Goal: Task Accomplishment & Management: Manage account settings

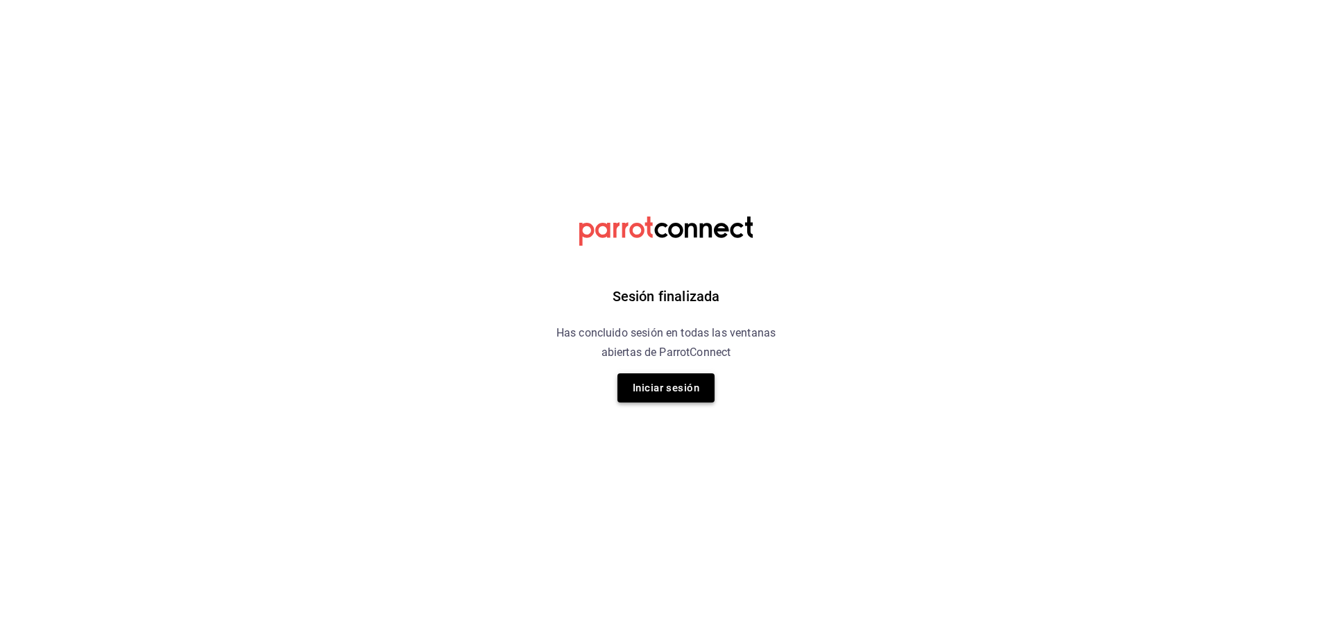
click at [680, 386] on button "Iniciar sesión" at bounding box center [665, 387] width 97 height 29
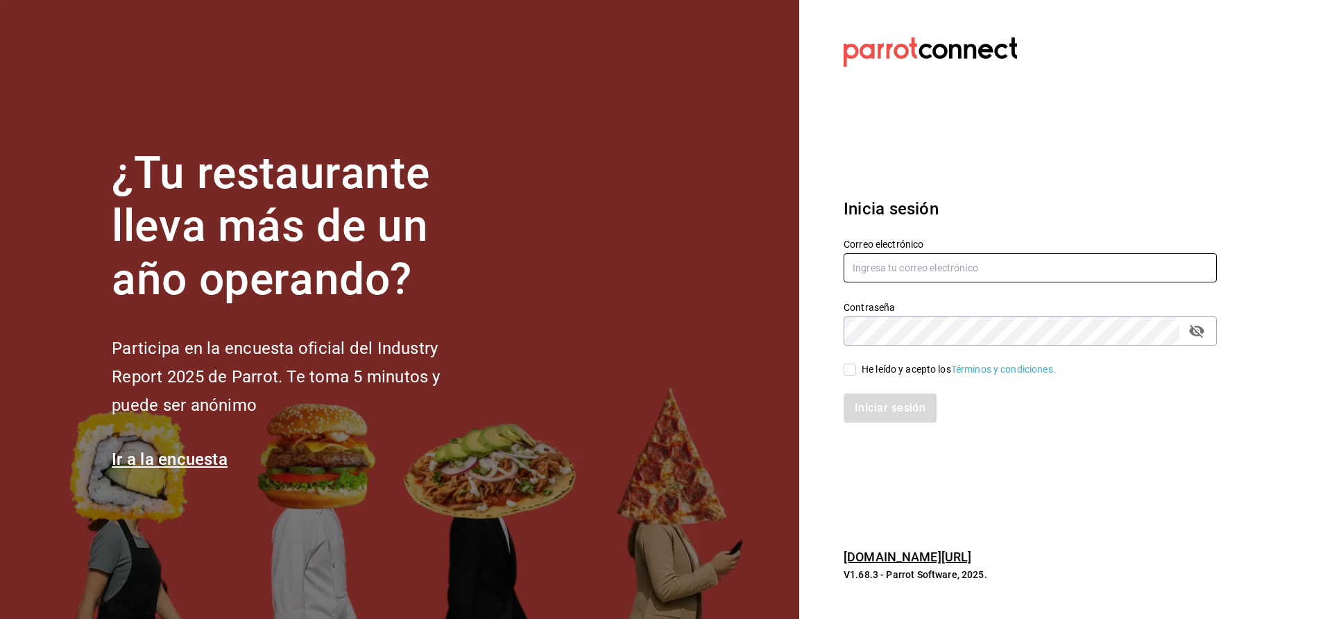
click at [935, 269] on input "text" at bounding box center [1029, 267] width 373 height 29
type input "betsiecastaneda@gmail.com"
click at [866, 370] on div "He leído y acepto los Términos y condiciones." at bounding box center [958, 369] width 194 height 15
click at [856, 370] on input "He leído y acepto los Términos y condiciones." at bounding box center [849, 369] width 12 height 12
checkbox input "true"
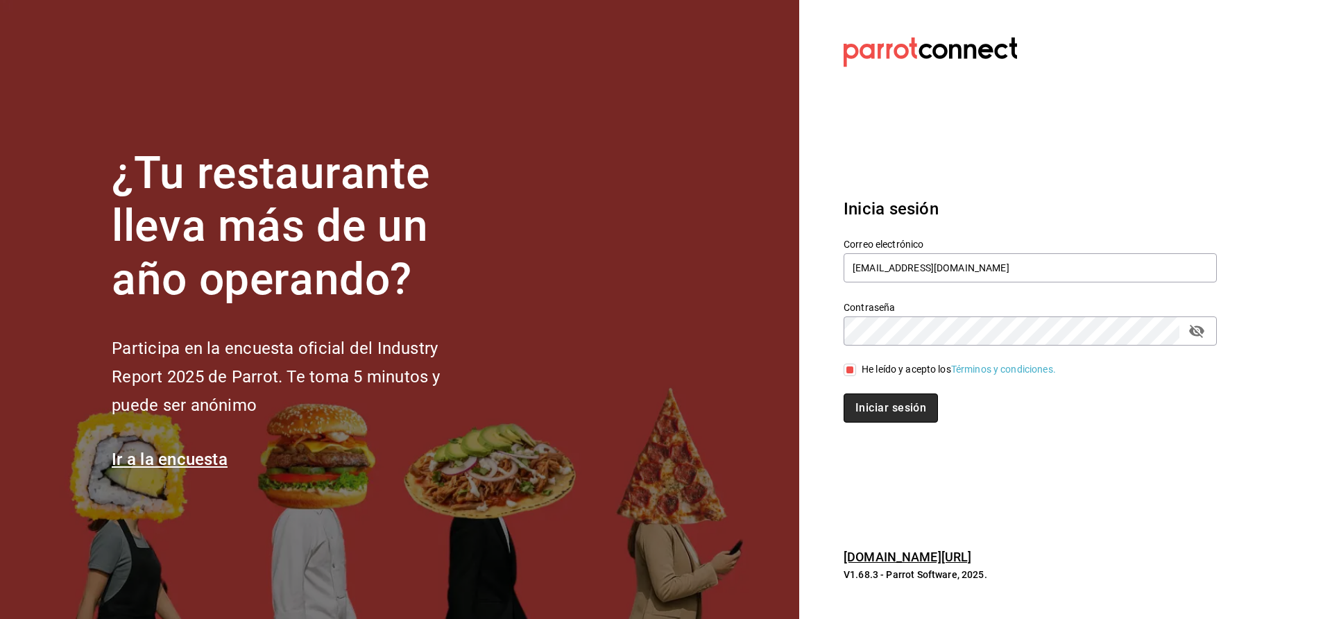
click at [875, 394] on button "Iniciar sesión" at bounding box center [890, 407] width 94 height 29
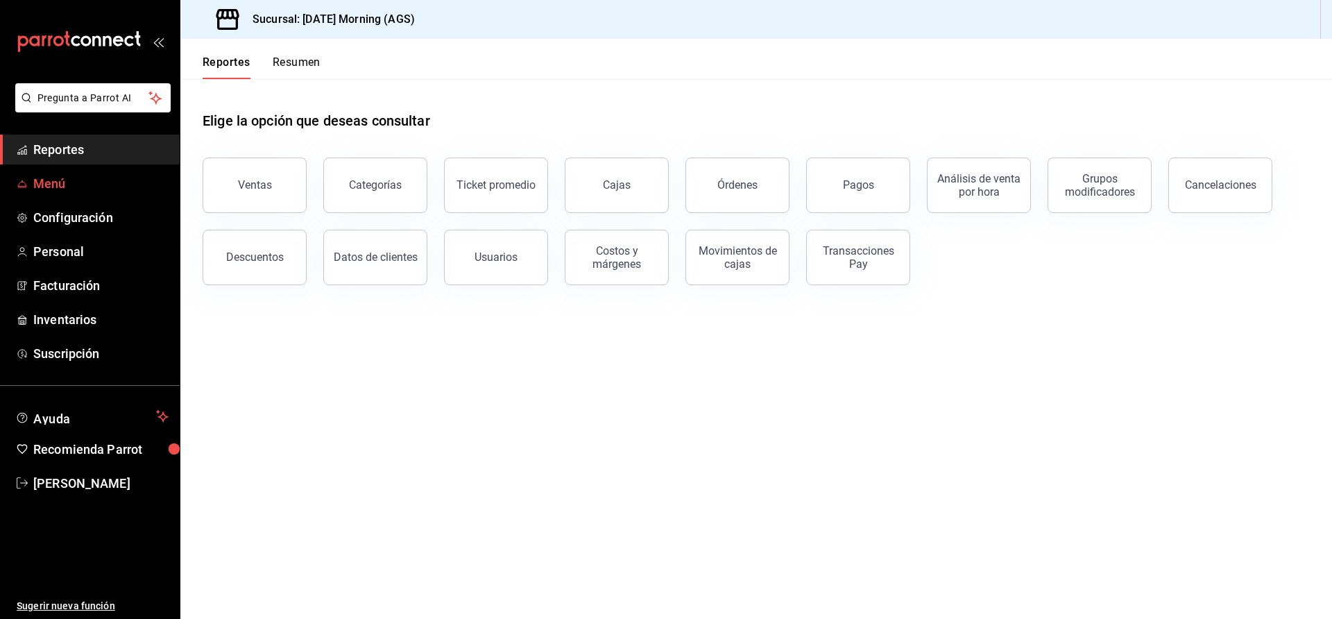
click at [69, 183] on span "Menú" at bounding box center [100, 183] width 135 height 19
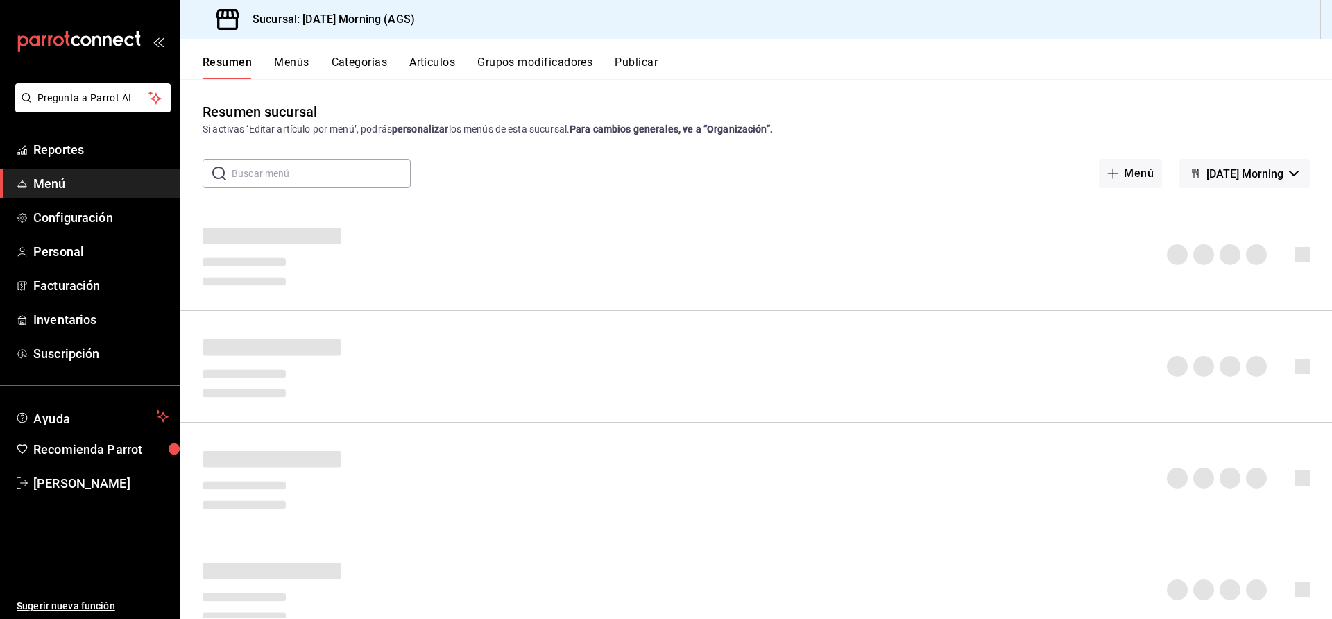
click at [429, 67] on button "Artículos" at bounding box center [432, 67] width 46 height 24
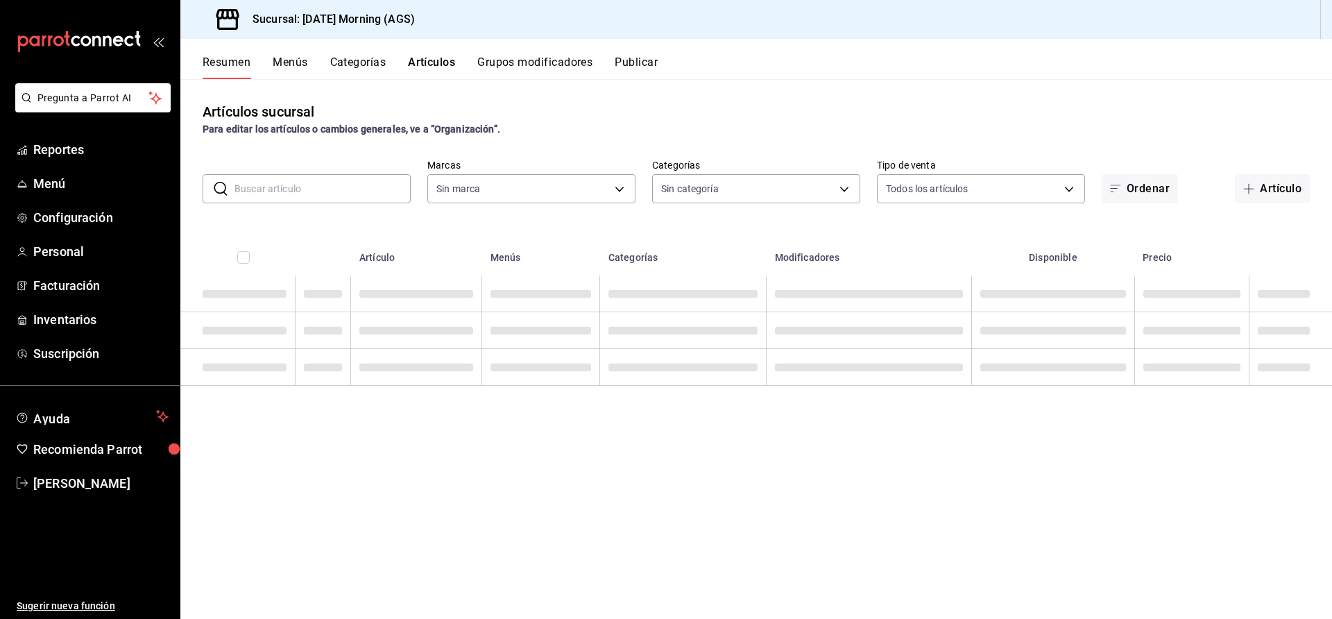
click at [364, 179] on input "text" at bounding box center [322, 189] width 176 height 28
type input "46e7e048-dd01-496a-8bdd-34efddf40249"
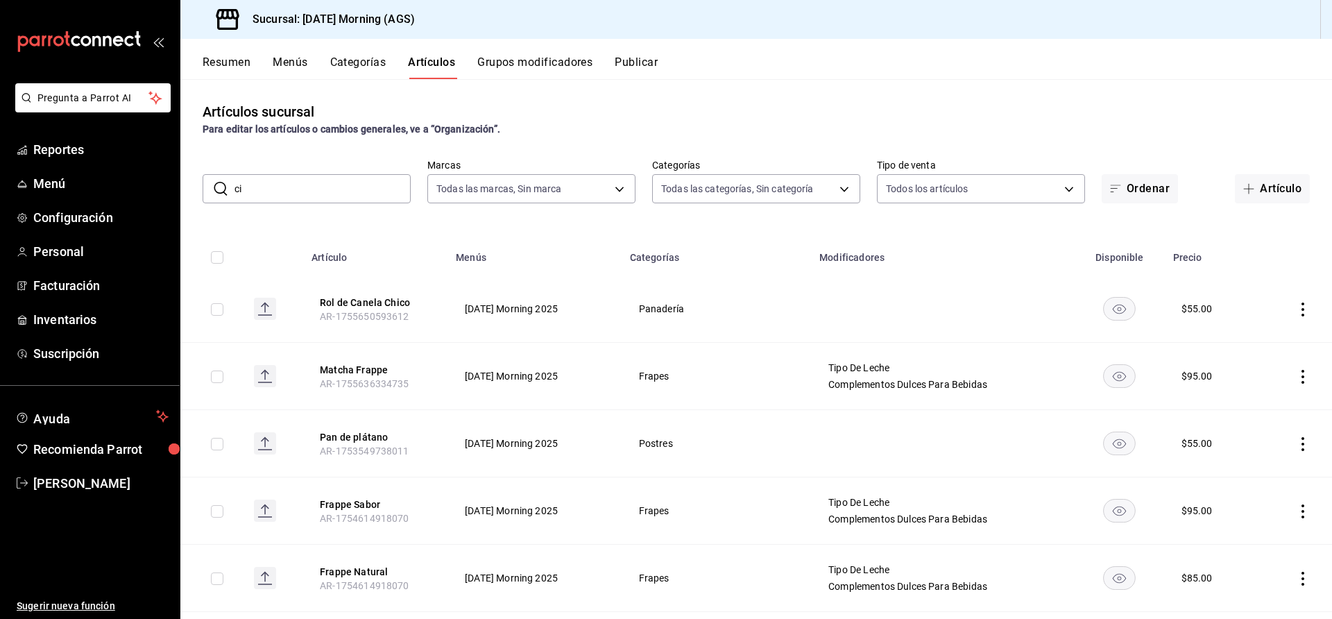
type input "cia"
type input "9b805ce4-56e6-42e6-9896-7740dcee1c69,f94c979a-9160-4e63-95b5-e66873f5f0ad,3a4fc…"
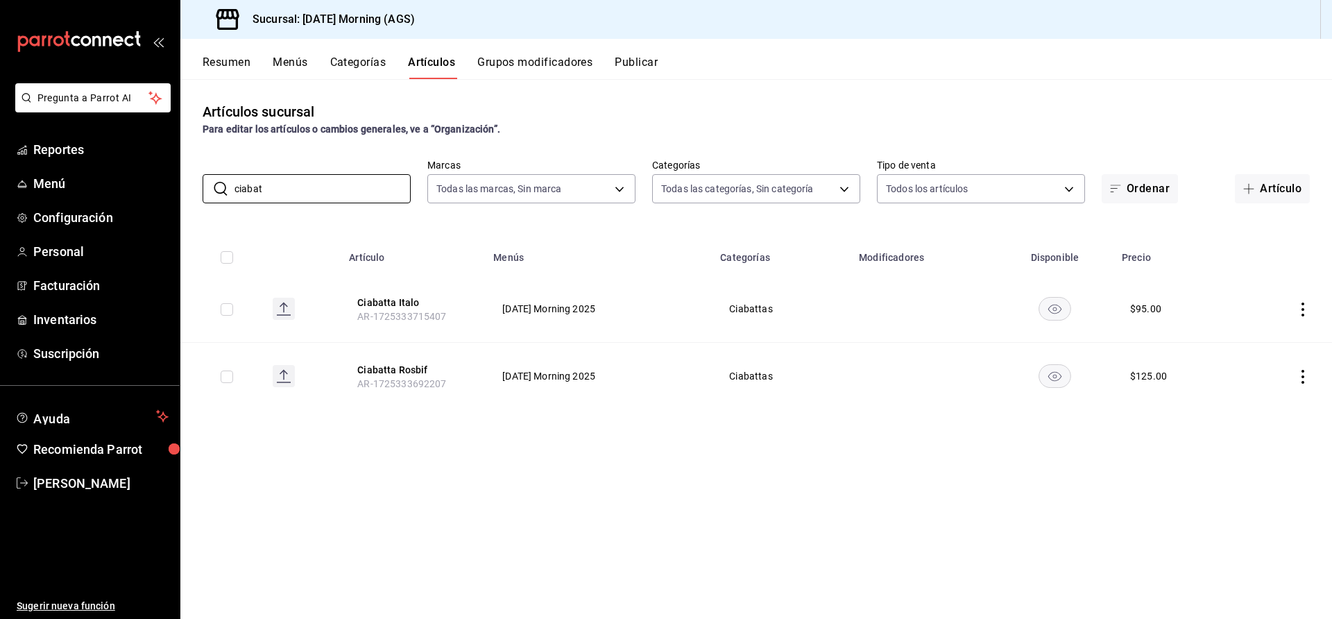
type input "ciabat"
click at [1303, 311] on icon "actions" at bounding box center [1303, 309] width 14 height 14
click at [1280, 334] on li "Editar" at bounding box center [1248, 341] width 83 height 28
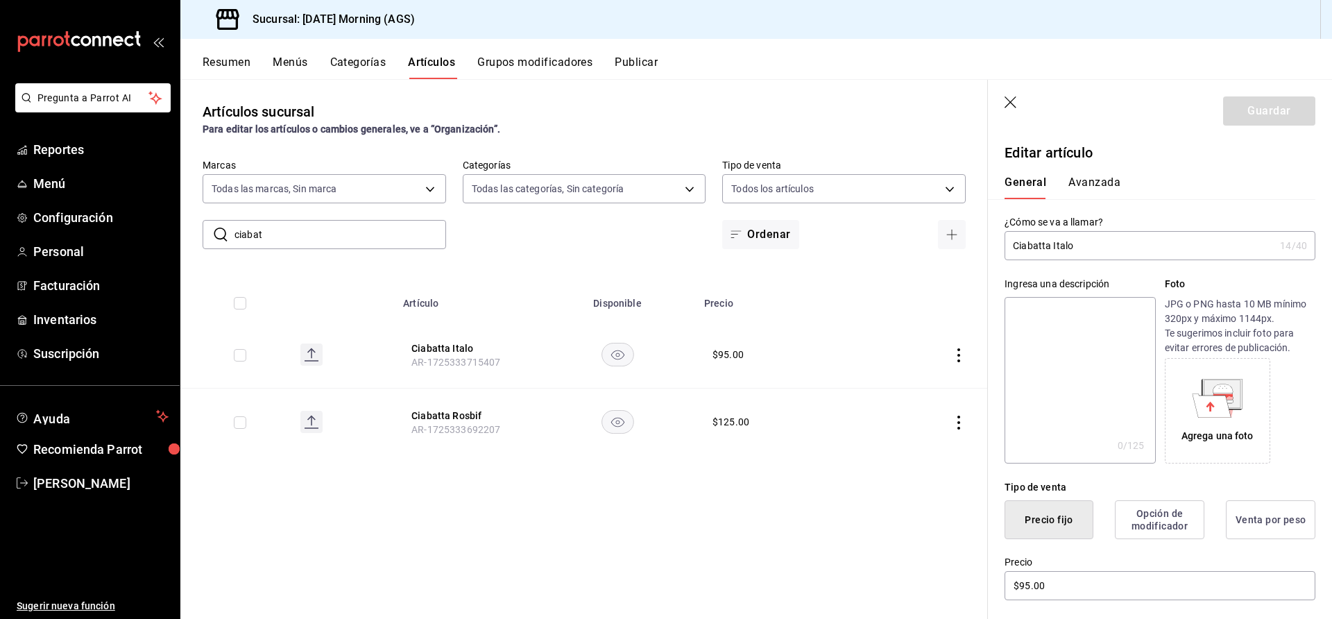
click at [1055, 517] on button "Precio fijo" at bounding box center [1048, 519] width 89 height 39
click at [1066, 590] on input "$95.00" at bounding box center [1159, 585] width 311 height 29
click at [956, 417] on icon "actions" at bounding box center [959, 422] width 14 height 14
click at [972, 458] on div at bounding box center [666, 309] width 1332 height 619
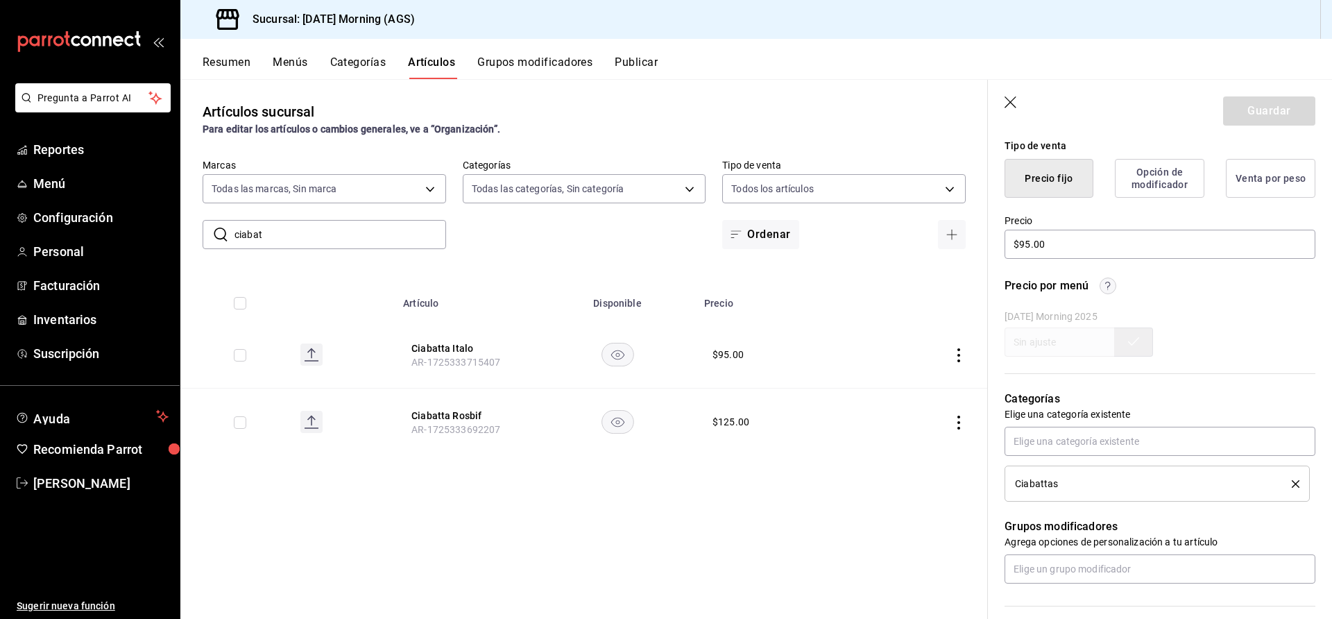
scroll to position [314, 0]
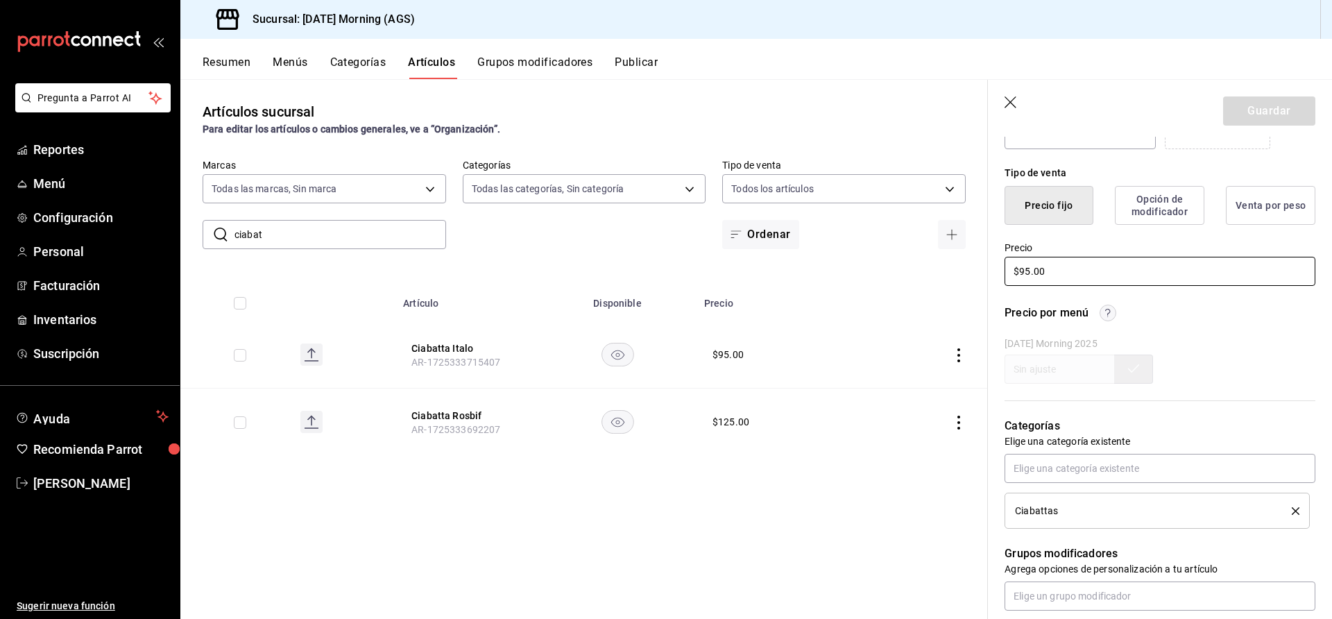
drag, startPoint x: 1054, startPoint y: 273, endPoint x: 903, endPoint y: 273, distance: 150.5
click at [903, 272] on main "Artículos sucursal Para editar los artículos o cambios generales, ve a “Organiz…" at bounding box center [755, 349] width 1151 height 540
type input "$110.00"
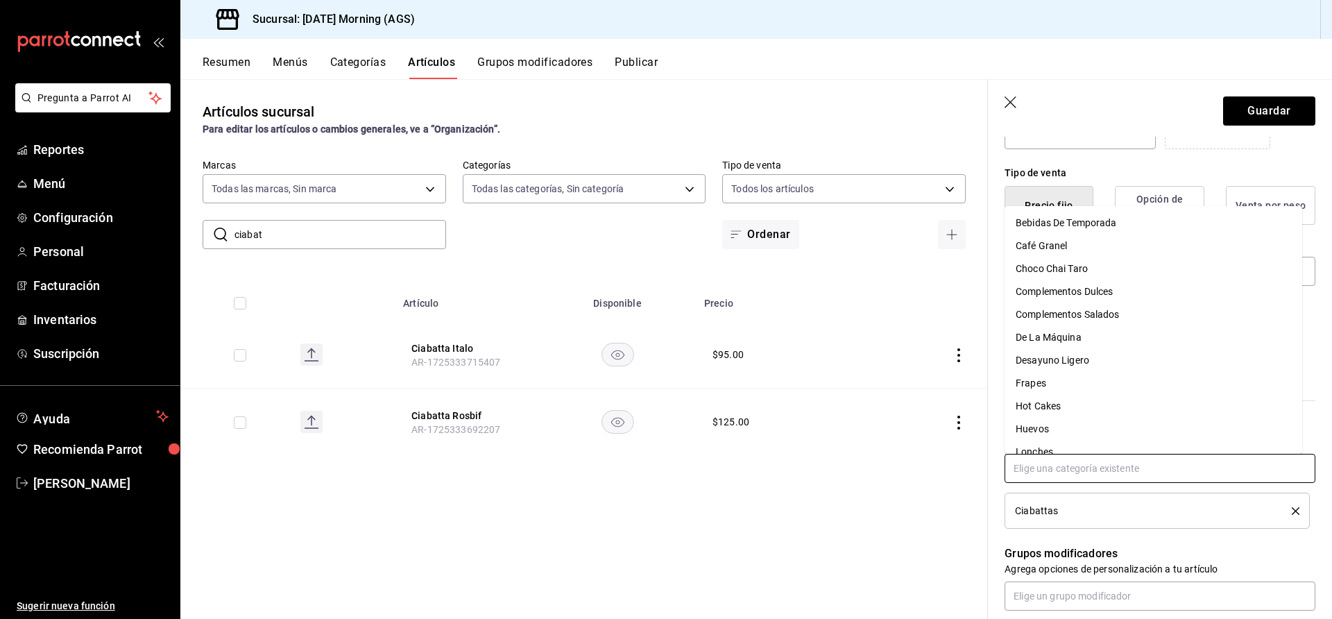
click at [1215, 463] on input "text" at bounding box center [1159, 468] width 311 height 29
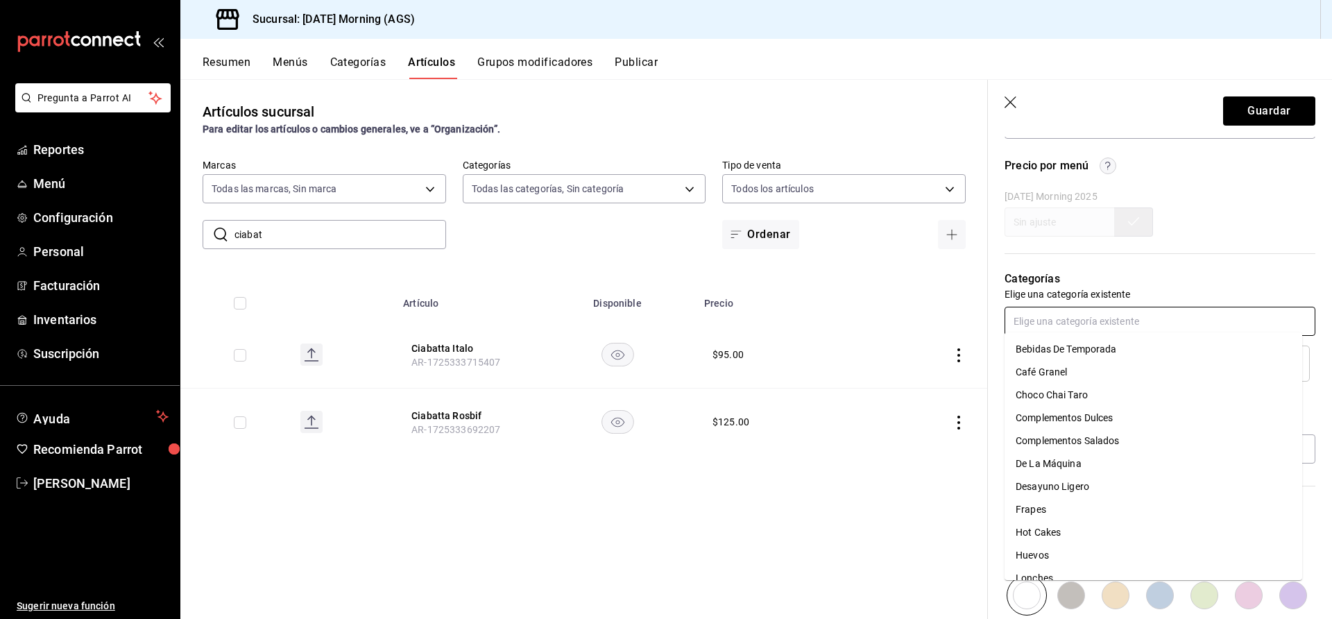
scroll to position [468, 0]
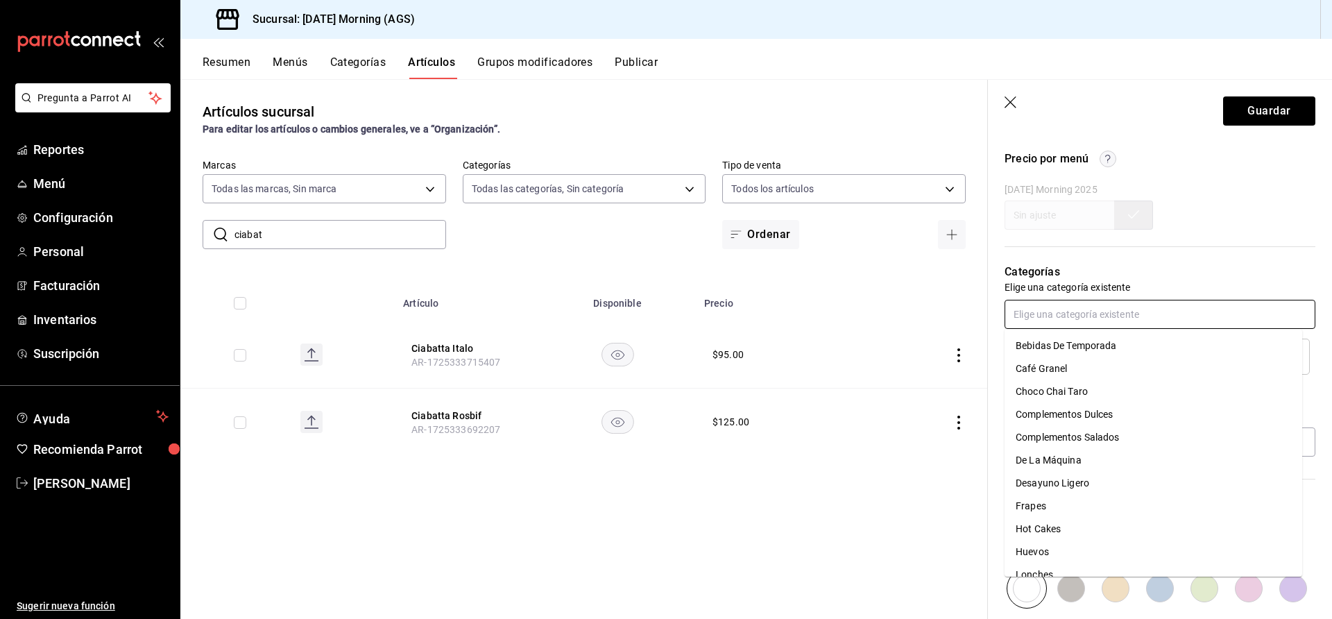
click at [1238, 312] on input "text" at bounding box center [1159, 314] width 311 height 29
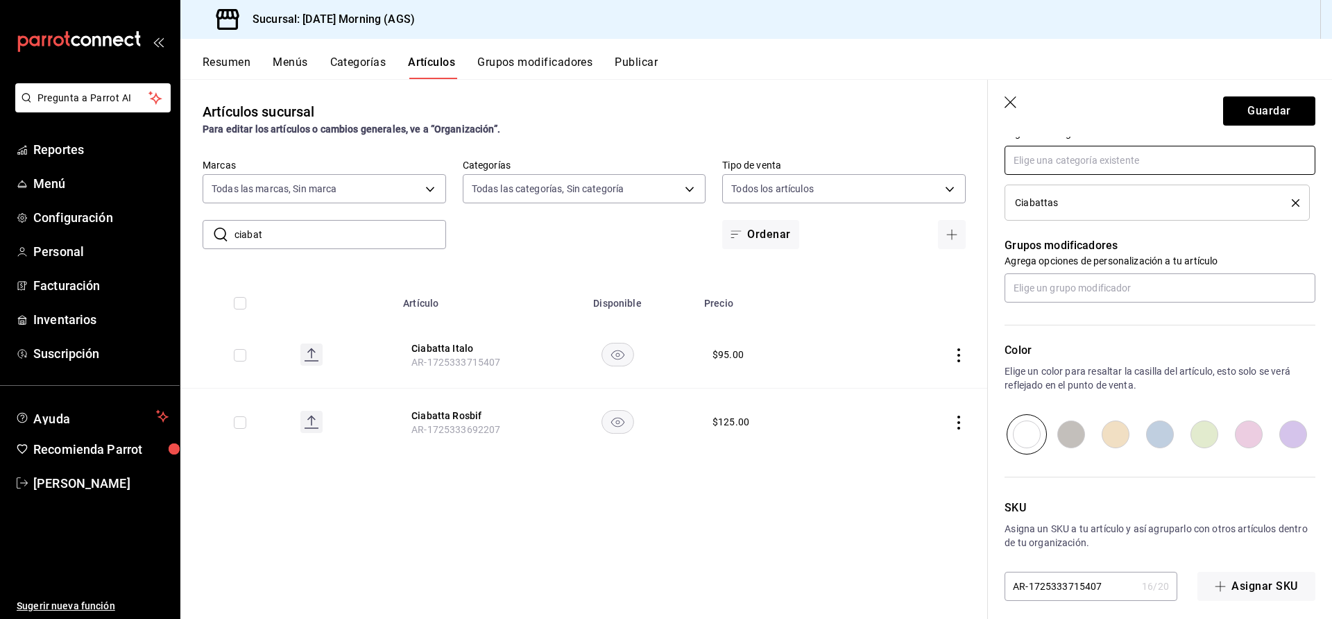
scroll to position [632, 0]
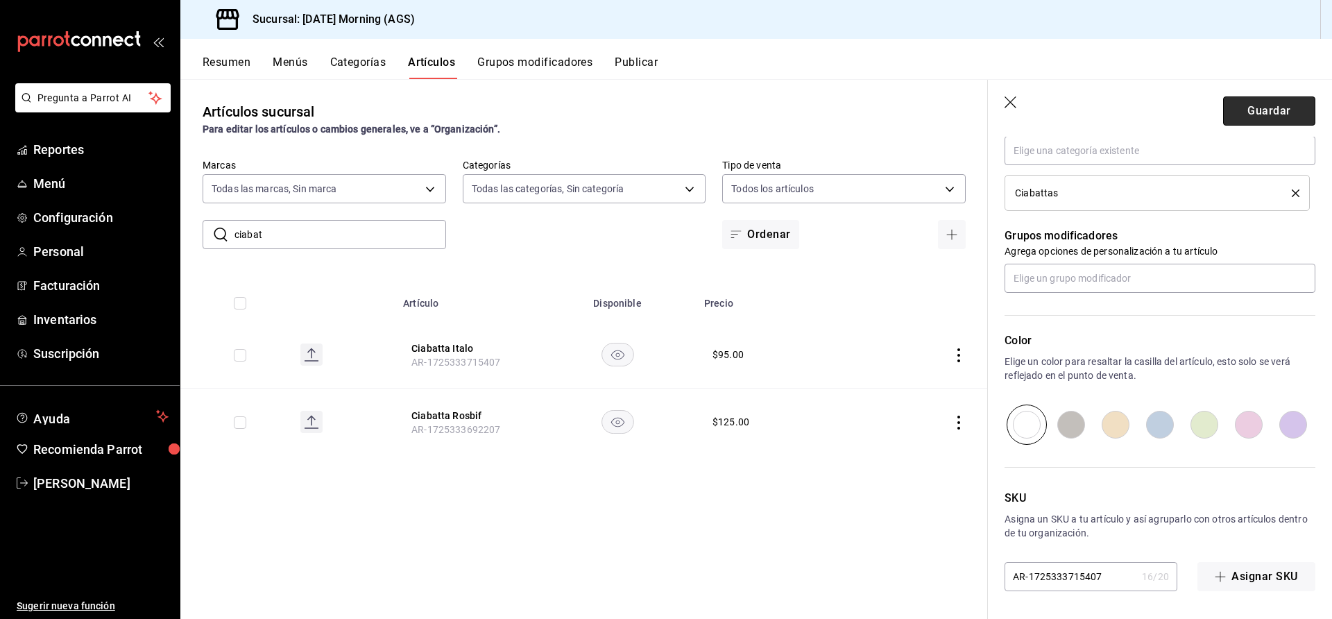
click at [1275, 119] on button "Guardar" at bounding box center [1269, 110] width 92 height 29
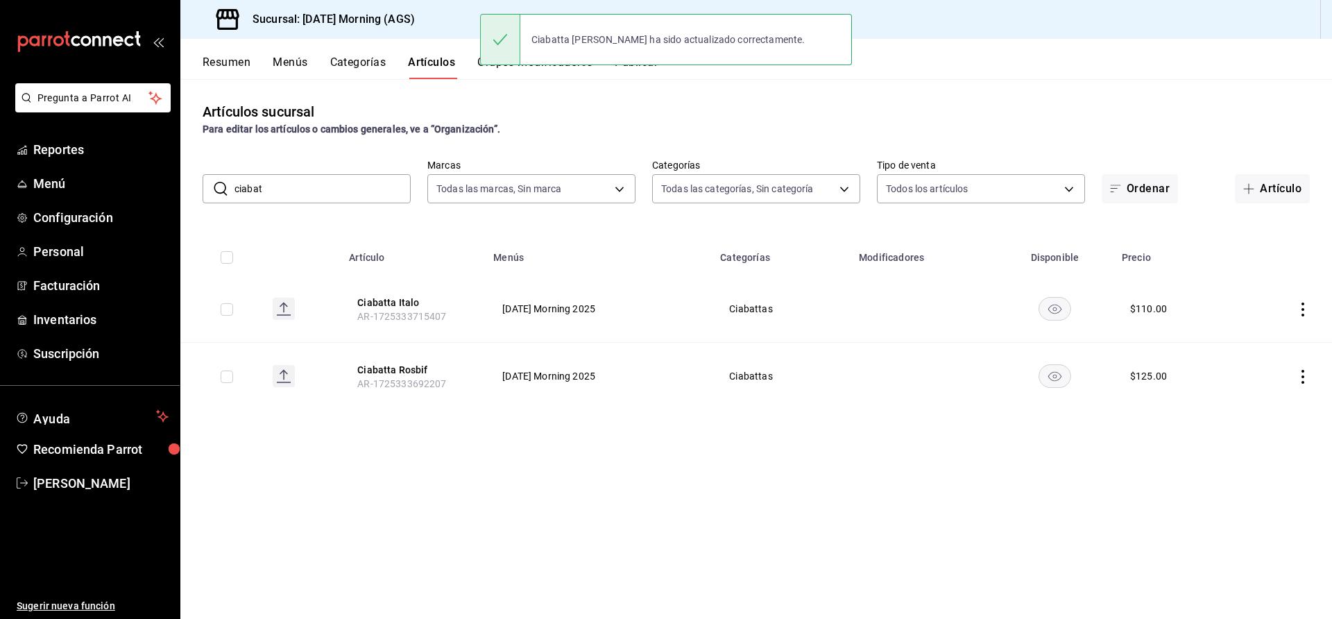
click at [364, 64] on button "Categorías" at bounding box center [358, 67] width 56 height 24
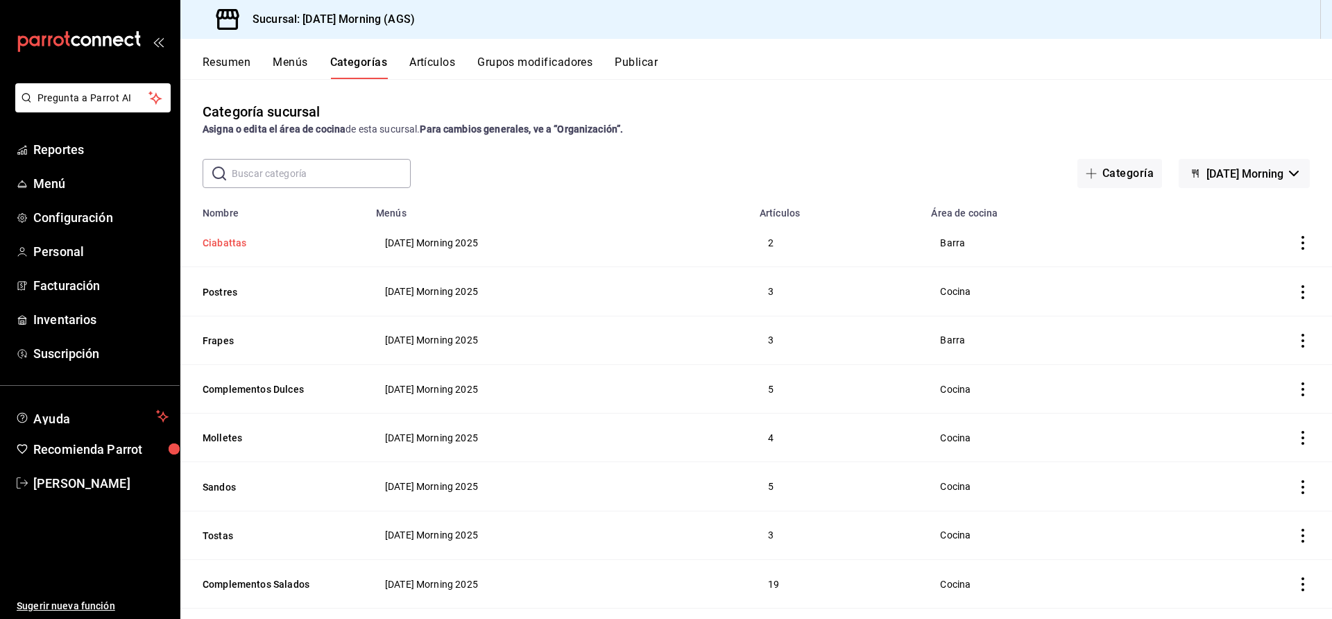
click at [225, 242] on button "Ciabattas" at bounding box center [272, 243] width 139 height 14
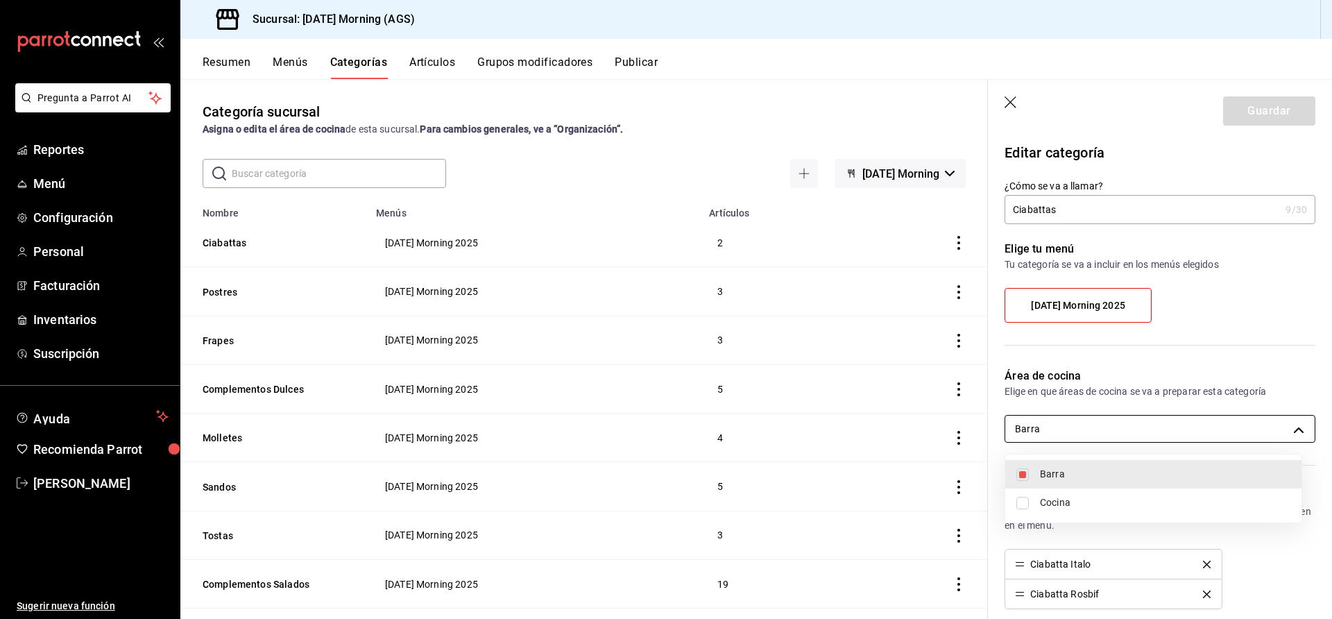
click at [1289, 420] on body "Pregunta a Parrot AI Reportes Menú Configuración Personal Facturación Inventari…" at bounding box center [666, 309] width 1332 height 619
click at [1023, 508] on li "Cocina" at bounding box center [1153, 502] width 296 height 28
type input "cf48e7d5-4311-4de3-83c7-41e908682d87,035ec358-9a29-46d6-895a-dc5c27a8c3af"
checkbox input "true"
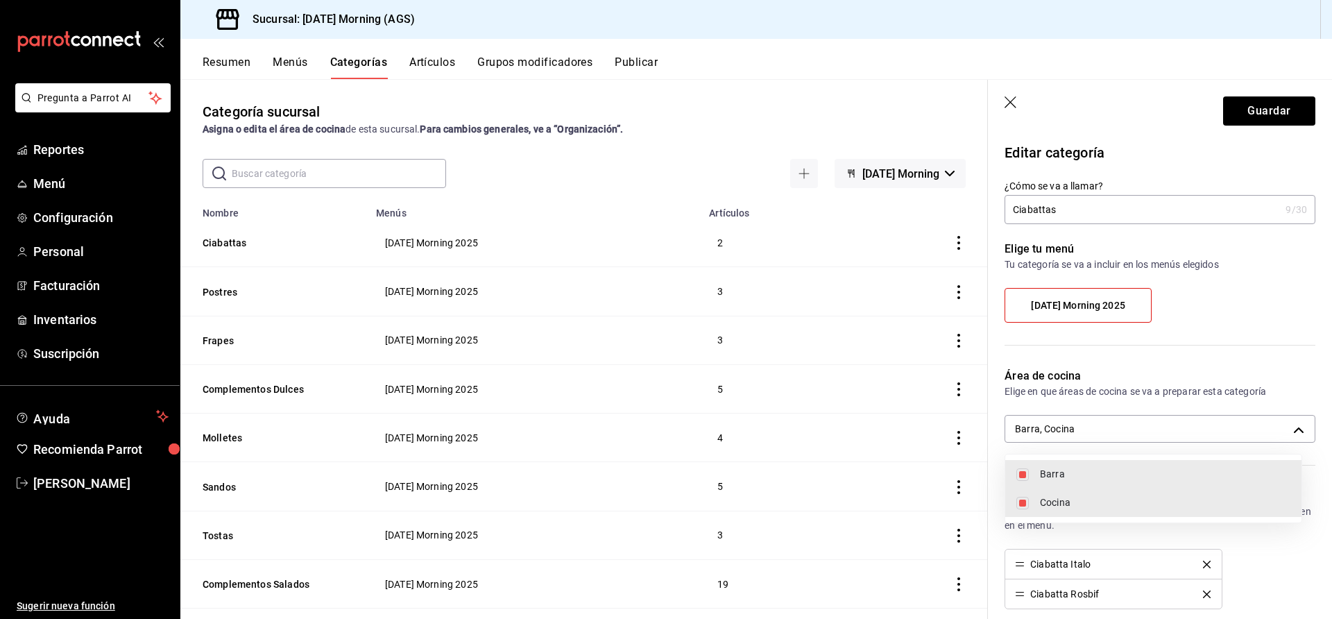
click at [1017, 476] on input "checkbox" at bounding box center [1022, 474] width 12 height 12
checkbox input "false"
type input "035ec358-9a29-46d6-895a-dc5c27a8c3af"
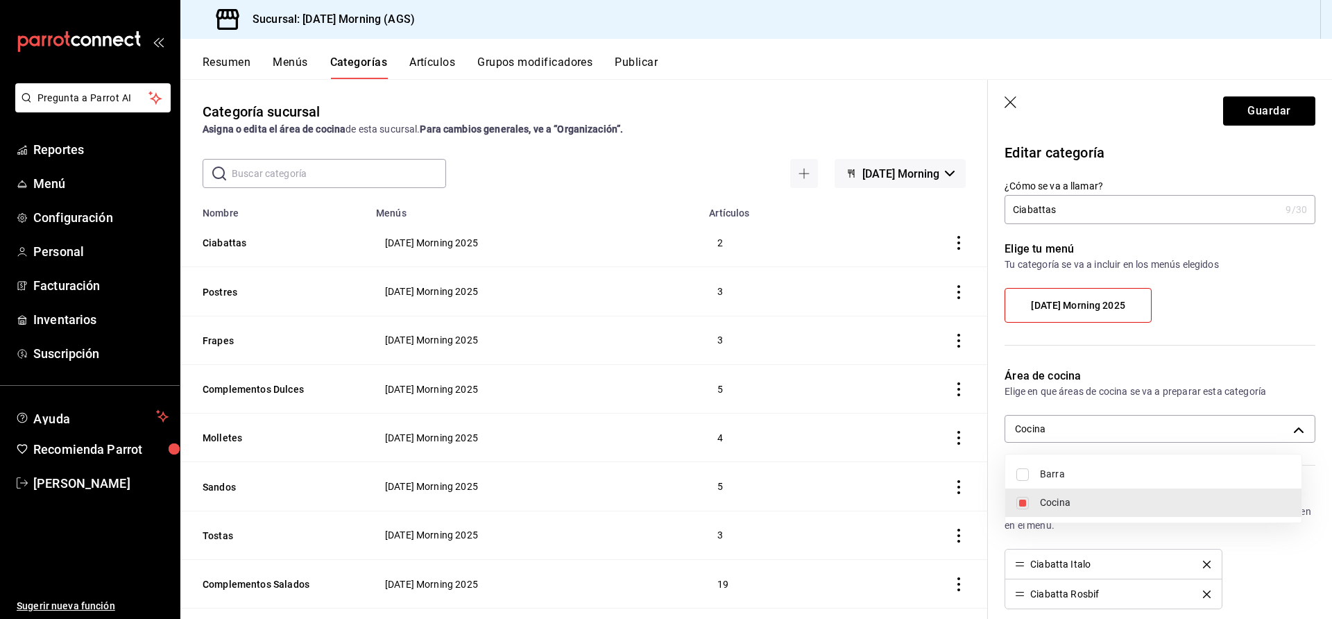
click at [1235, 105] on div at bounding box center [666, 309] width 1332 height 619
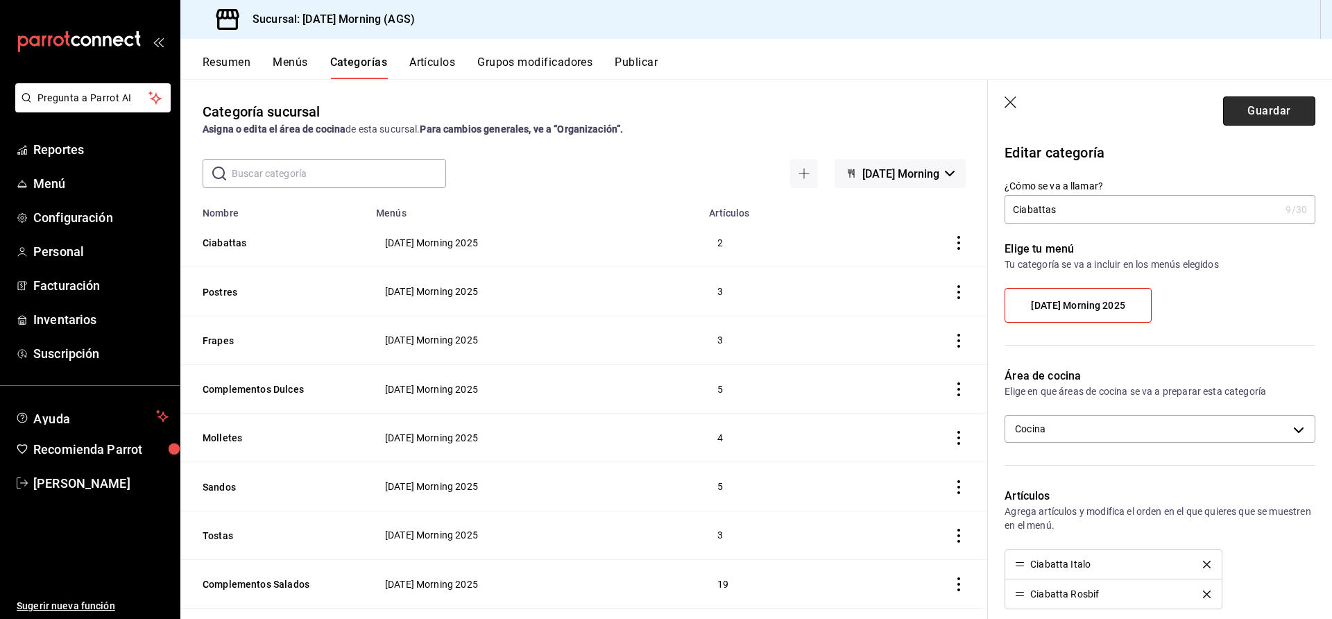
click at [1256, 112] on button "Guardar" at bounding box center [1269, 110] width 92 height 29
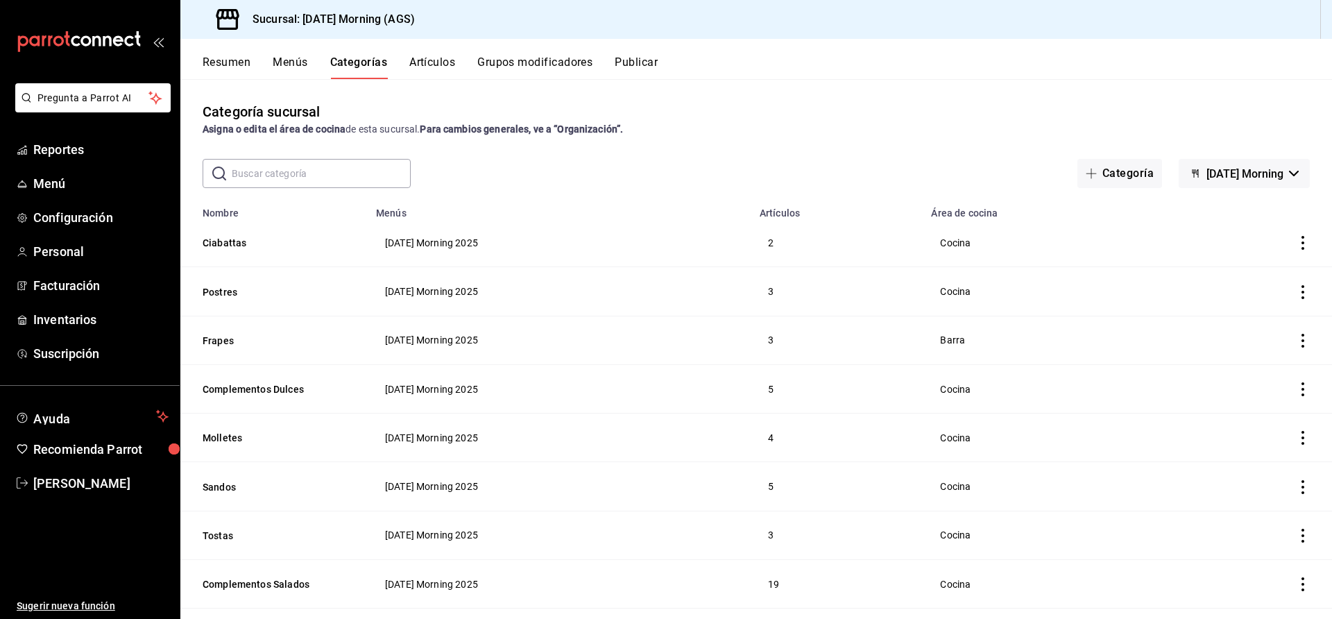
click at [1292, 251] on td "categoriesTable" at bounding box center [1252, 242] width 159 height 49
click at [222, 241] on button "Ciabattas" at bounding box center [272, 243] width 139 height 14
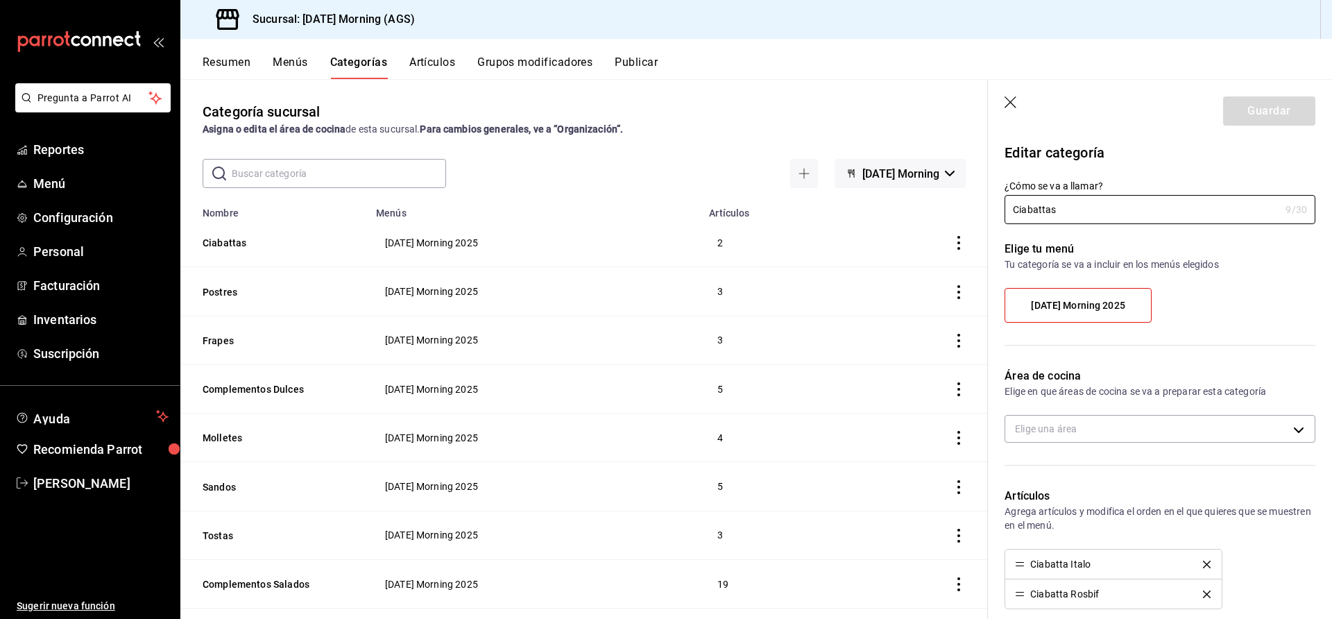
type input "035ec358-9a29-46d6-895a-dc5c27a8c3af"
click at [1188, 313] on div "[DATE] Morning 2025" at bounding box center [1159, 311] width 311 height 46
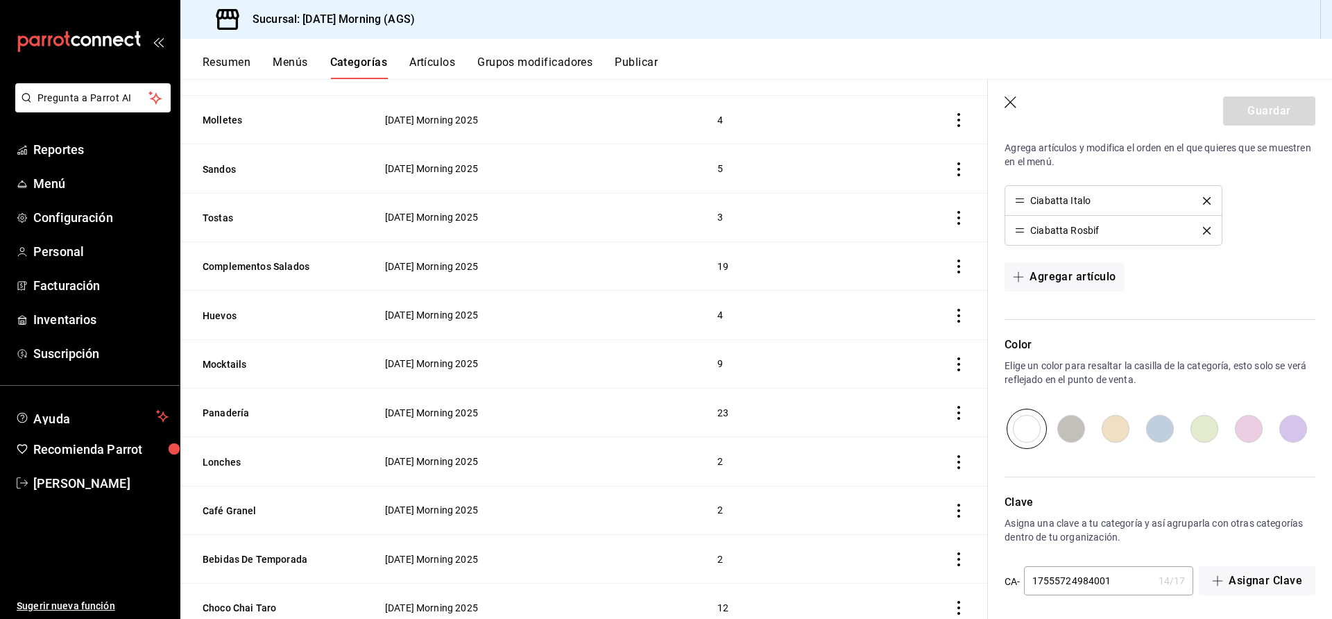
scroll to position [369, 0]
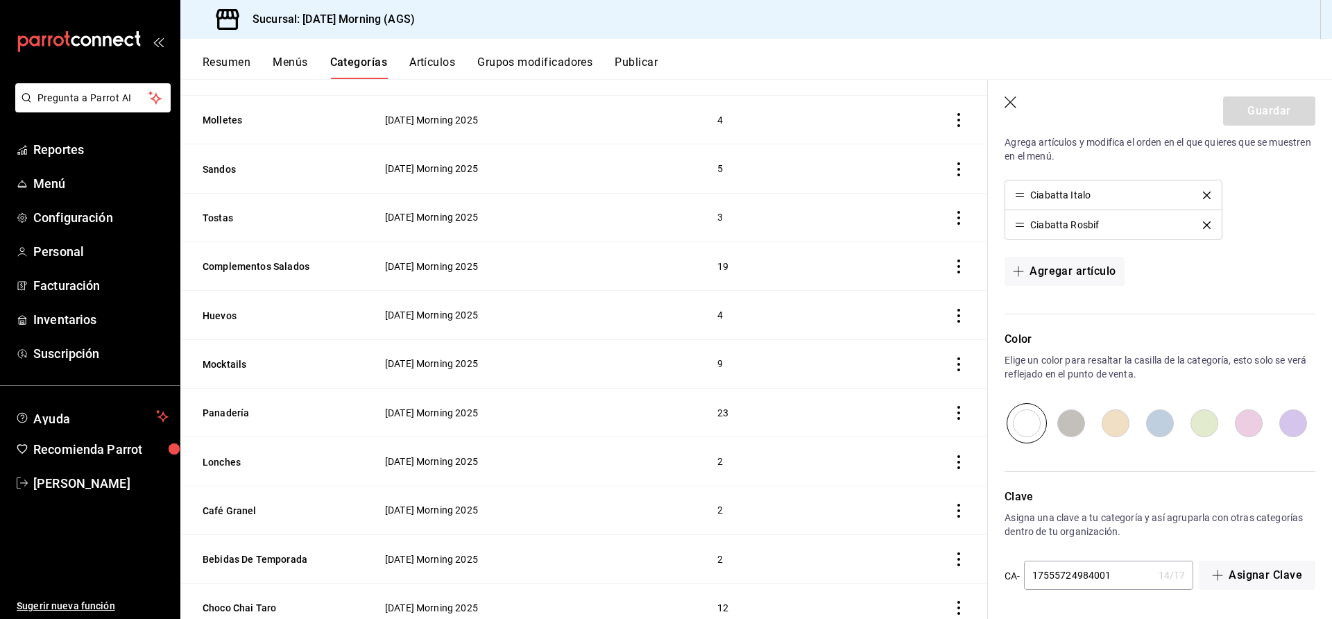
click at [1127, 568] on input "17555724984001" at bounding box center [1088, 575] width 129 height 28
click at [1227, 583] on button "Asignar Clave" at bounding box center [1257, 574] width 117 height 29
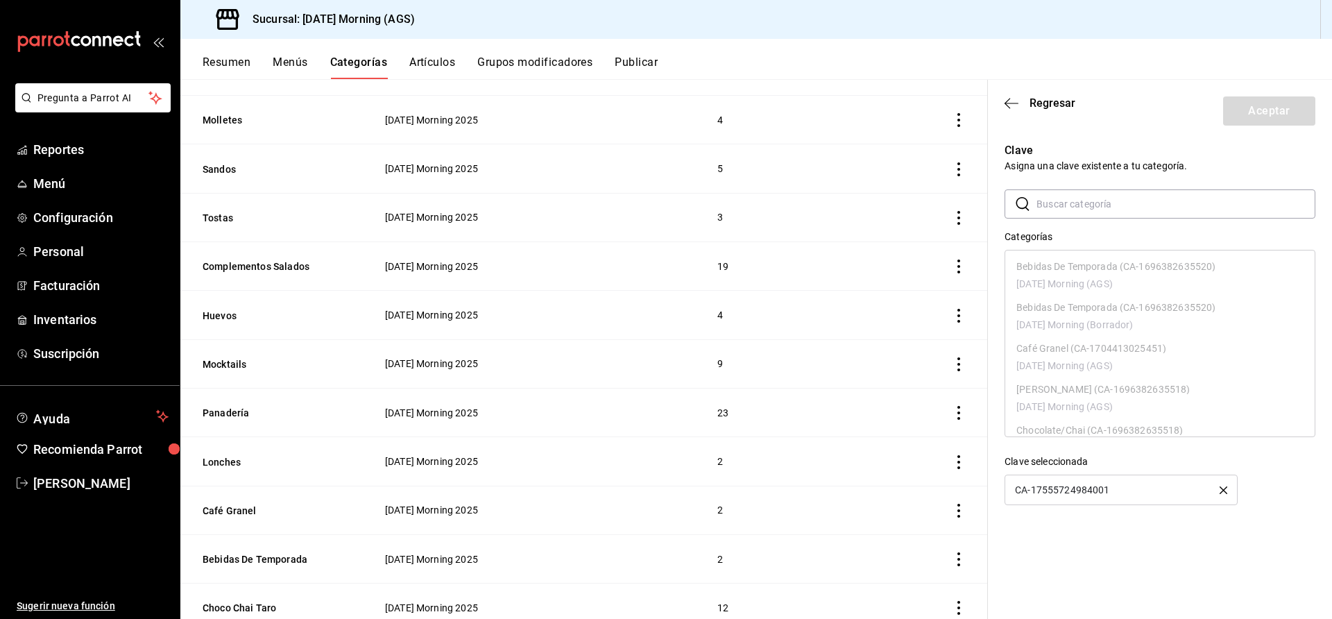
drag, startPoint x: 1257, startPoint y: 513, endPoint x: 1248, endPoint y: 492, distance: 22.0
click at [1260, 512] on div "Clave Asigna una clave existente a tu categoría. ​ ​ Categorías Bebidas De Temp…" at bounding box center [1160, 335] width 344 height 396
click at [1219, 486] on icon "button" at bounding box center [1223, 490] width 8 height 8
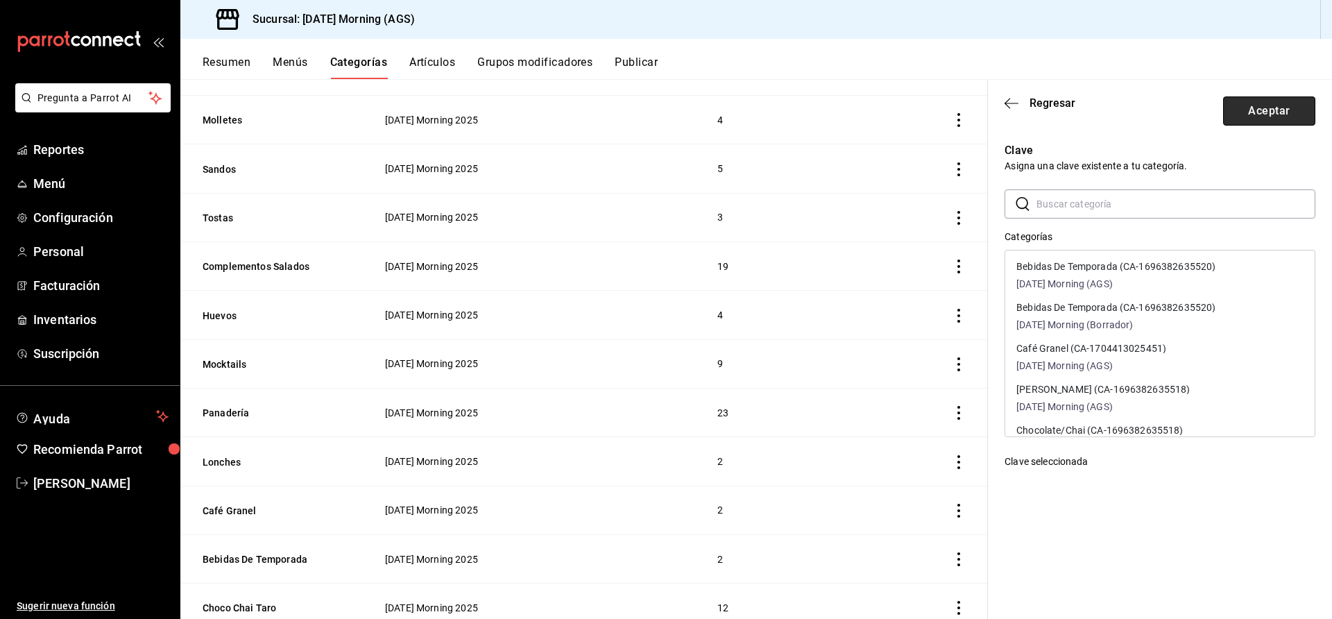
click at [1281, 116] on button "Aceptar" at bounding box center [1269, 110] width 92 height 29
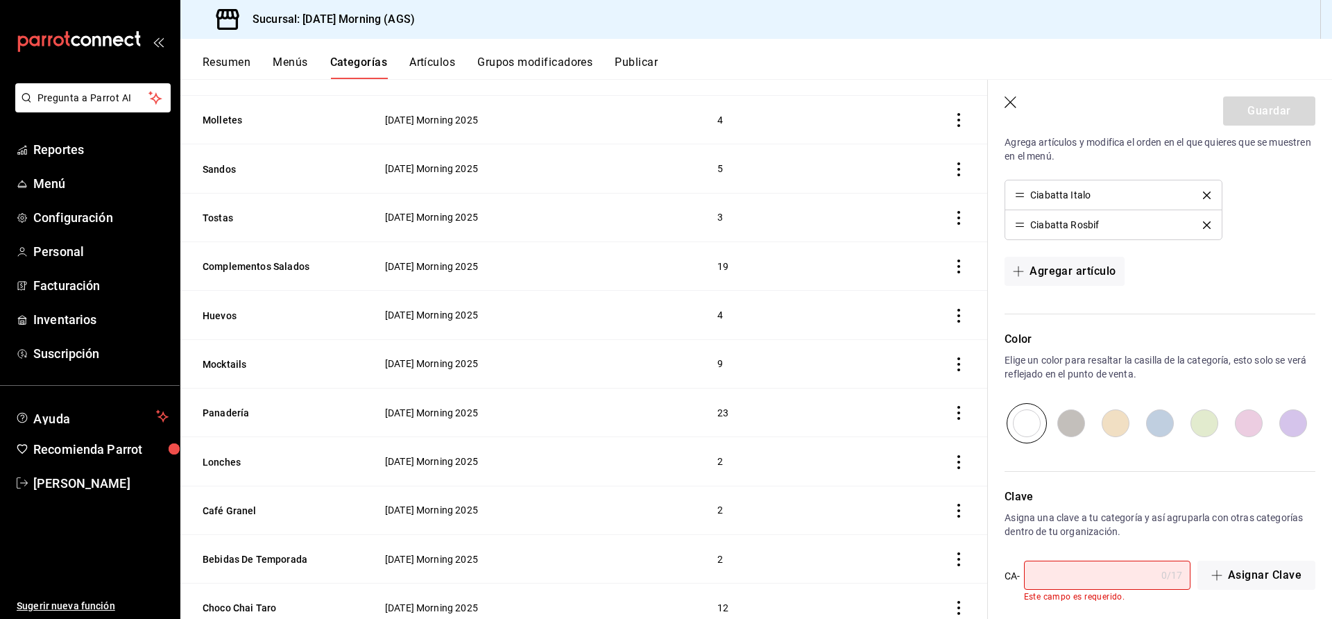
click at [1095, 554] on div "Clave Asigna una clave a tu categoría y así agruparla con otras categorías dent…" at bounding box center [1151, 537] width 327 height 130
click at [1096, 563] on input "text" at bounding box center [1090, 575] width 132 height 28
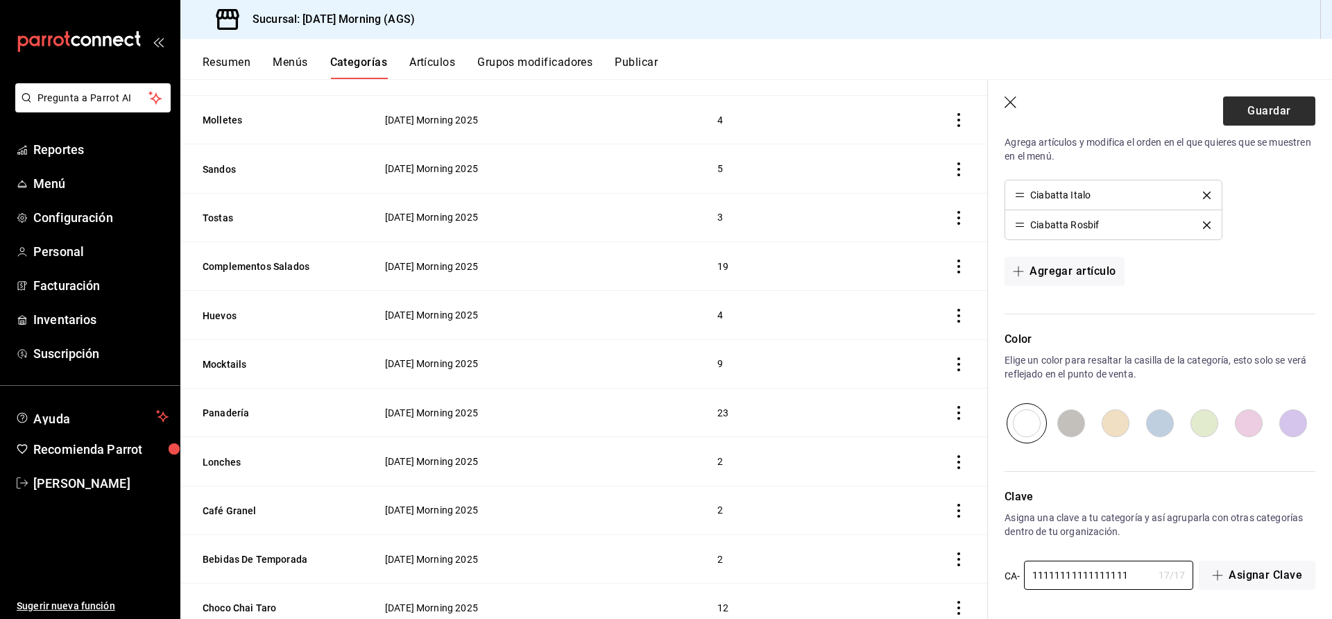
type input "11111111111111111"
click at [1285, 119] on button "Guardar" at bounding box center [1269, 110] width 92 height 29
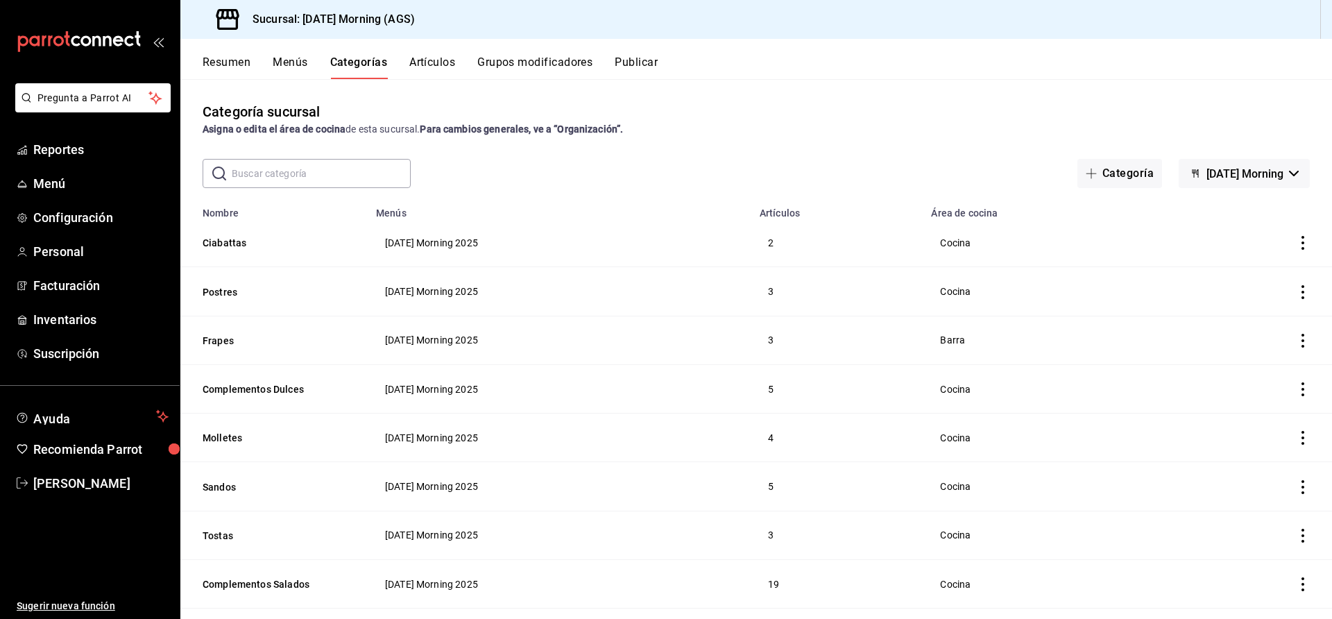
click at [431, 65] on button "Artículos" at bounding box center [432, 67] width 46 height 24
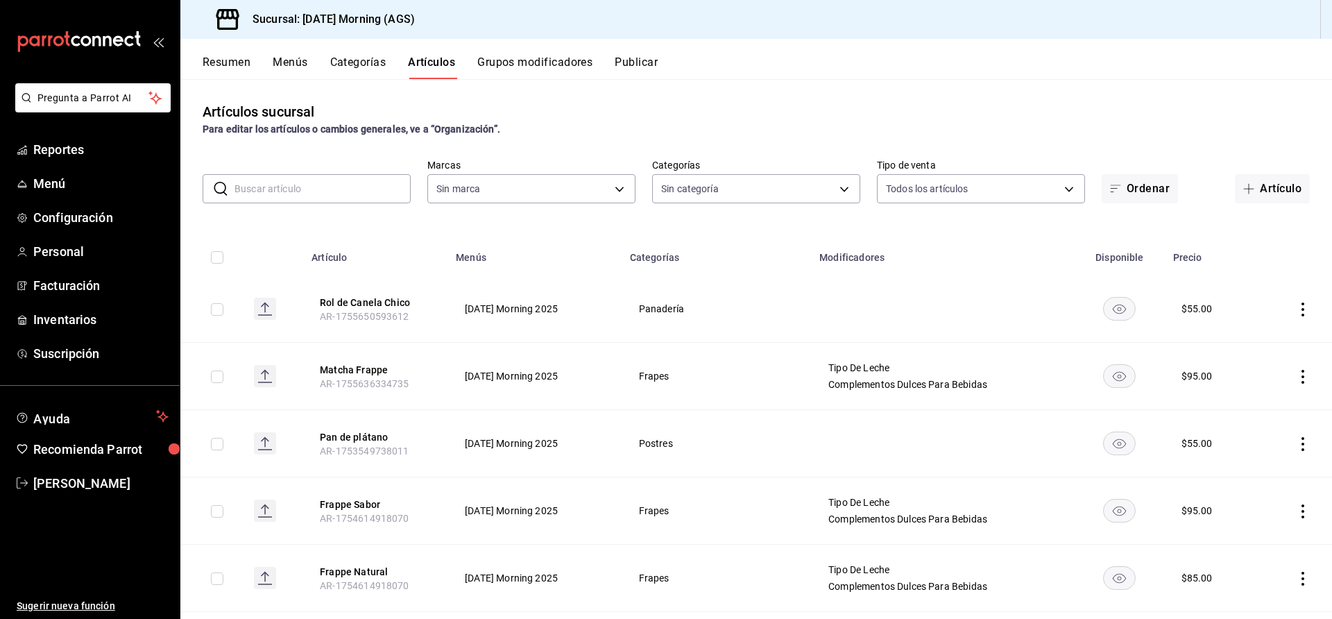
type input "46e7e048-dd01-496a-8bdd-34efddf40249"
type input "9b805ce4-56e6-42e6-9896-7740dcee1c69,f94c979a-9160-4e63-95b5-e66873f5f0ad,3a4fc…"
click at [353, 187] on input "text" at bounding box center [322, 189] width 176 height 28
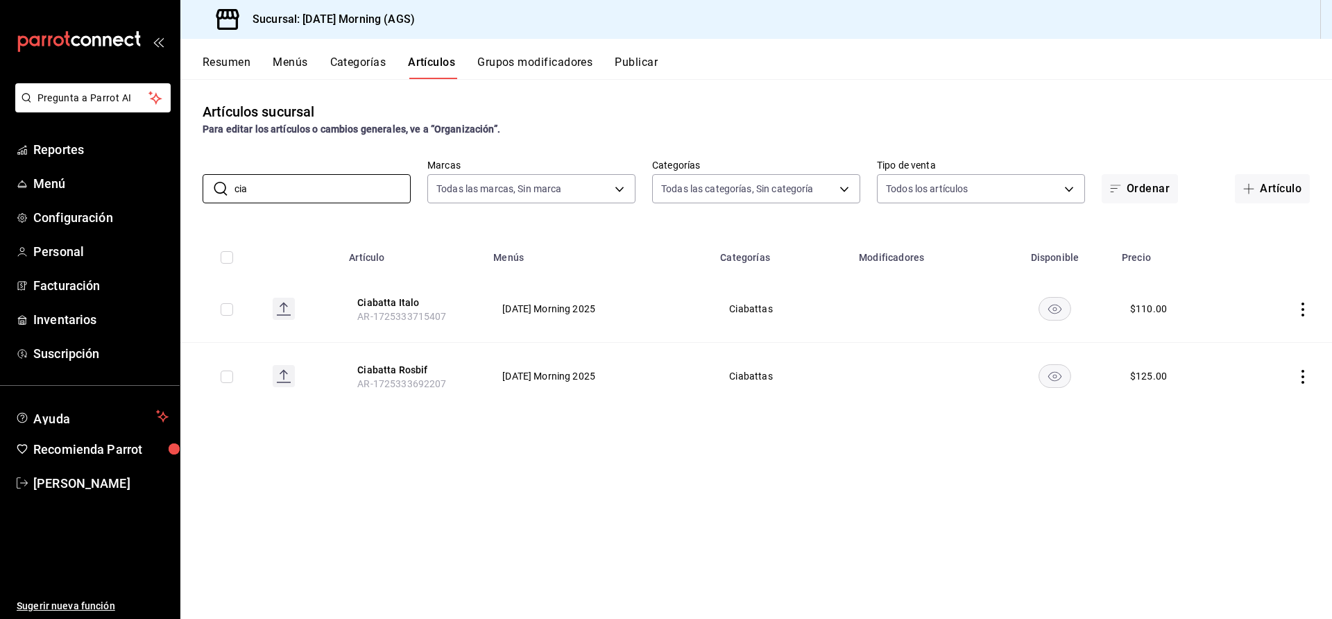
type input "cia"
click at [1301, 303] on icon "actions" at bounding box center [1303, 309] width 14 height 14
click at [1260, 396] on span "Eliminar" at bounding box center [1260, 397] width 35 height 11
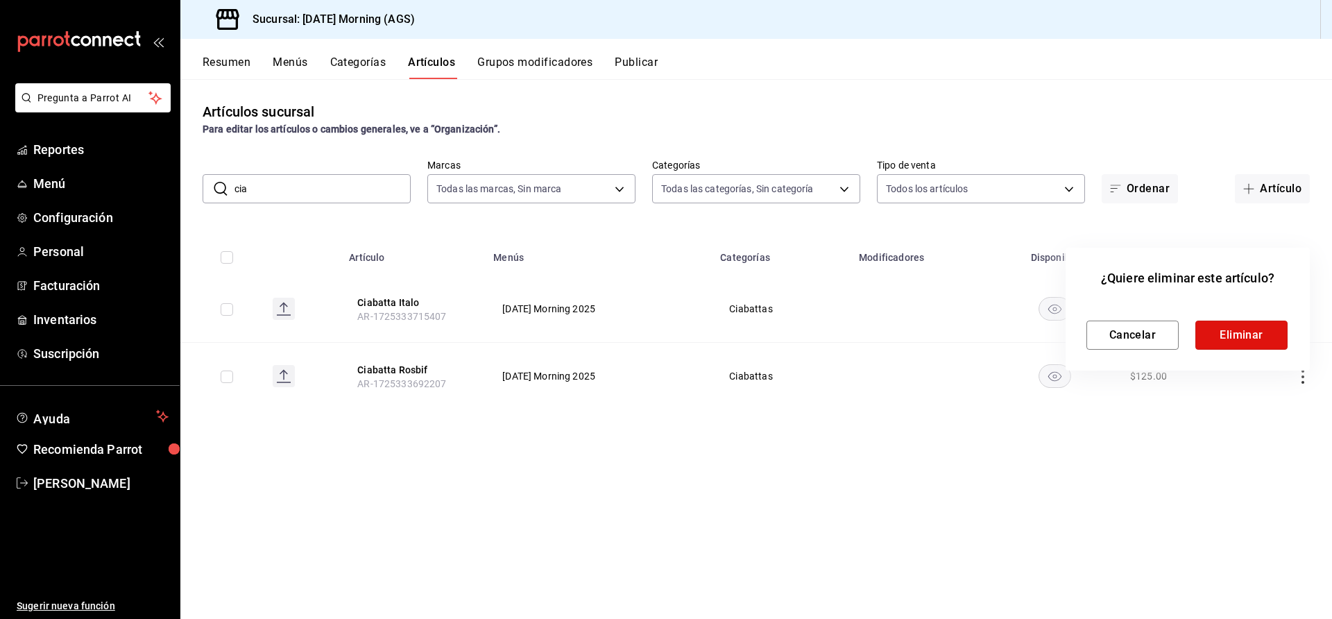
click at [1258, 334] on button "Eliminar" at bounding box center [1241, 334] width 92 height 29
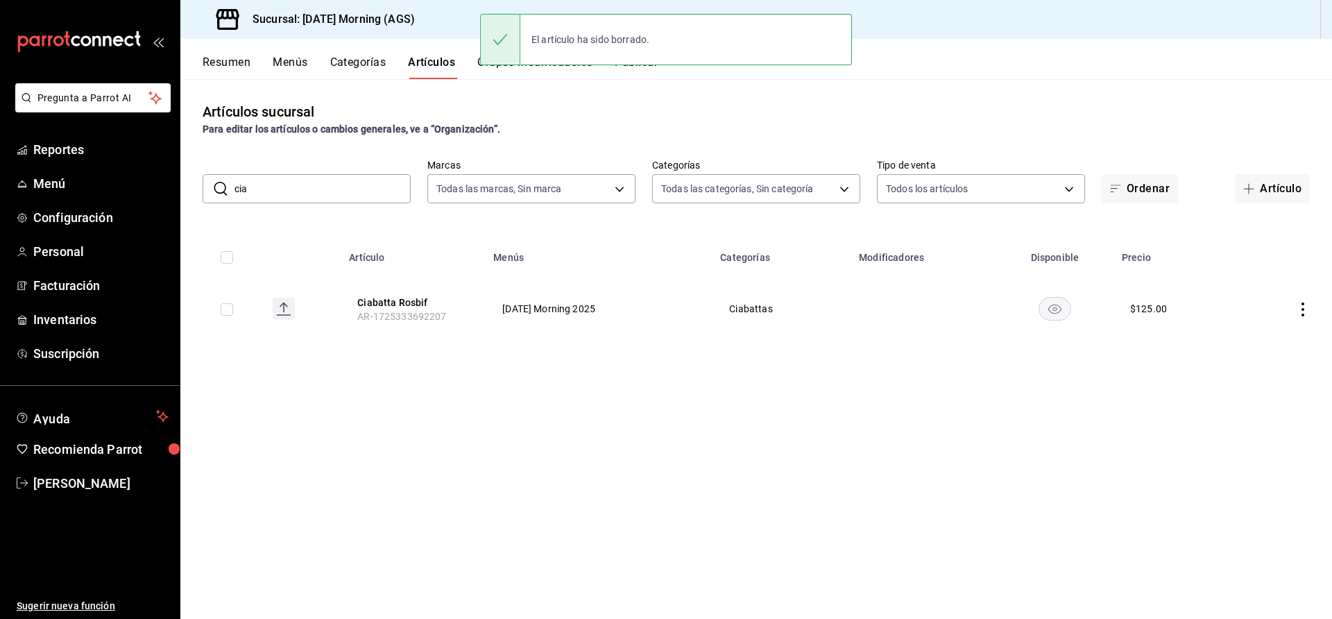
click at [1300, 308] on icon "actions" at bounding box center [1303, 309] width 14 height 14
click at [1266, 406] on li "Eliminar" at bounding box center [1248, 398] width 83 height 28
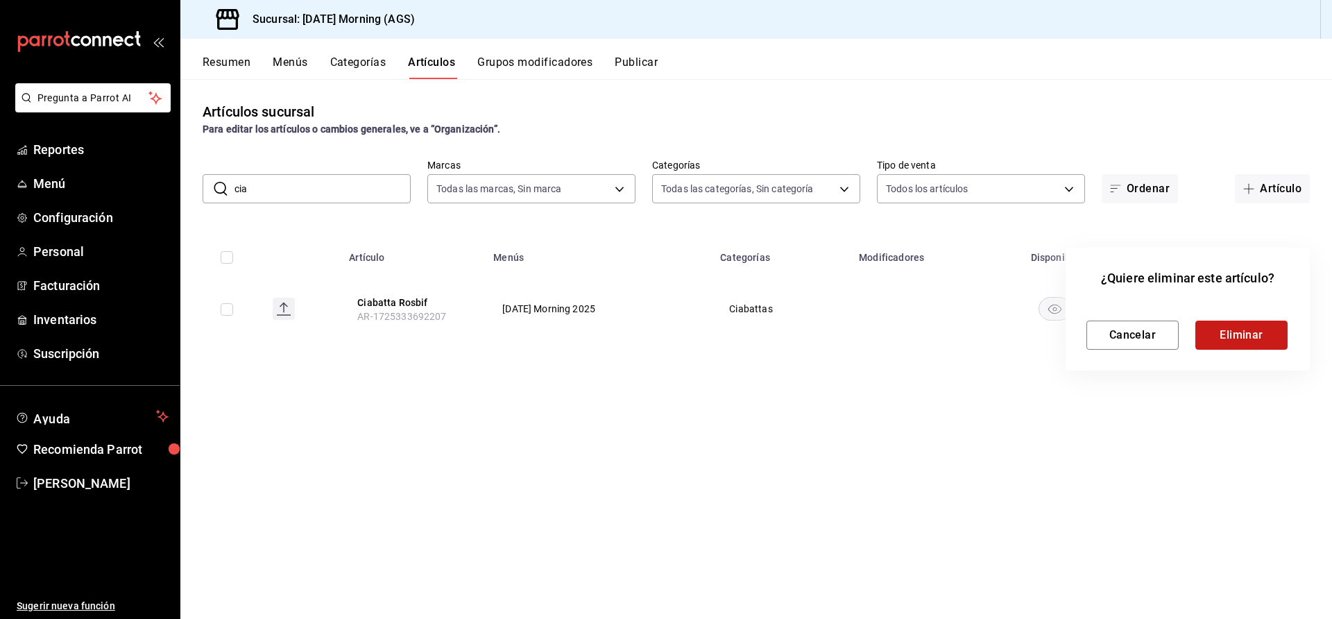
click at [1237, 334] on button "Eliminar" at bounding box center [1241, 334] width 92 height 29
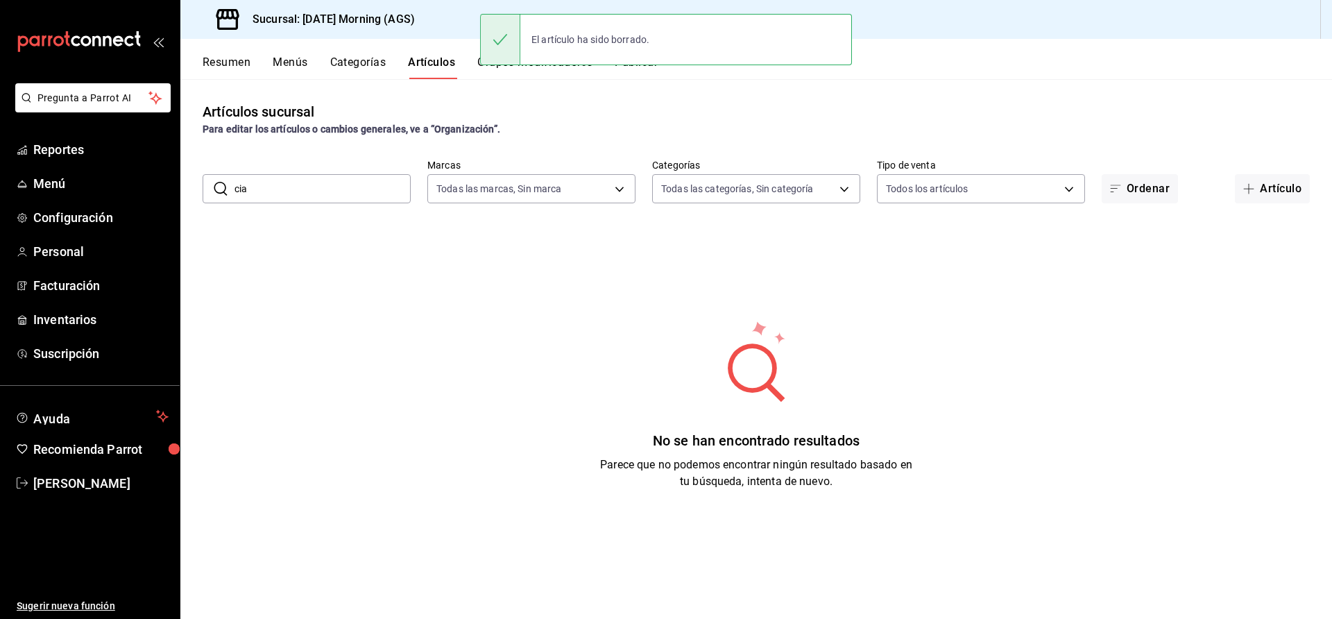
click at [332, 61] on button "Categorías" at bounding box center [358, 67] width 56 height 24
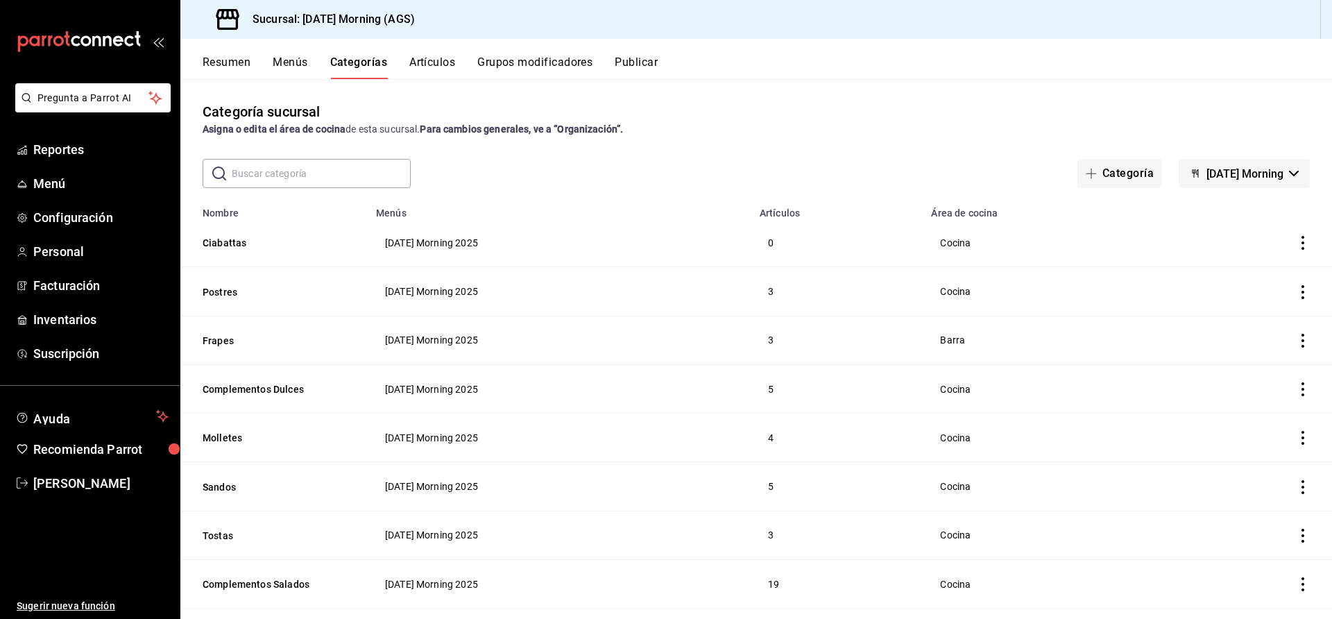
click at [1296, 236] on icon "actions" at bounding box center [1303, 243] width 14 height 14
click at [1251, 327] on span "Eliminar" at bounding box center [1247, 331] width 35 height 11
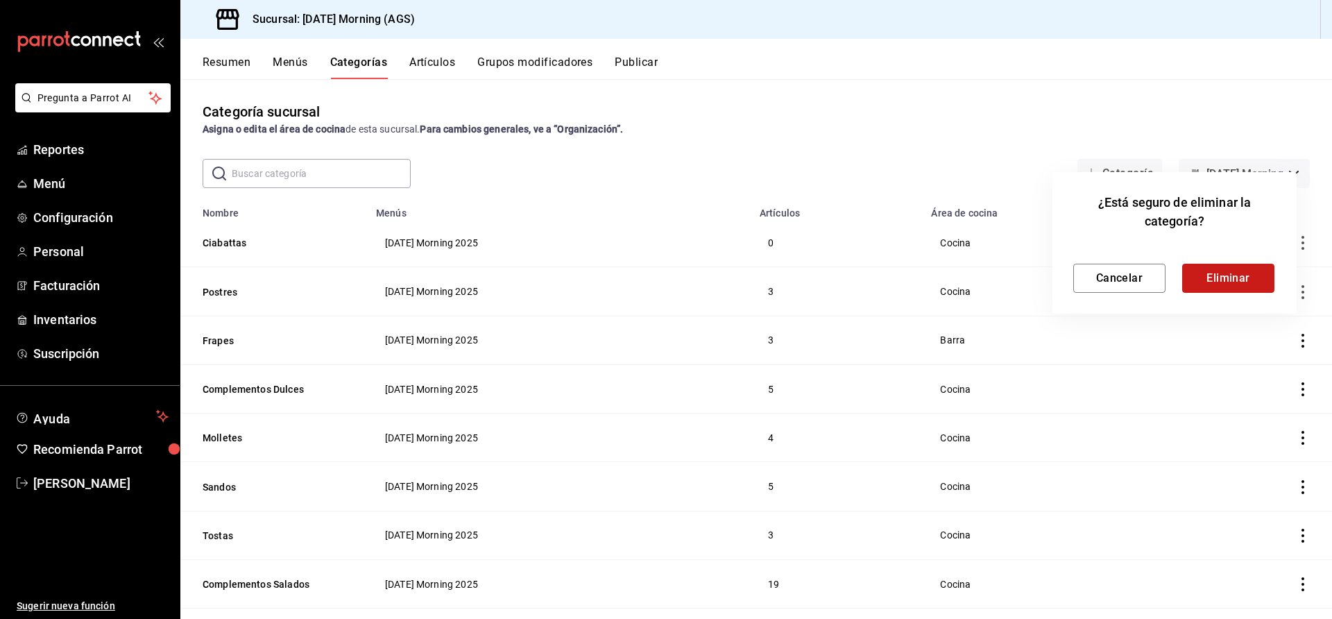
click at [1229, 273] on button "Eliminar" at bounding box center [1228, 278] width 92 height 29
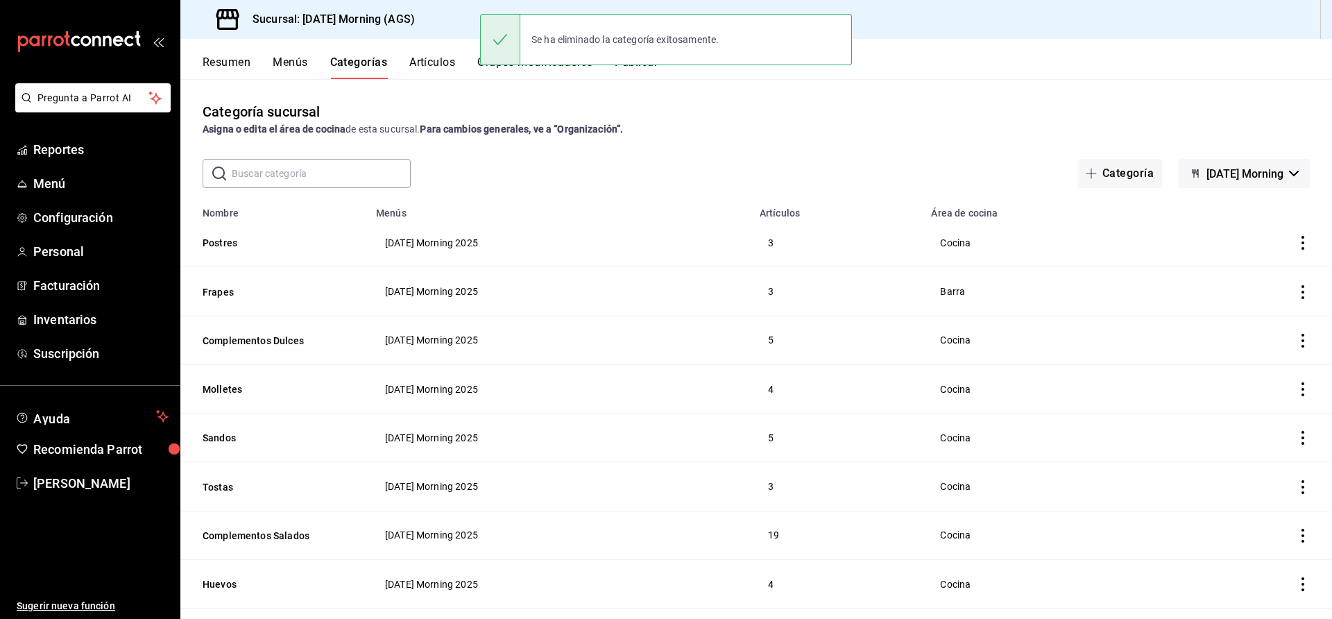
click at [366, 55] on button "Categorías" at bounding box center [359, 67] width 58 height 24
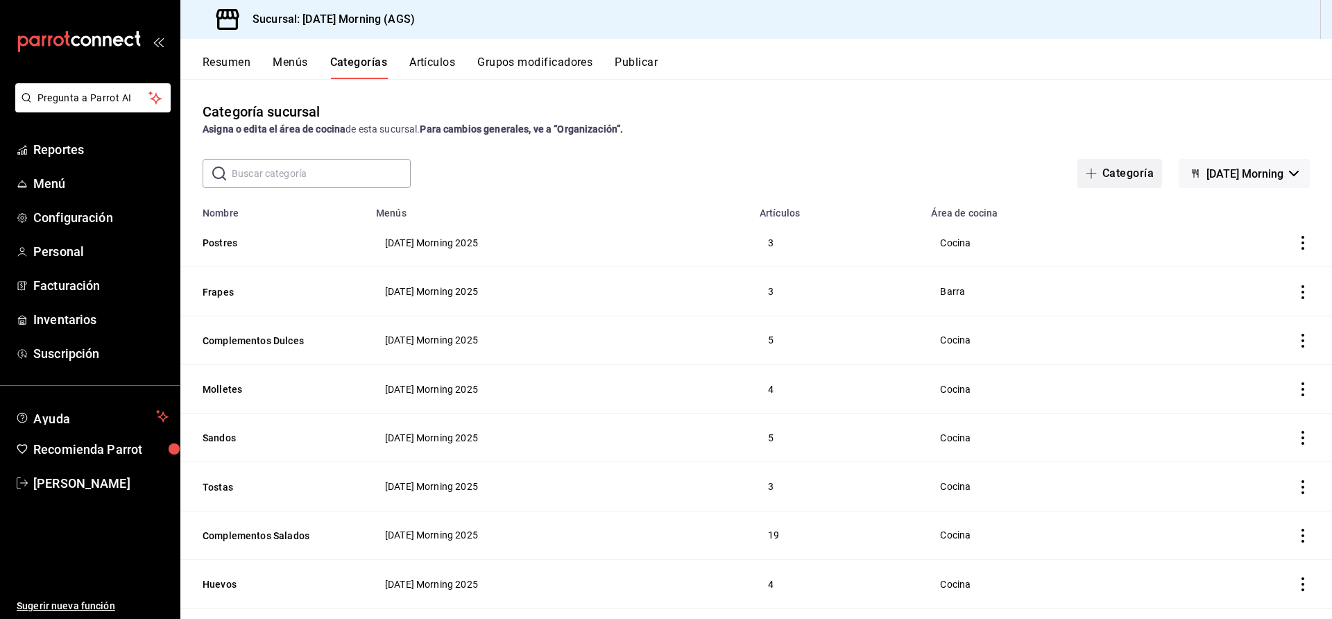
click at [1100, 172] on button "Categoría" at bounding box center [1119, 173] width 85 height 29
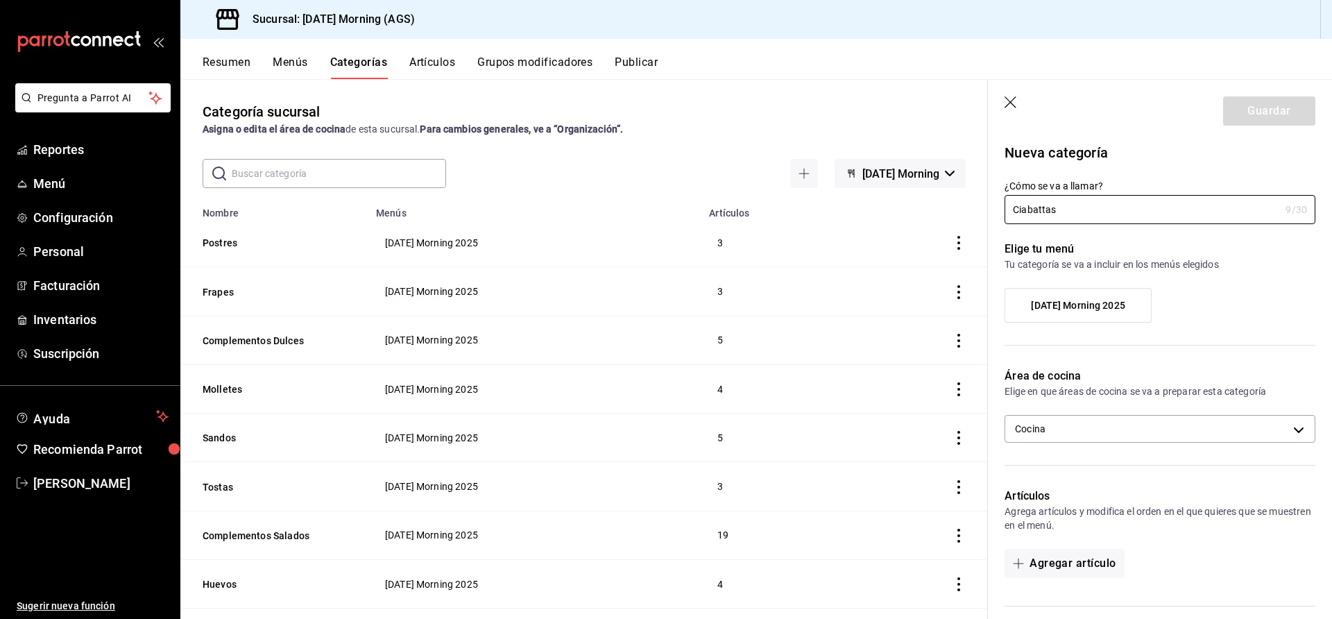
type input "Ciabattas"
click at [1044, 297] on label "[DATE] Morning 2025" at bounding box center [1078, 305] width 146 height 33
click at [0, 0] on input "[DATE] Morning 2025" at bounding box center [0, 0] width 0 height 0
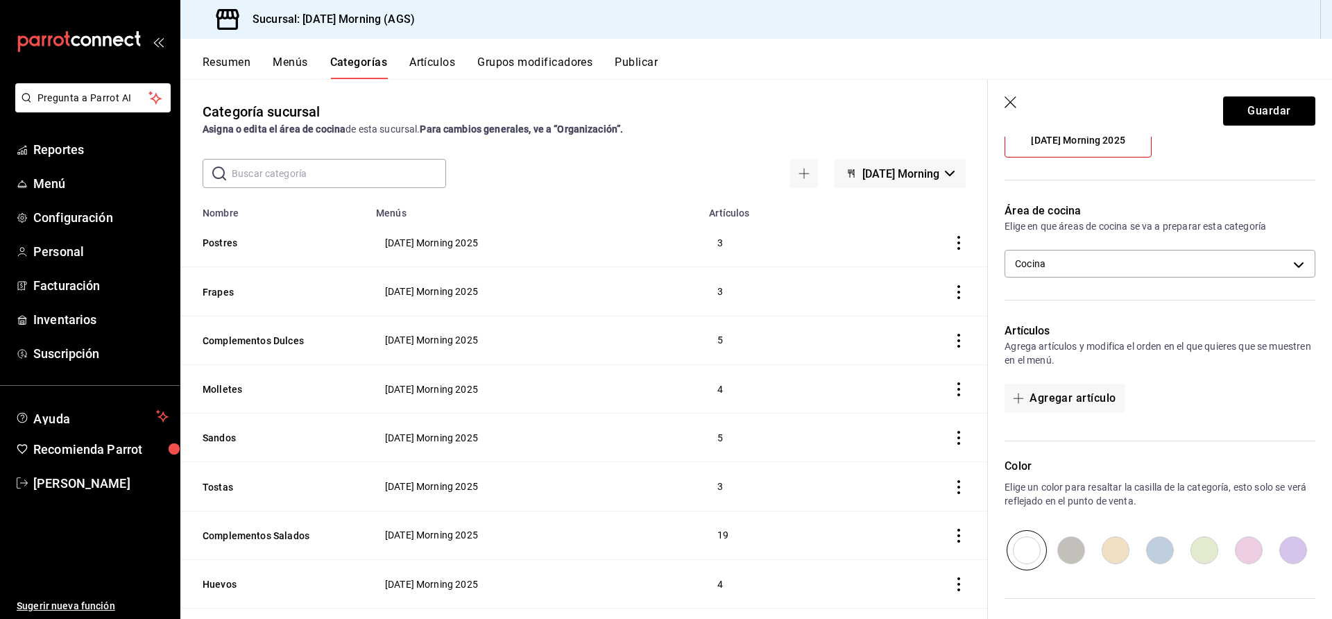
scroll to position [185, 0]
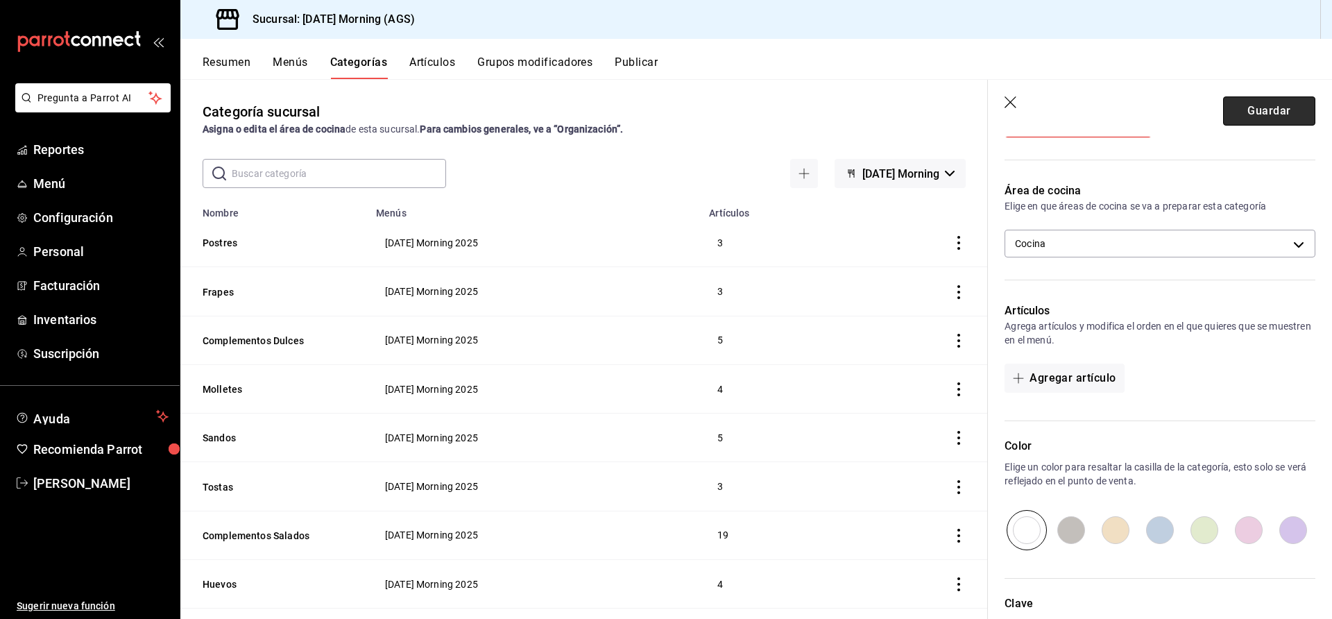
click at [1261, 112] on button "Guardar" at bounding box center [1269, 110] width 92 height 29
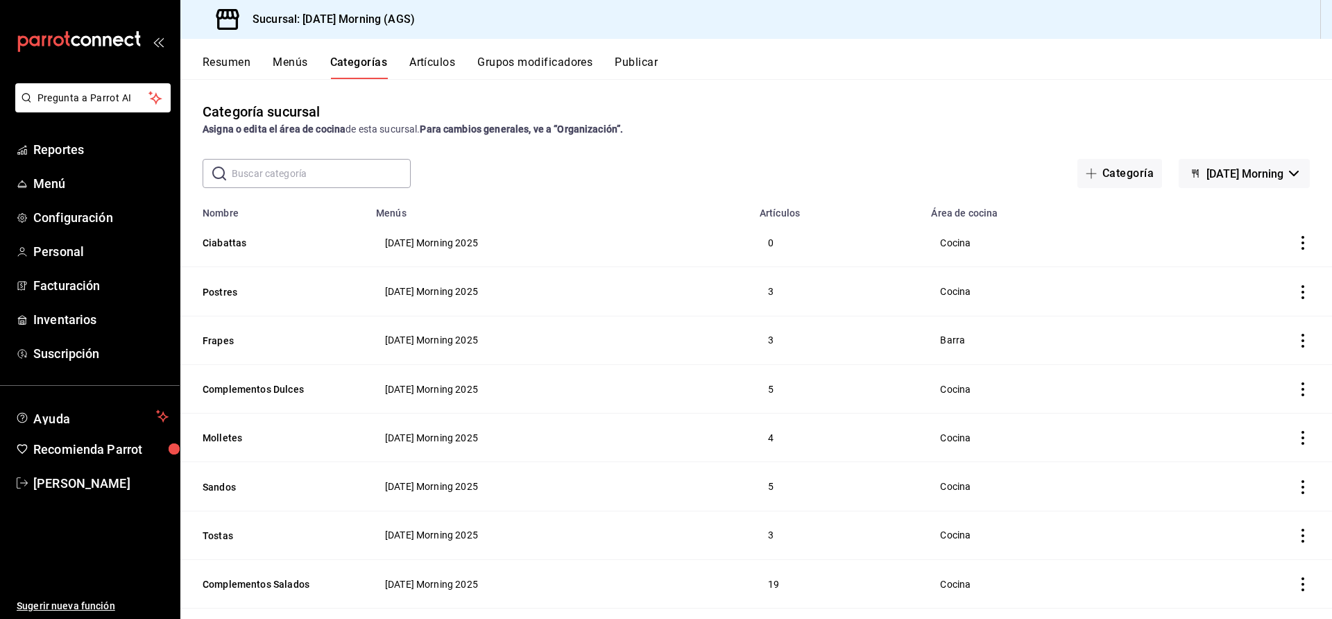
click at [428, 60] on button "Artículos" at bounding box center [432, 67] width 46 height 24
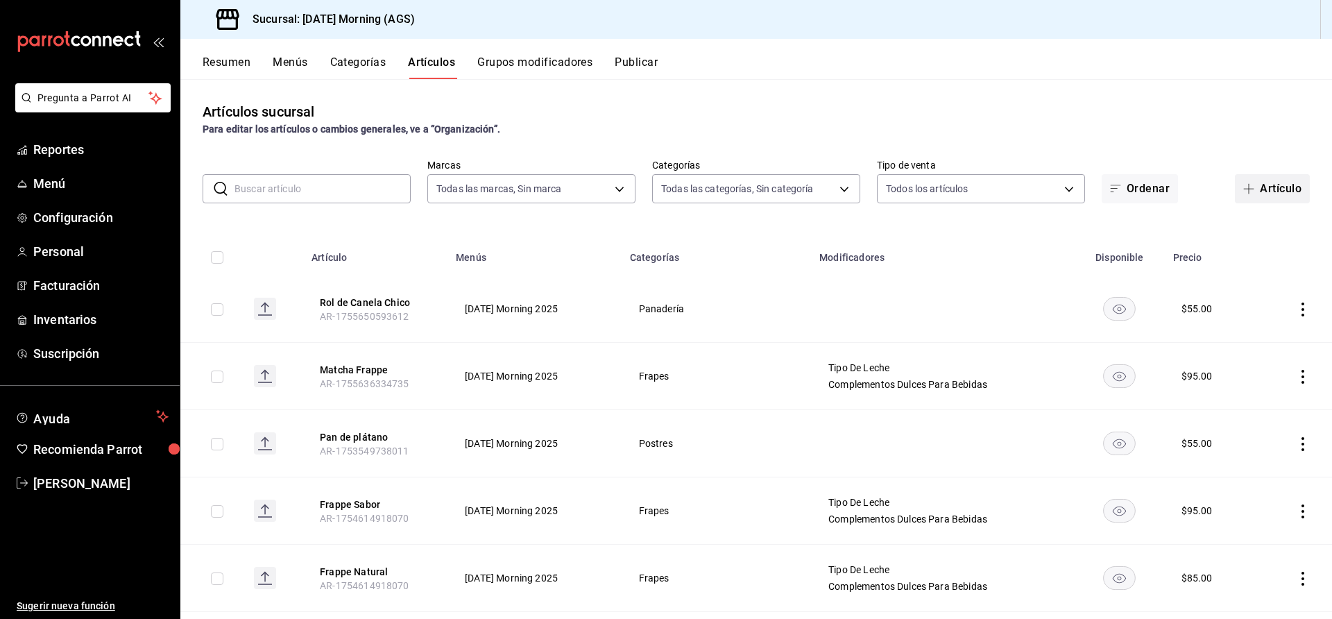
type input "46e7e048-dd01-496a-8bdd-34efddf40249"
type input "78c04b5c-ca96-47a8-997c-2db05e595e8e,f94c979a-9160-4e63-95b5-e66873f5f0ad,3a4fc…"
click at [1272, 184] on button "Artículo" at bounding box center [1272, 188] width 75 height 29
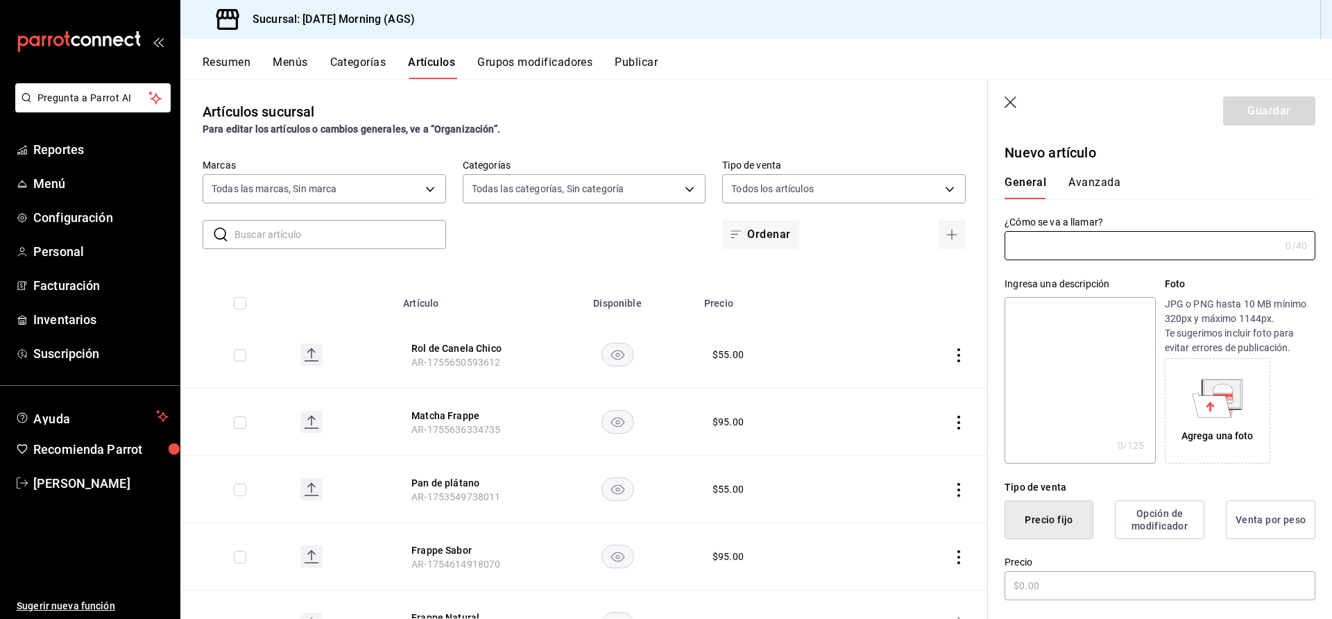
click at [338, 232] on input "text" at bounding box center [340, 235] width 212 height 28
click at [1166, 243] on input "text" at bounding box center [1141, 246] width 275 height 28
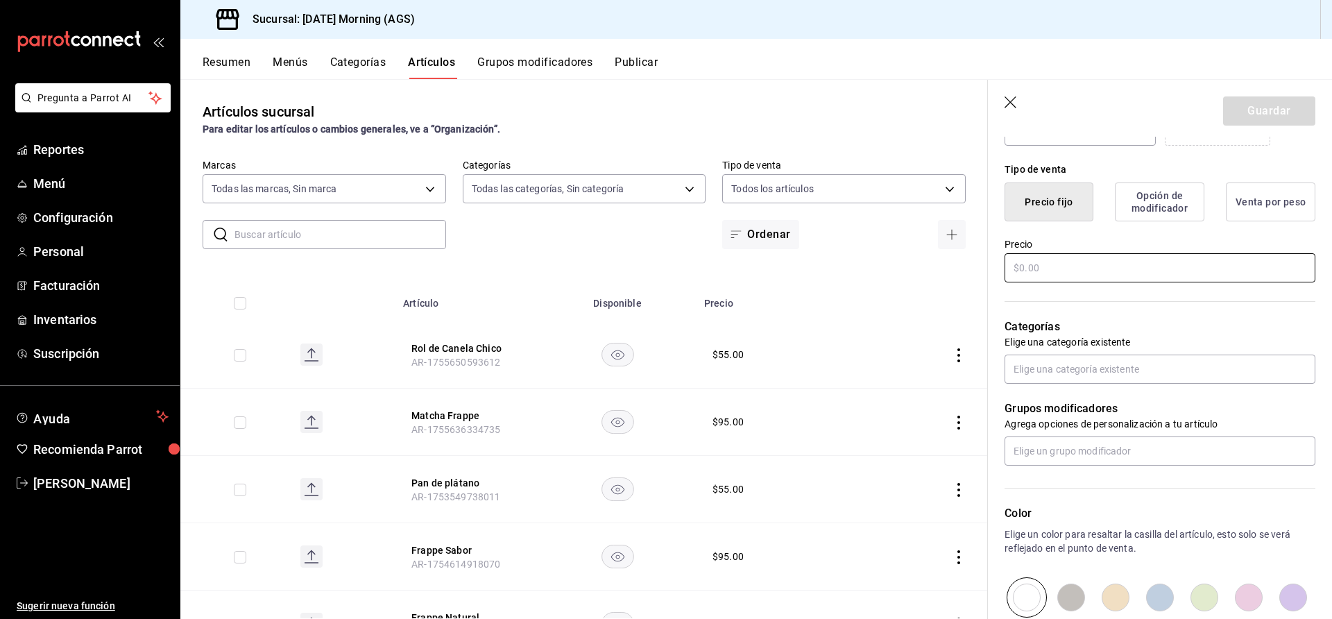
type input "Ciabatta Italo"
click at [1079, 266] on input "text" at bounding box center [1159, 267] width 311 height 29
type input "$110.00"
click at [1180, 372] on input "text" at bounding box center [1159, 368] width 311 height 29
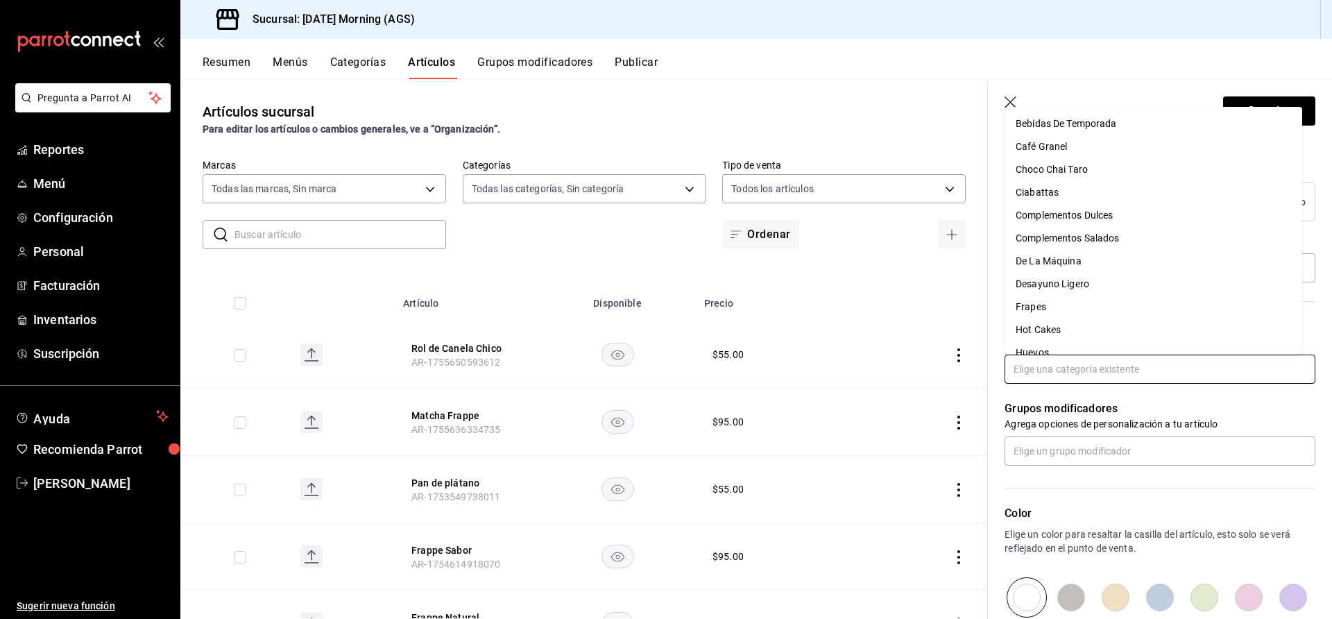
click at [1075, 185] on li "Ciabattas" at bounding box center [1153, 192] width 298 height 23
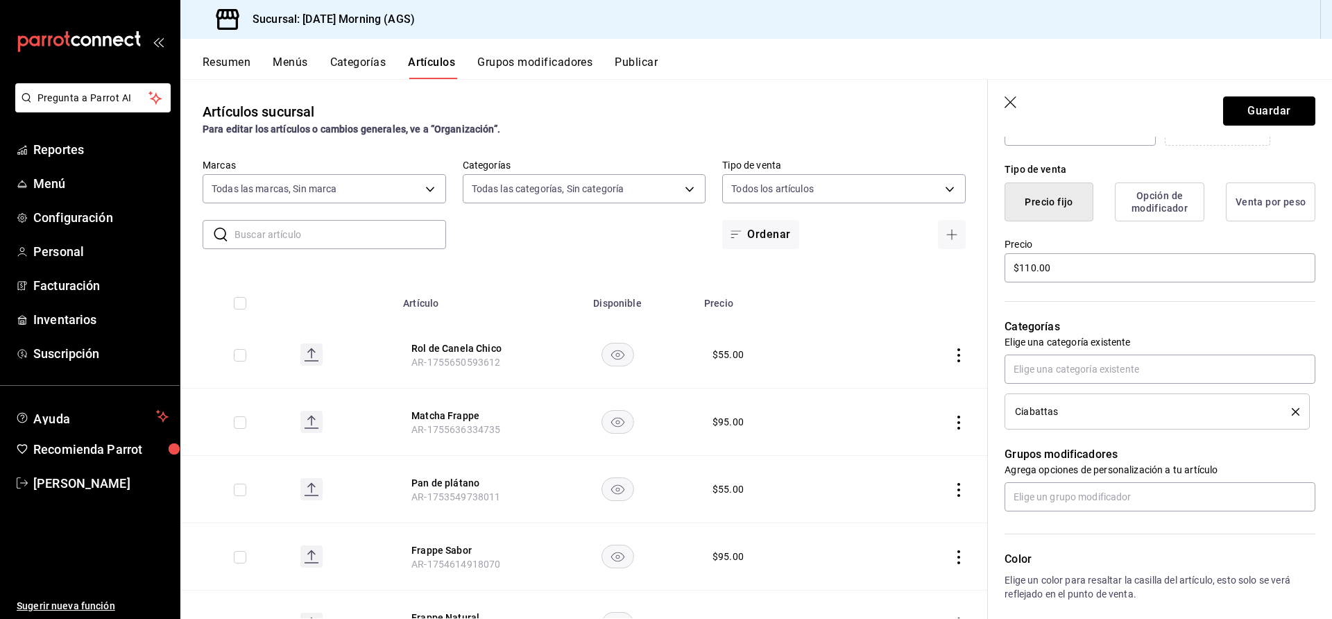
click at [1269, 105] on button "Guardar" at bounding box center [1269, 110] width 92 height 29
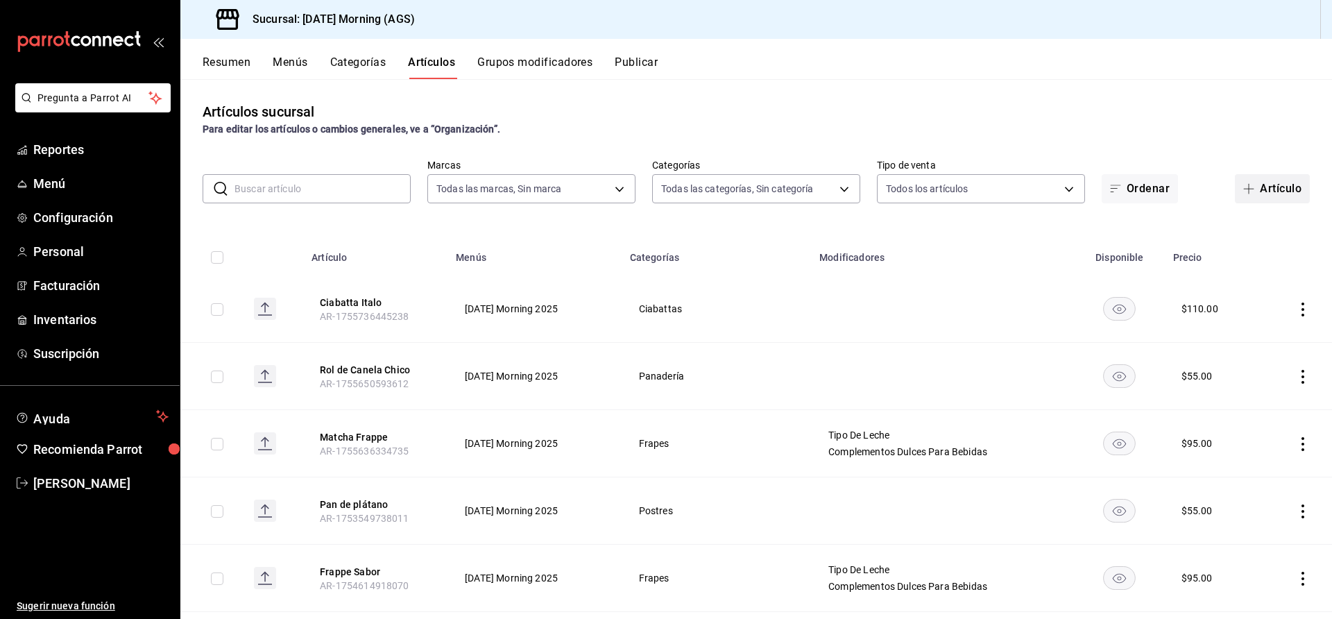
click at [1260, 184] on button "Artículo" at bounding box center [1272, 188] width 75 height 29
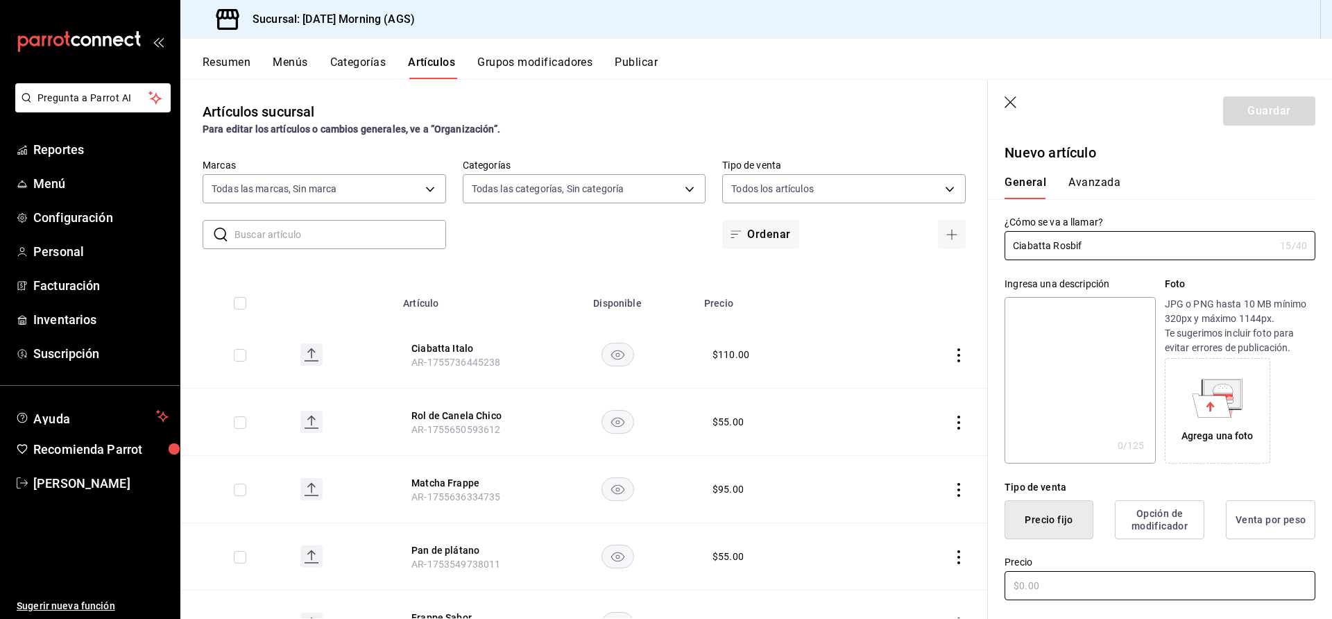
type input "Ciabatta Rosbif"
click at [1054, 577] on input "text" at bounding box center [1159, 585] width 311 height 29
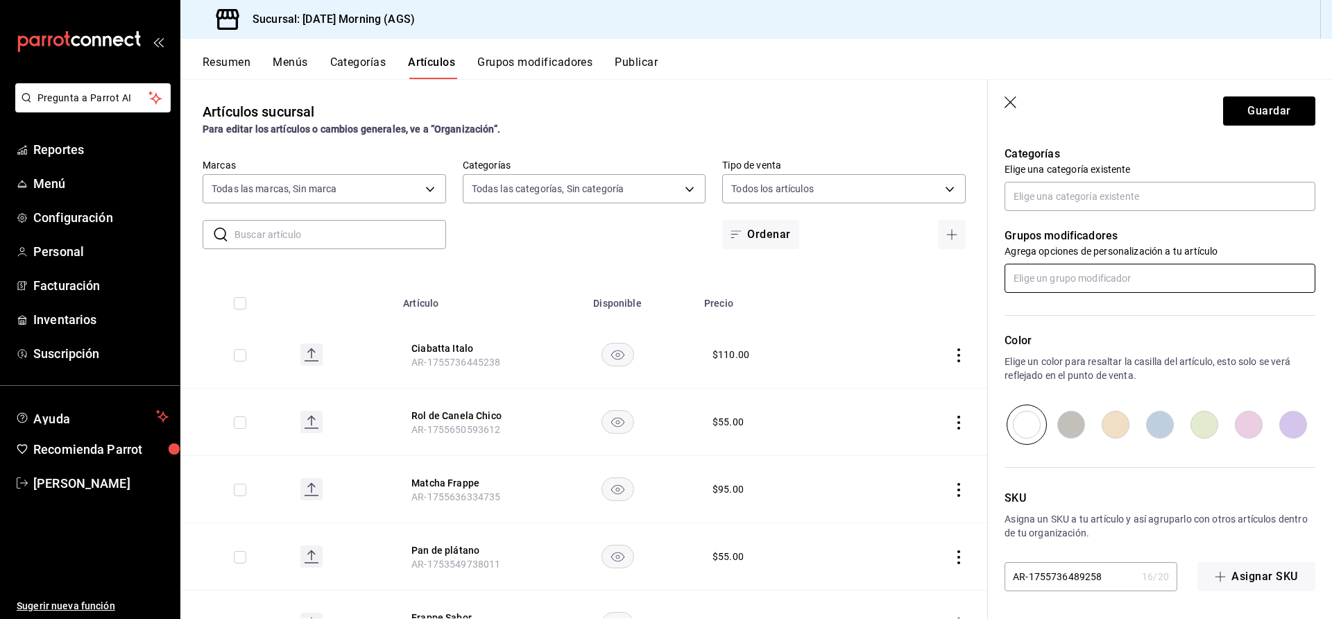
scroll to position [173, 0]
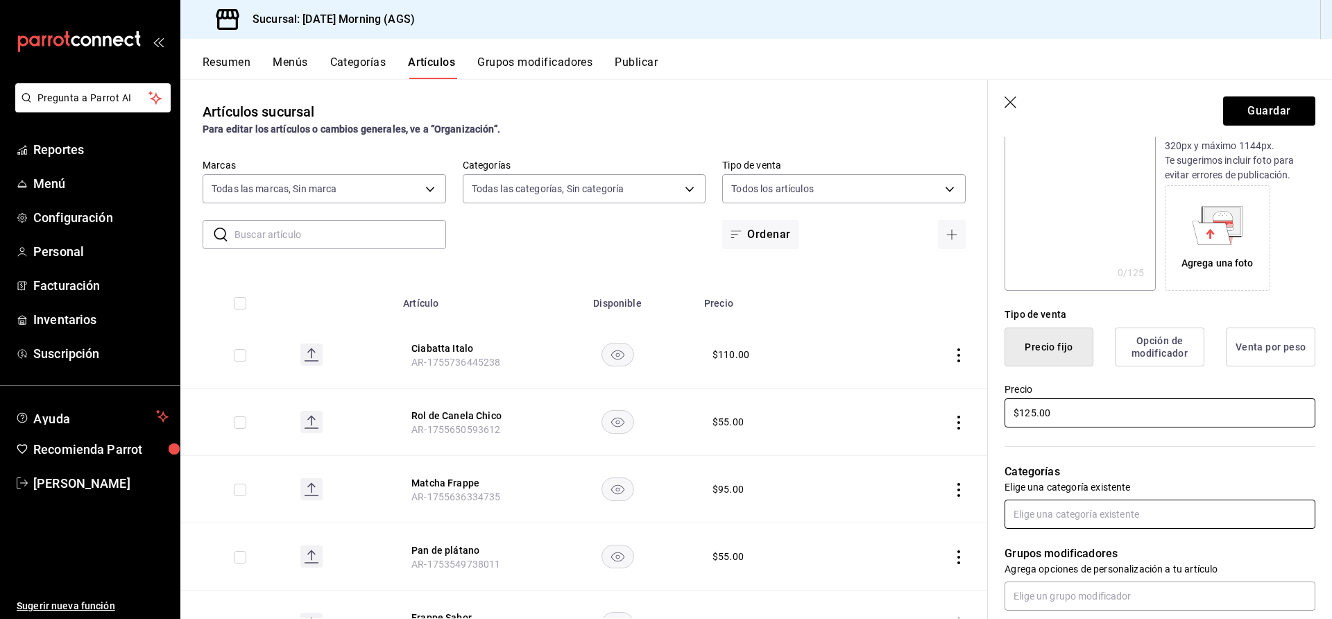
type input "$125.00"
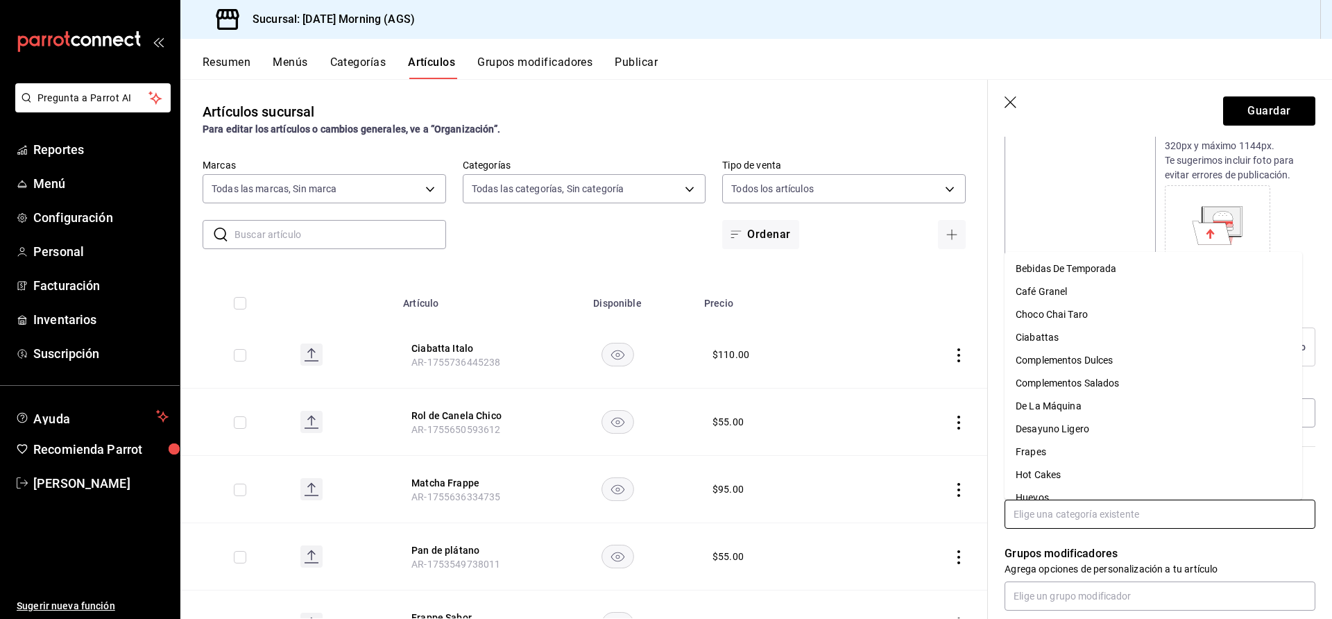
click at [1109, 502] on input "text" at bounding box center [1159, 513] width 311 height 29
click at [1072, 343] on li "Ciabattas" at bounding box center [1153, 337] width 298 height 23
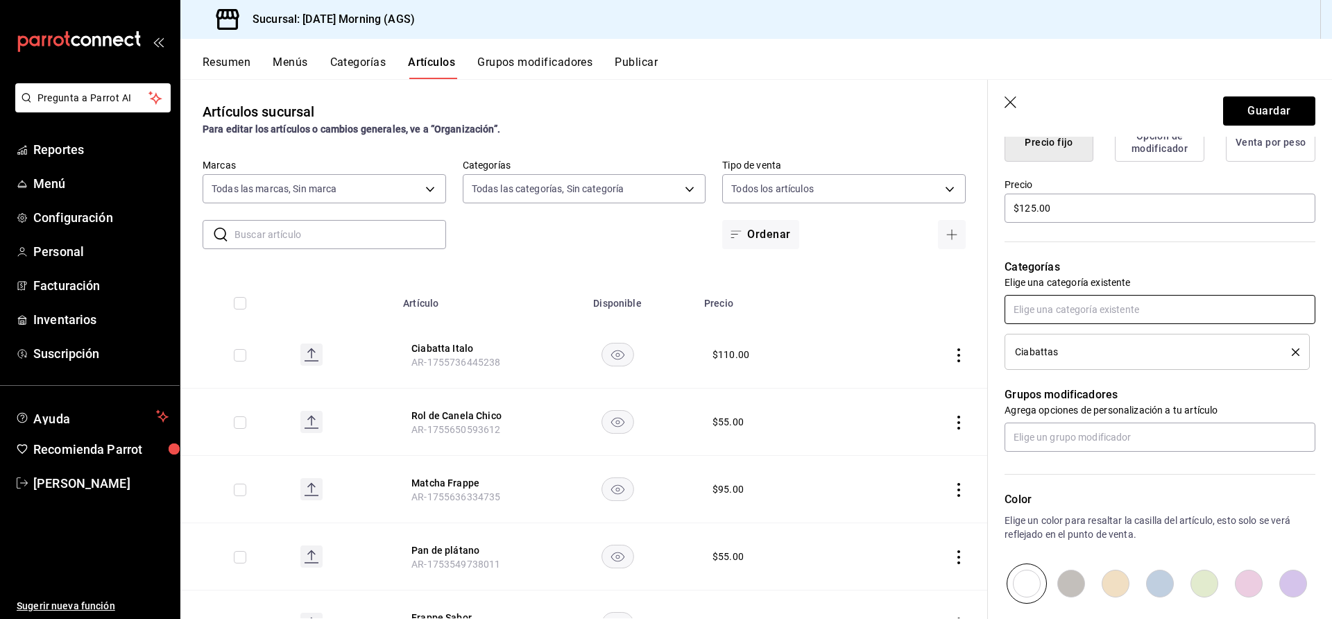
scroll to position [392, 0]
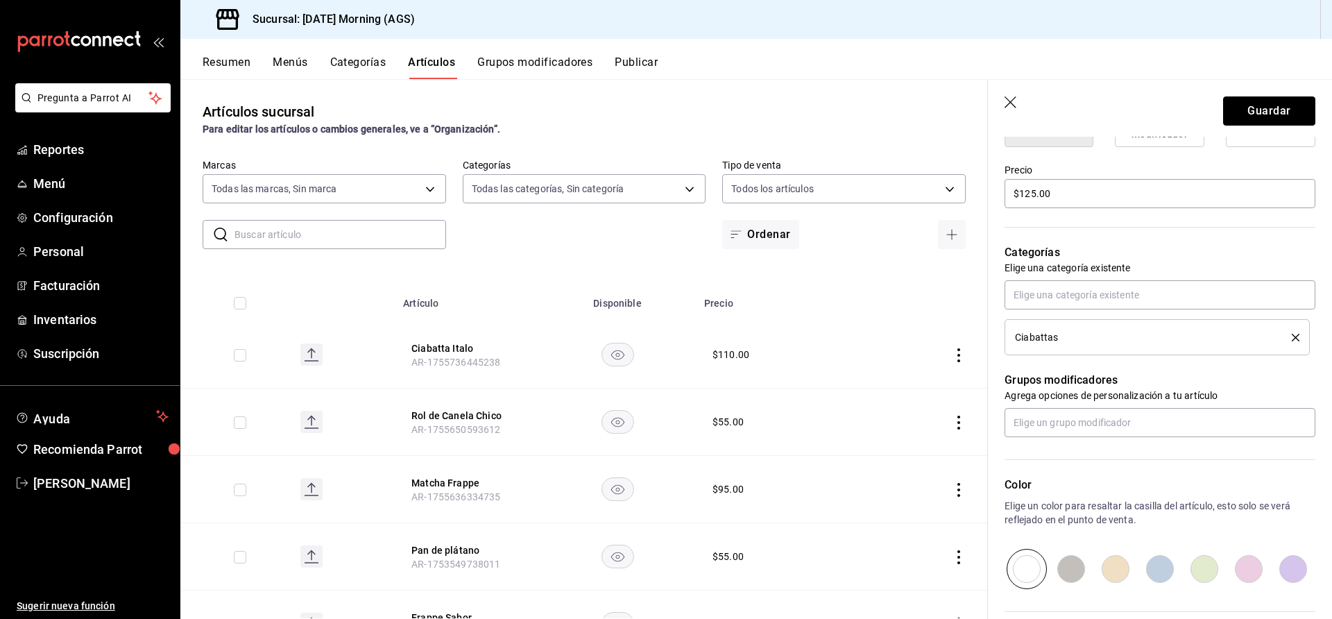
click at [1248, 119] on button "Guardar" at bounding box center [1269, 110] width 92 height 29
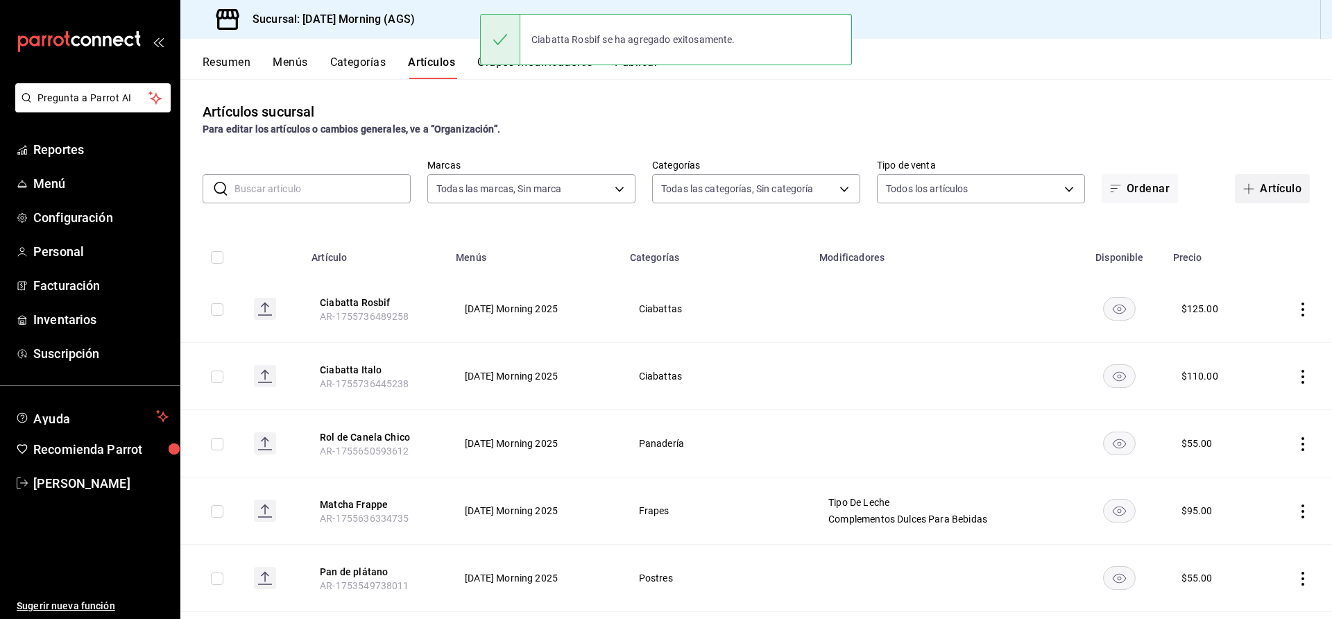
click at [1253, 186] on button "Artículo" at bounding box center [1272, 188] width 75 height 29
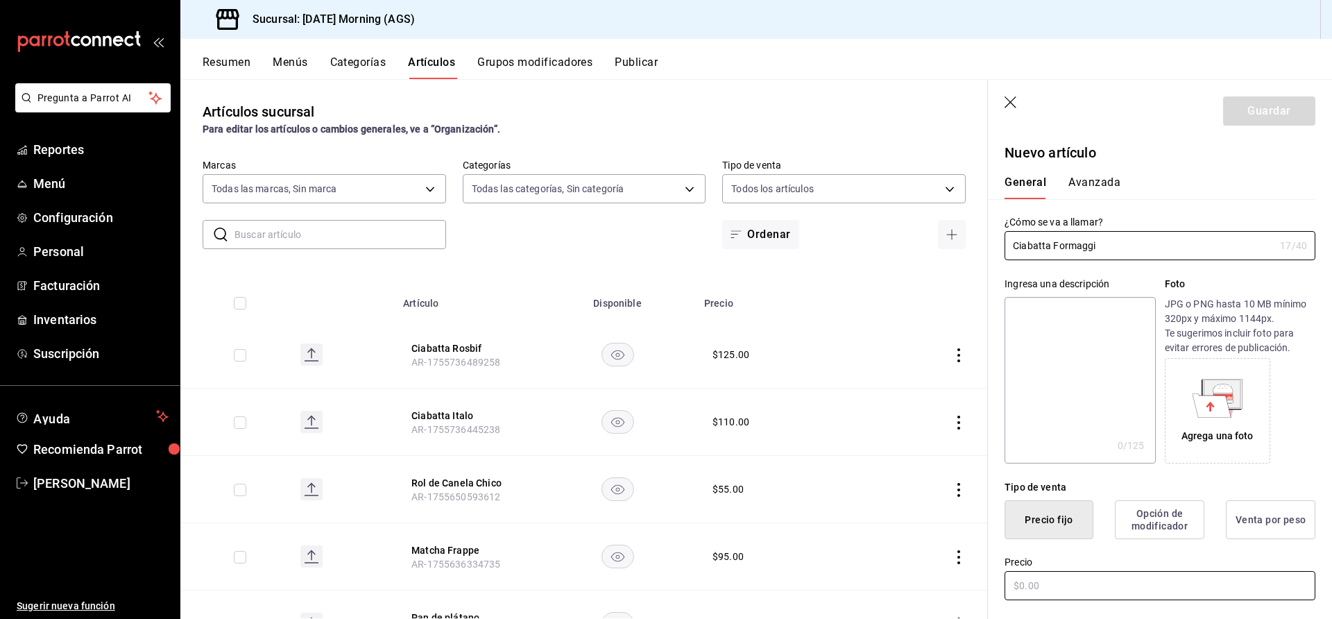
type input "Ciabatta Formaggi"
click at [1080, 578] on input "text" at bounding box center [1159, 585] width 311 height 29
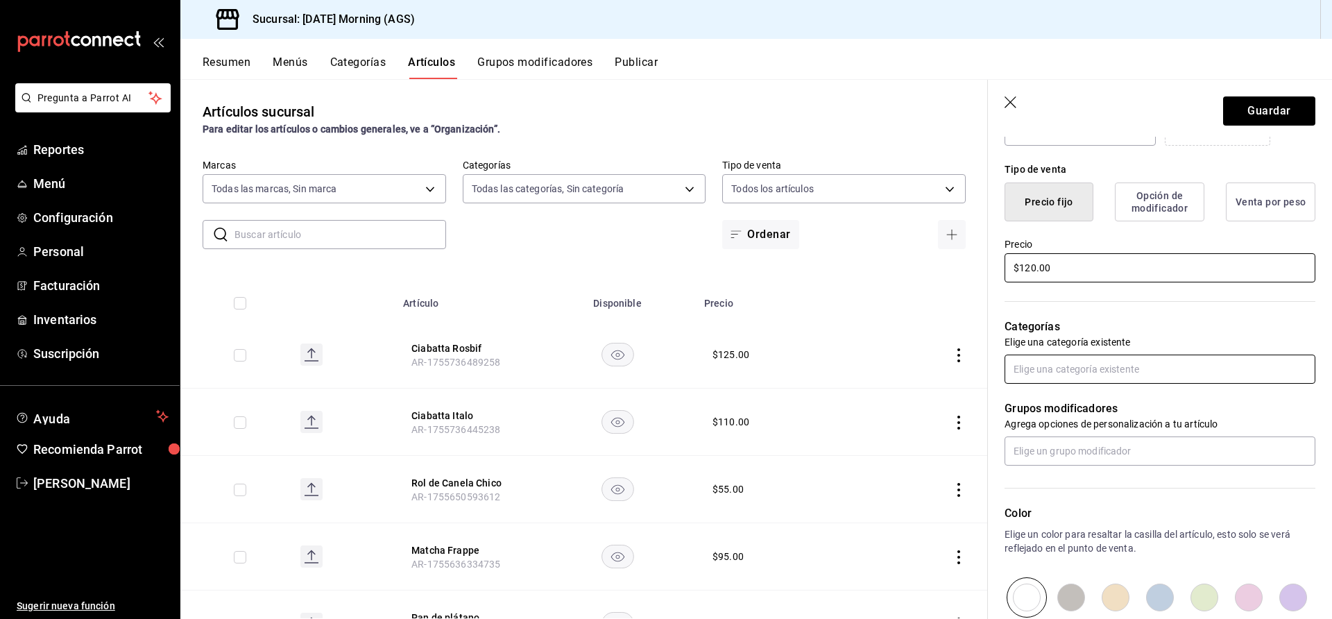
type input "$120.00"
click at [1170, 373] on input "text" at bounding box center [1159, 368] width 311 height 29
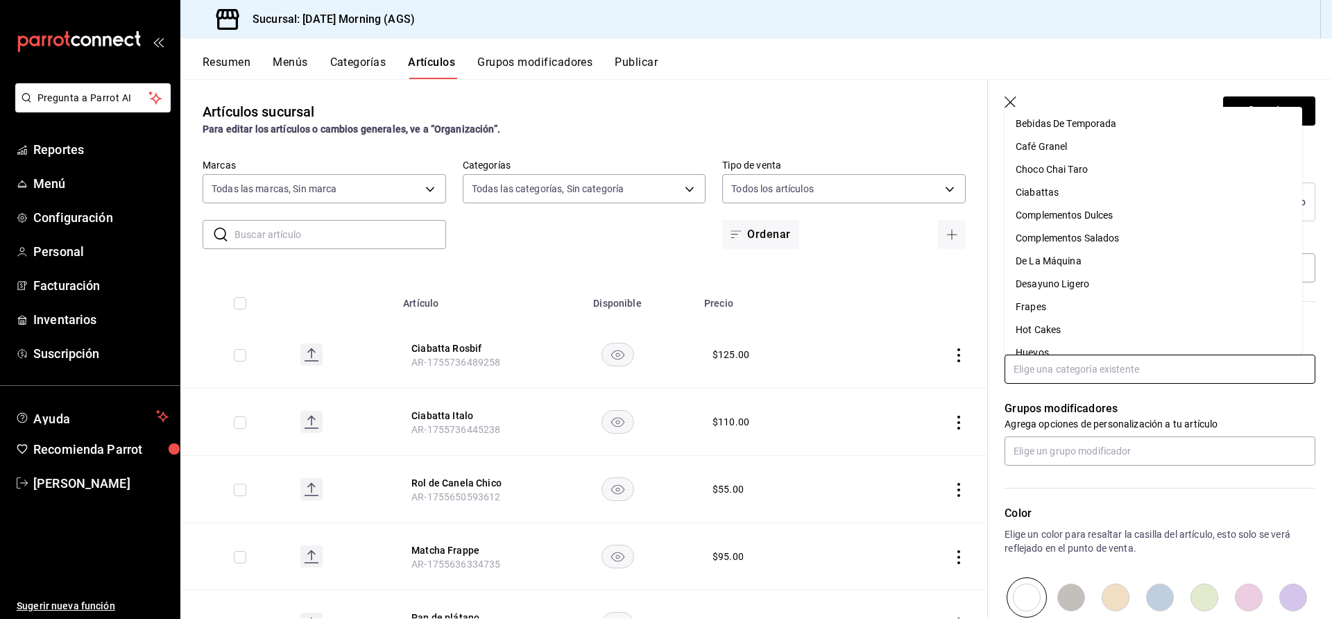
click at [1089, 191] on li "Ciabattas" at bounding box center [1153, 192] width 298 height 23
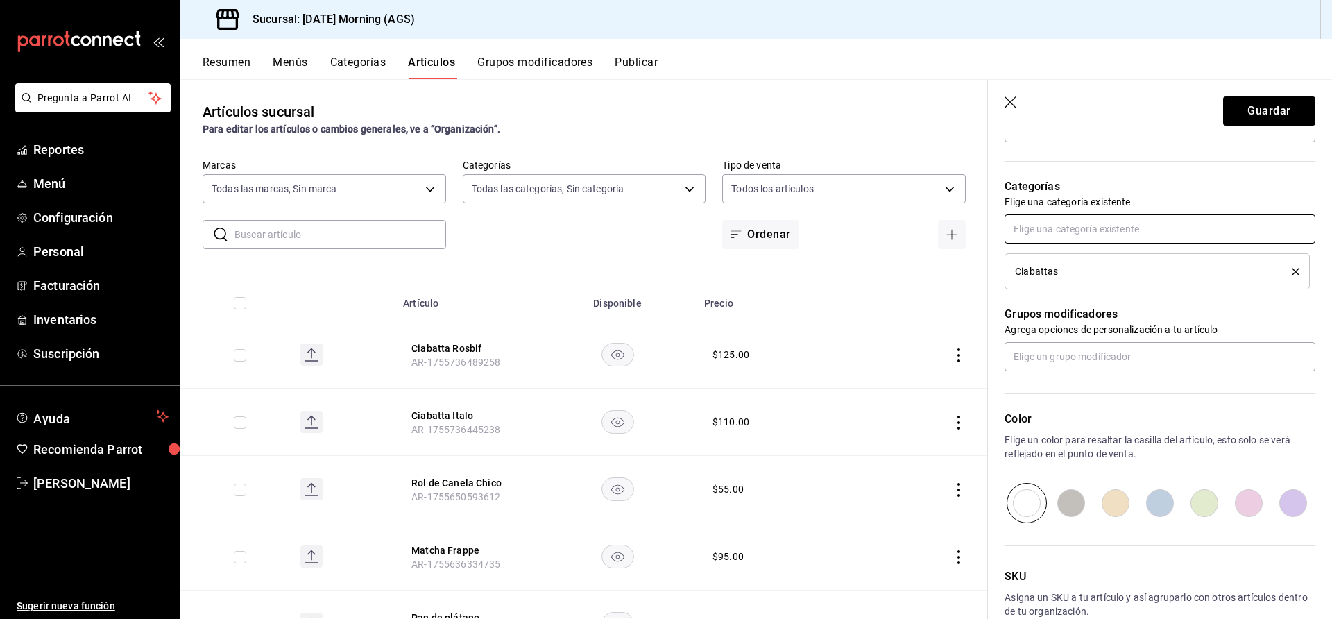
scroll to position [471, 0]
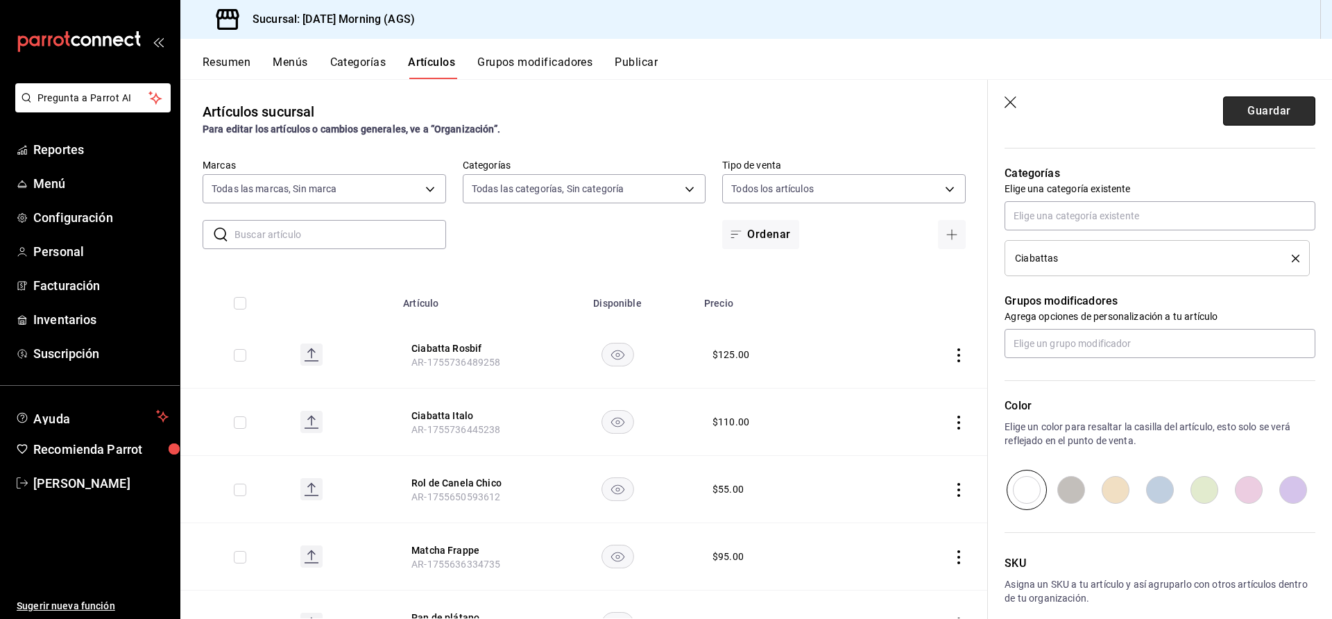
click at [1257, 108] on button "Guardar" at bounding box center [1269, 110] width 92 height 29
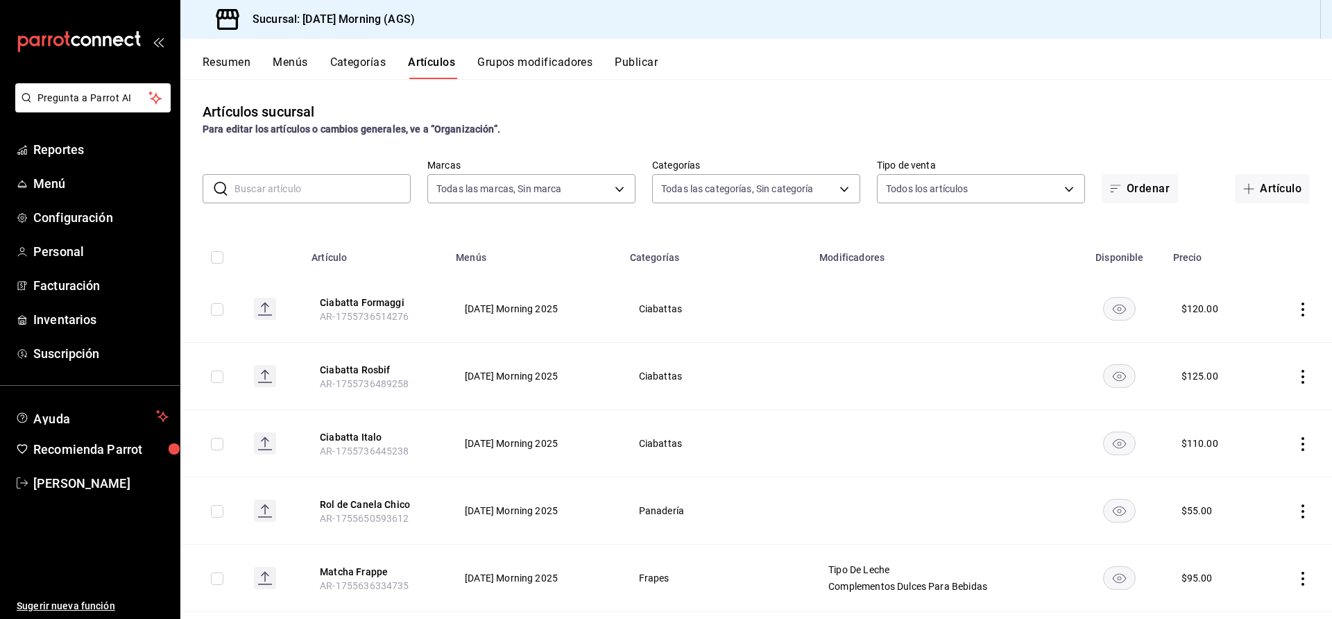
click at [301, 55] on button "Menús" at bounding box center [290, 67] width 35 height 24
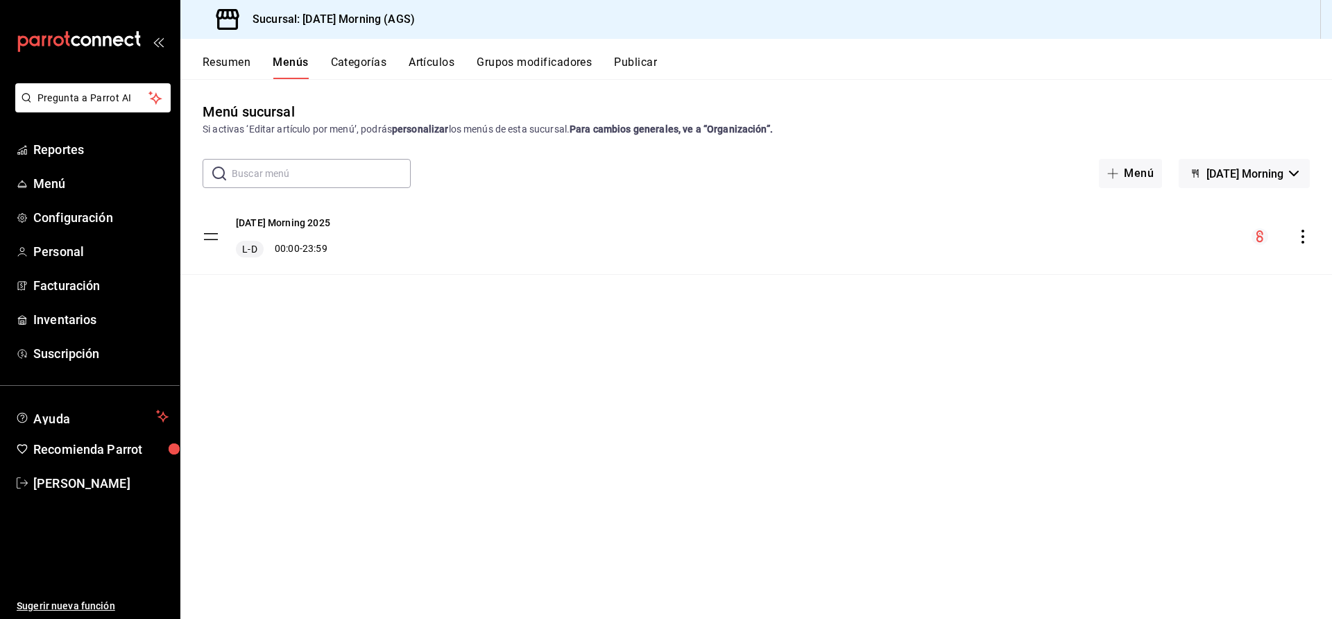
click at [422, 52] on div "Resumen Menús Categorías Artículos Grupos modificadores Publicar" at bounding box center [755, 59] width 1151 height 40
click at [424, 55] on button "Artículos" at bounding box center [432, 67] width 46 height 24
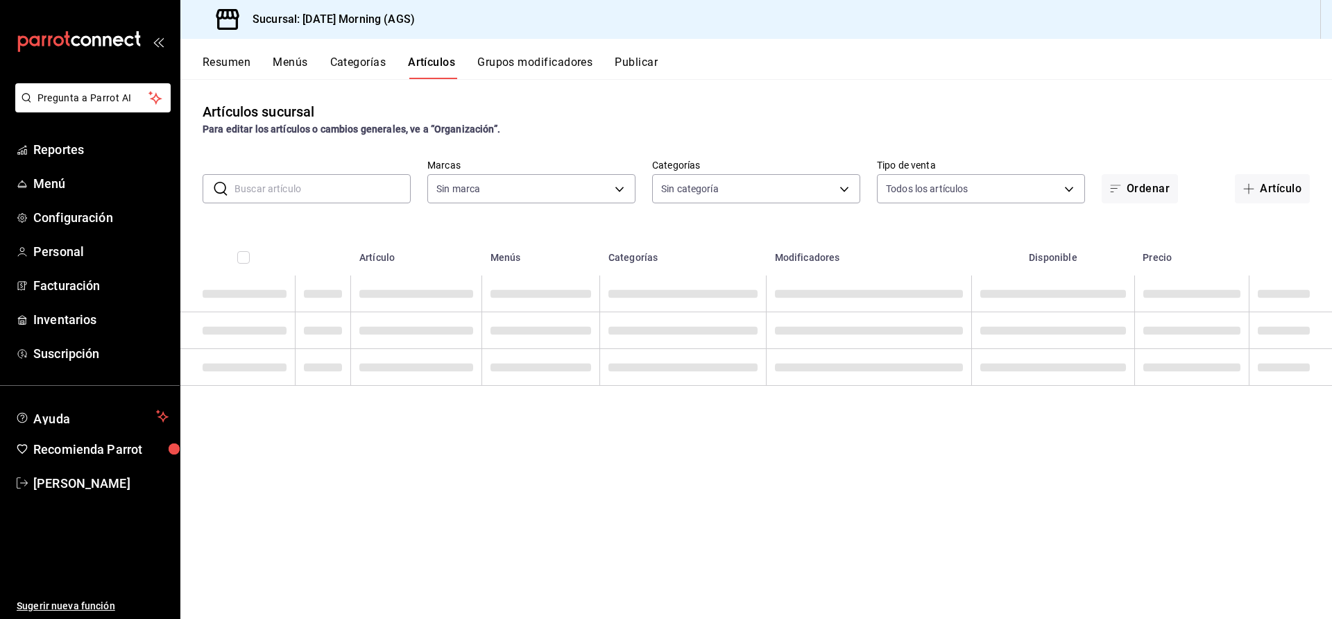
type input "46e7e048-dd01-496a-8bdd-34efddf40249"
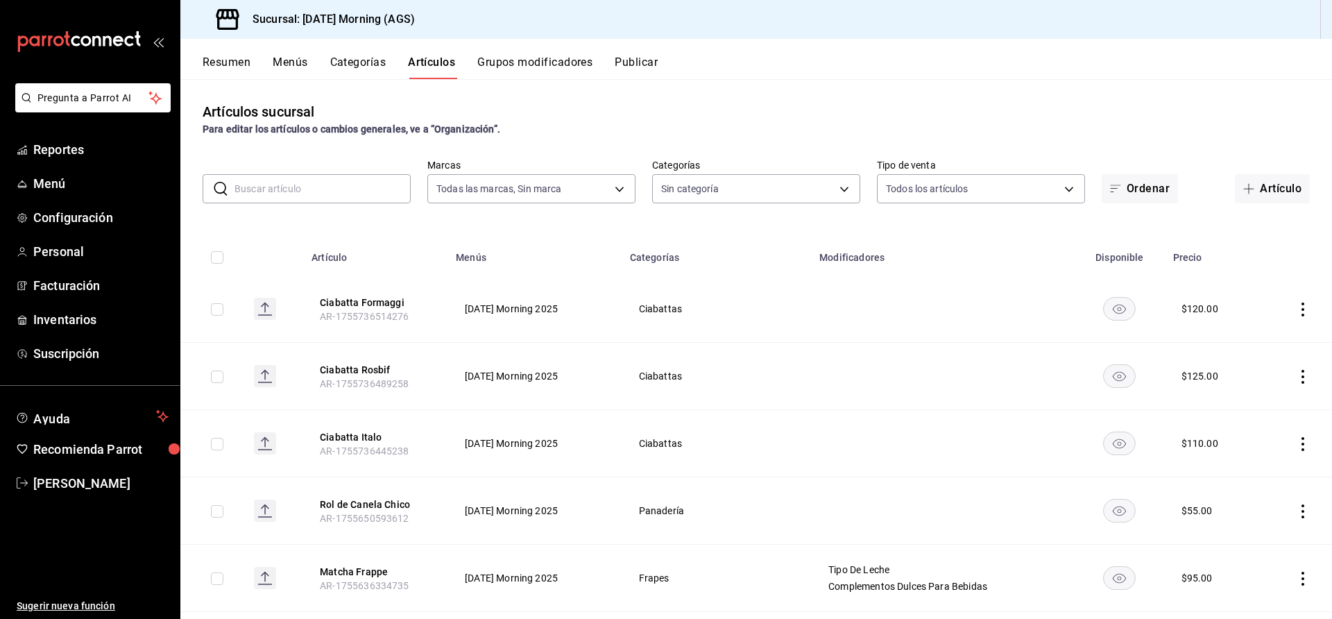
type input "78c04b5c-ca96-47a8-997c-2db05e595e8e,f94c979a-9160-4e63-95b5-e66873f5f0ad,3a4fc…"
click at [1117, 315] on rect "availability-product" at bounding box center [1119, 308] width 32 height 23
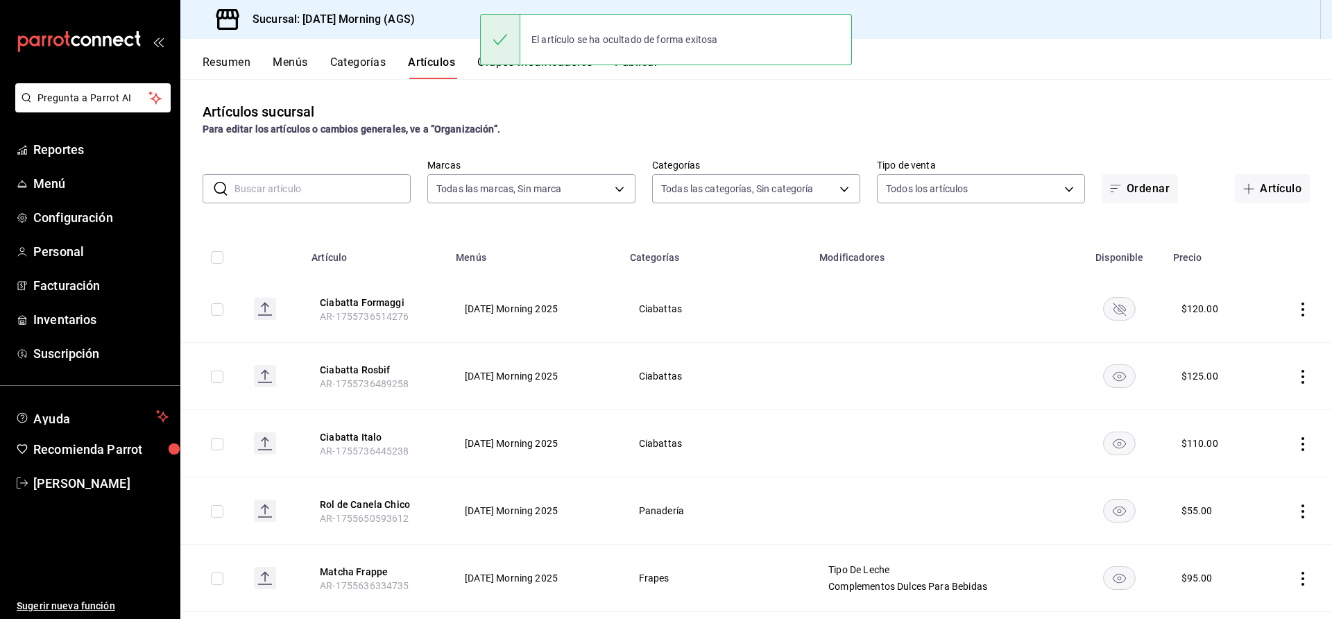
click at [1119, 315] on rect "availability-product" at bounding box center [1119, 308] width 32 height 23
click at [1296, 308] on icon "actions" at bounding box center [1303, 309] width 14 height 14
click at [1227, 345] on div at bounding box center [1217, 341] width 25 height 17
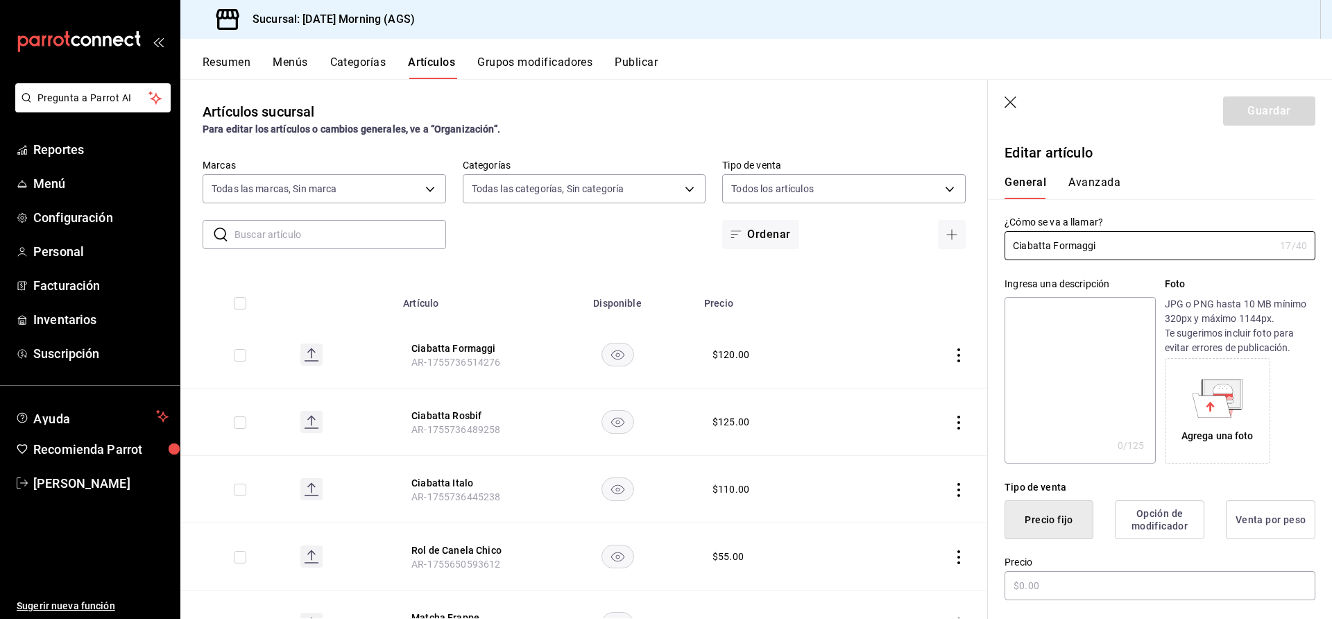
type input "$120.00"
click at [1009, 96] on icon "button" at bounding box center [1011, 103] width 14 height 14
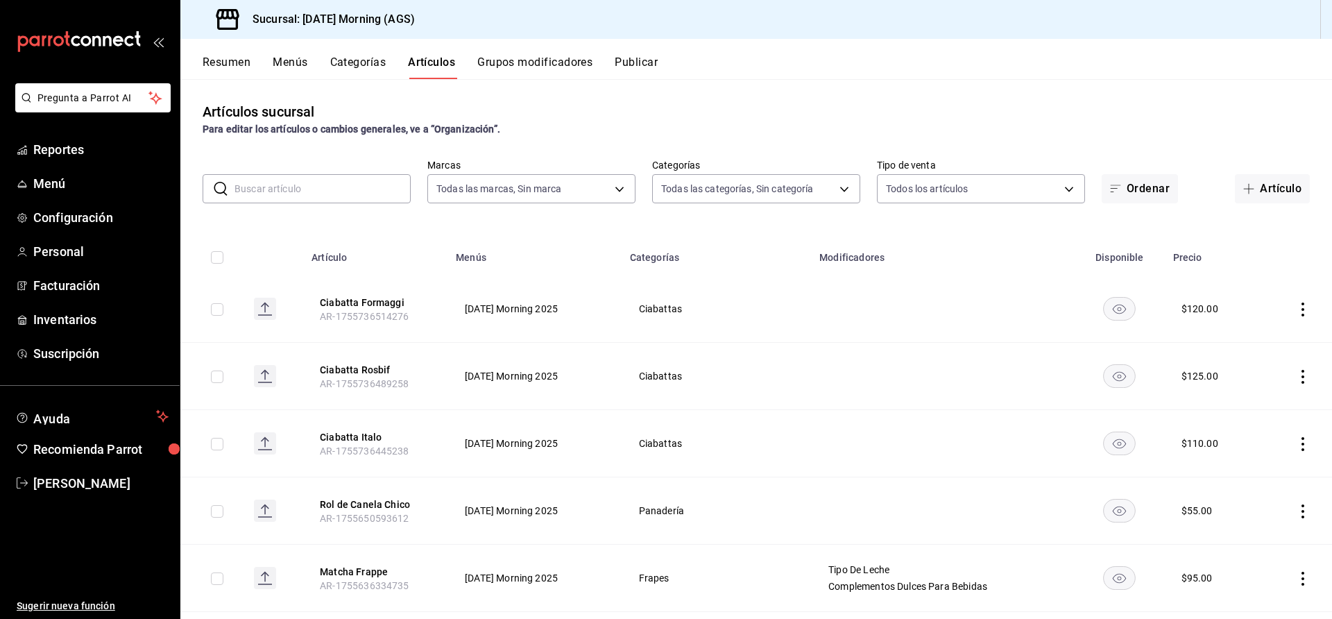
click at [361, 61] on button "Categorías" at bounding box center [358, 67] width 56 height 24
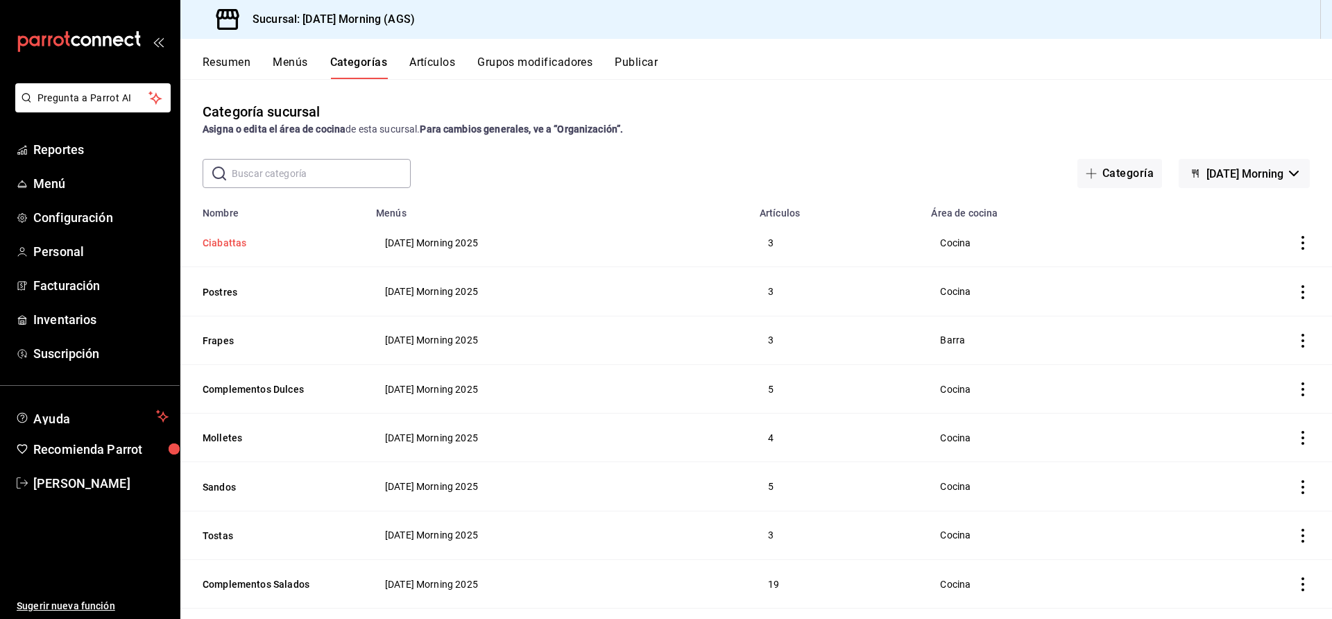
click at [232, 245] on button "Ciabattas" at bounding box center [272, 243] width 139 height 14
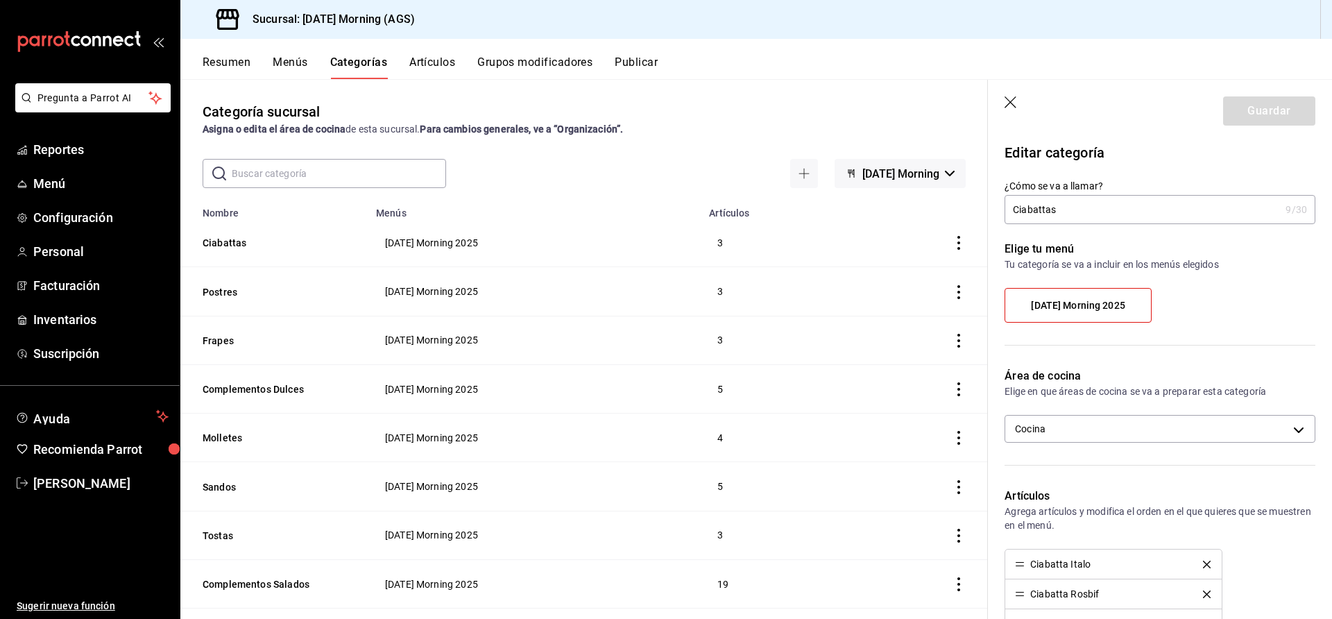
click at [1075, 305] on span "[DATE] Morning 2025" at bounding box center [1078, 306] width 94 height 12
click at [0, 0] on input "[DATE] Morning 2025" at bounding box center [0, 0] width 0 height 0
click at [1062, 302] on span "[DATE] Morning 2025" at bounding box center [1078, 306] width 94 height 12
click at [0, 0] on input "[DATE] Morning 2025" at bounding box center [0, 0] width 0 height 0
click at [1282, 427] on body "Pregunta a Parrot AI Reportes Menú Configuración Personal Facturación Inventari…" at bounding box center [666, 309] width 1332 height 619
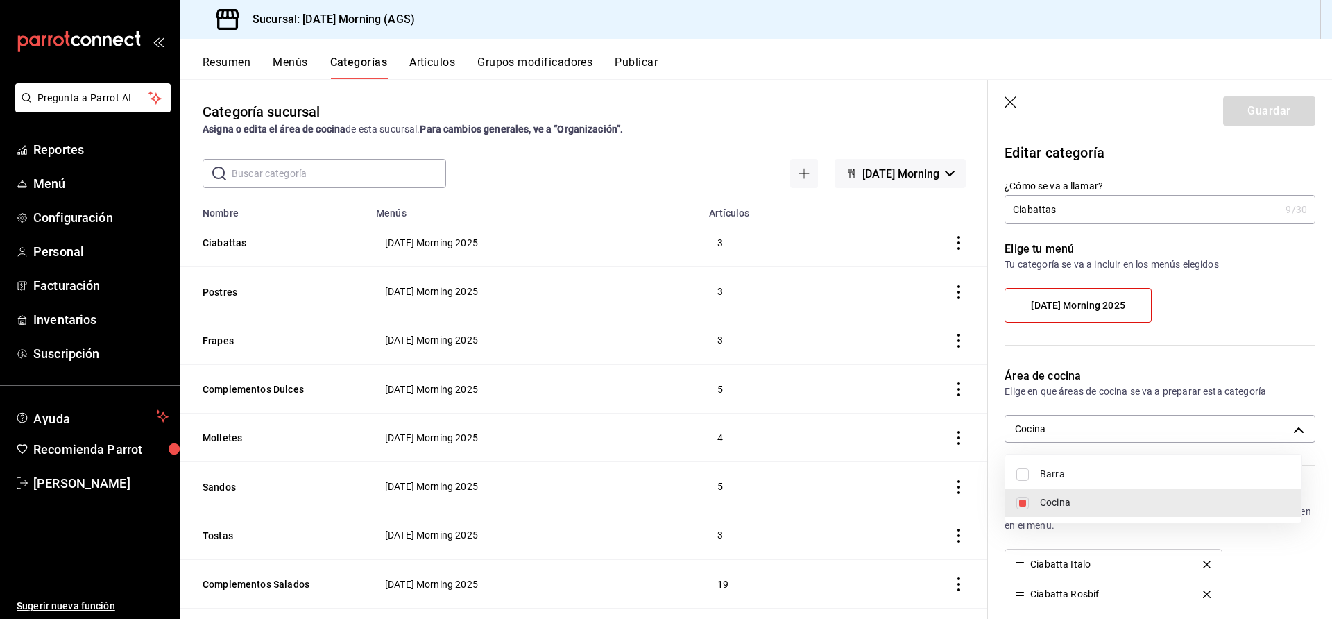
click at [1284, 431] on div at bounding box center [666, 309] width 1332 height 619
click at [1283, 400] on div "Área de cocina Elige en que áreas de cocina se va a preparar esta categoría Coc…" at bounding box center [1151, 411] width 327 height 120
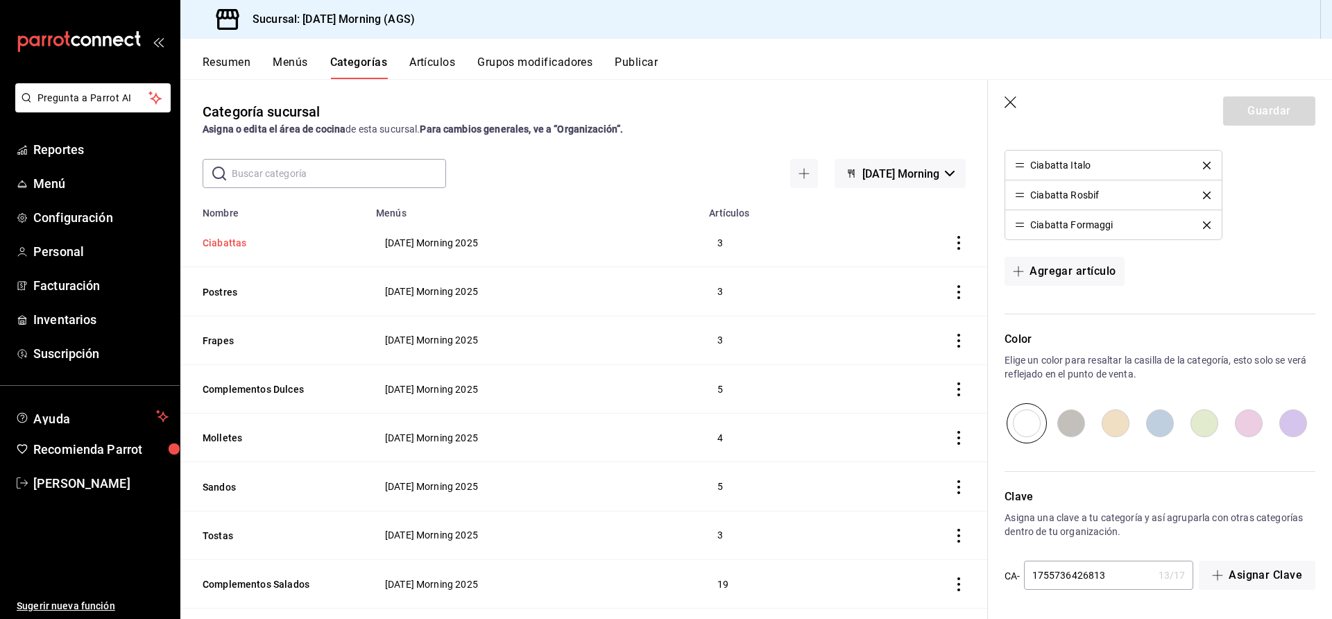
click at [233, 248] on button "Ciabattas" at bounding box center [272, 243] width 139 height 14
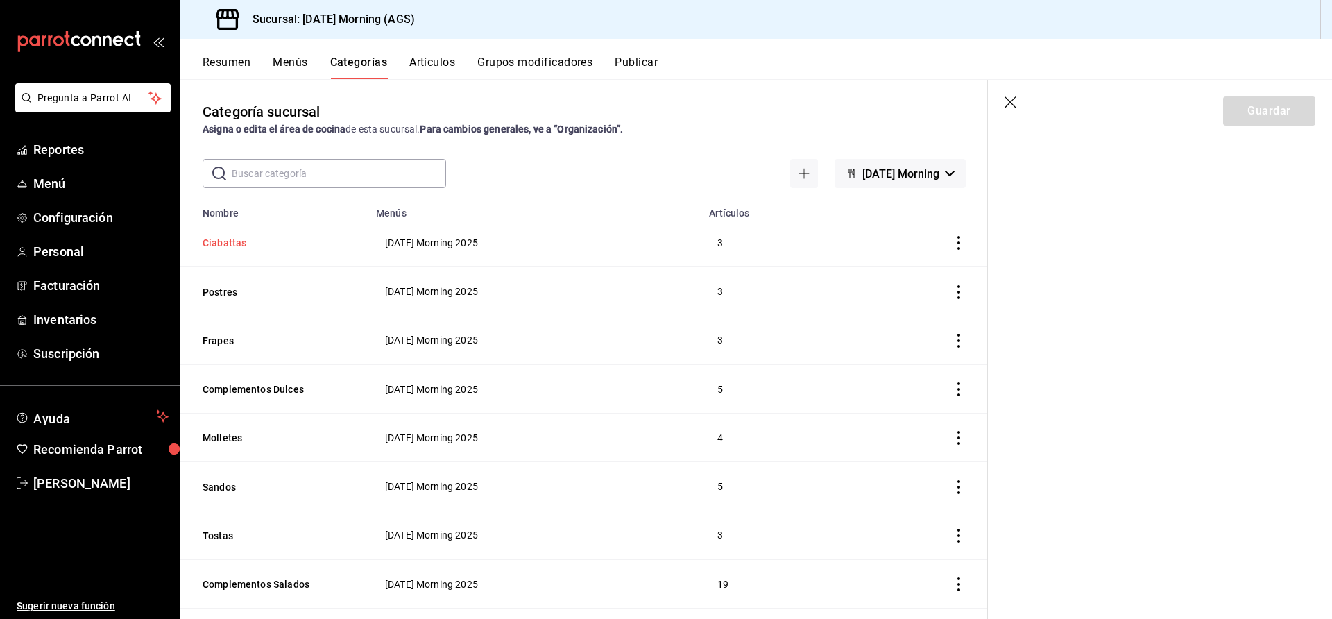
click at [215, 243] on button "Ciabattas" at bounding box center [272, 243] width 139 height 14
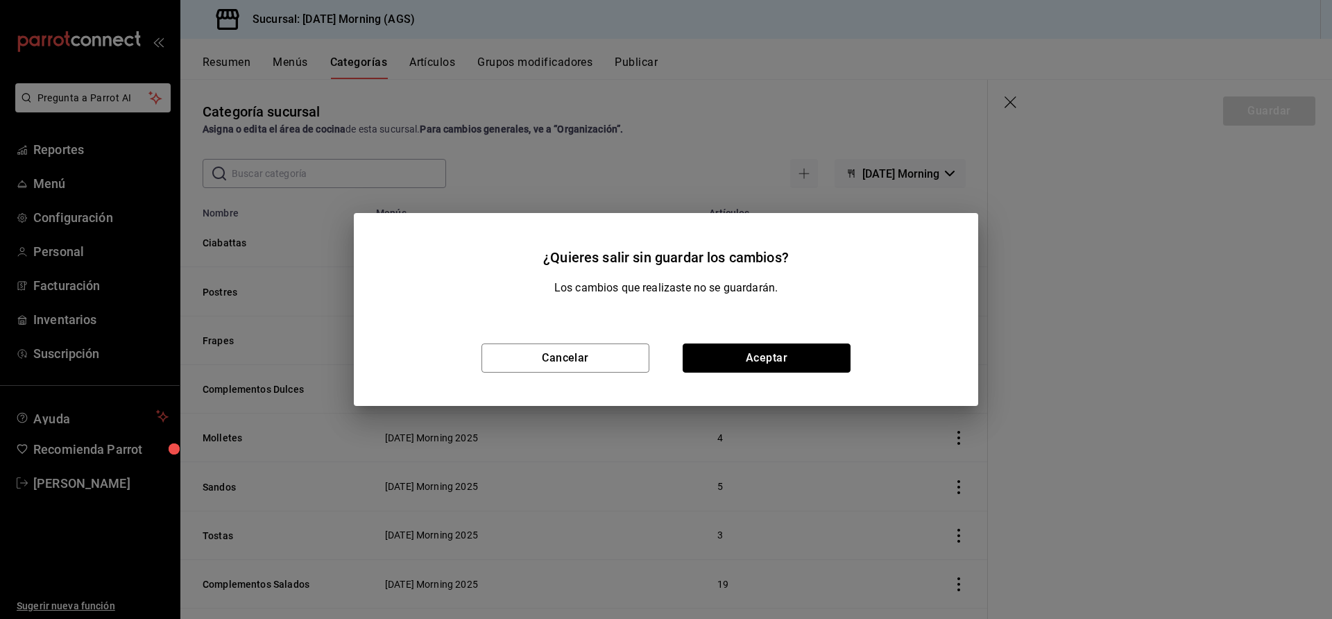
click at [778, 360] on button "Aceptar" at bounding box center [766, 357] width 168 height 29
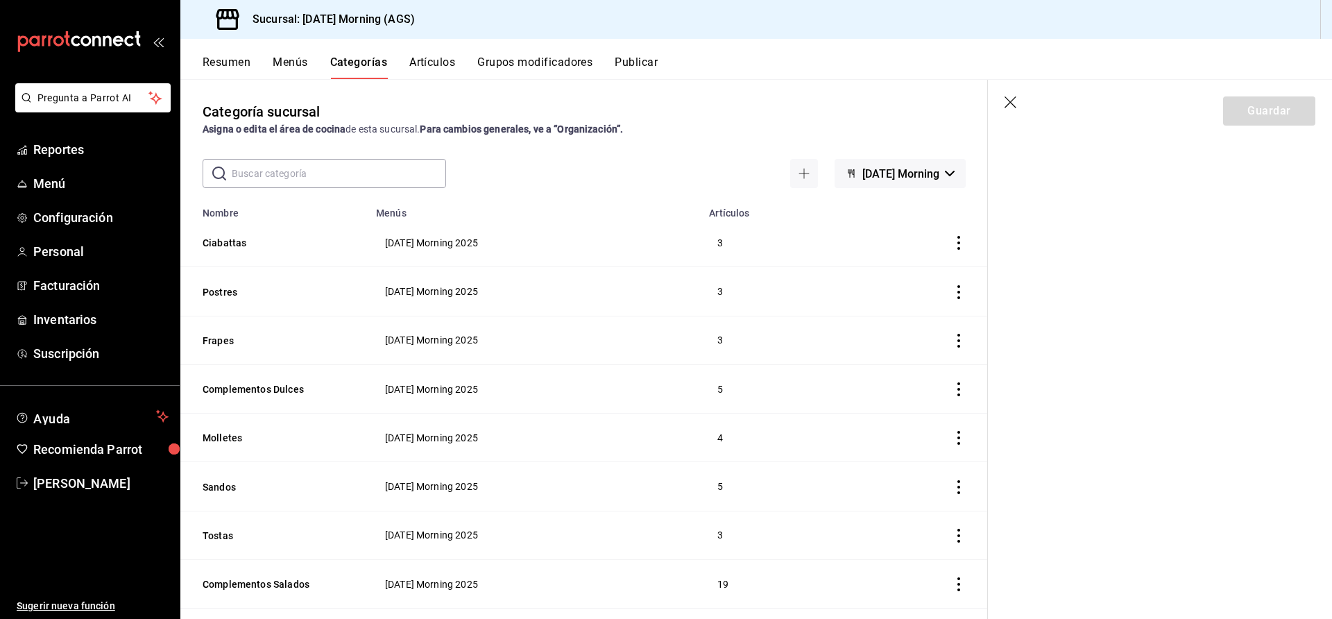
click at [227, 233] on th "Ciabattas" at bounding box center [273, 242] width 187 height 49
click at [226, 241] on button "Ciabattas" at bounding box center [272, 243] width 139 height 14
click at [952, 245] on icon "actions" at bounding box center [959, 243] width 14 height 14
click at [877, 264] on li "Editar" at bounding box center [891, 275] width 83 height 28
click at [243, 239] on button "Ciabattas" at bounding box center [272, 243] width 139 height 14
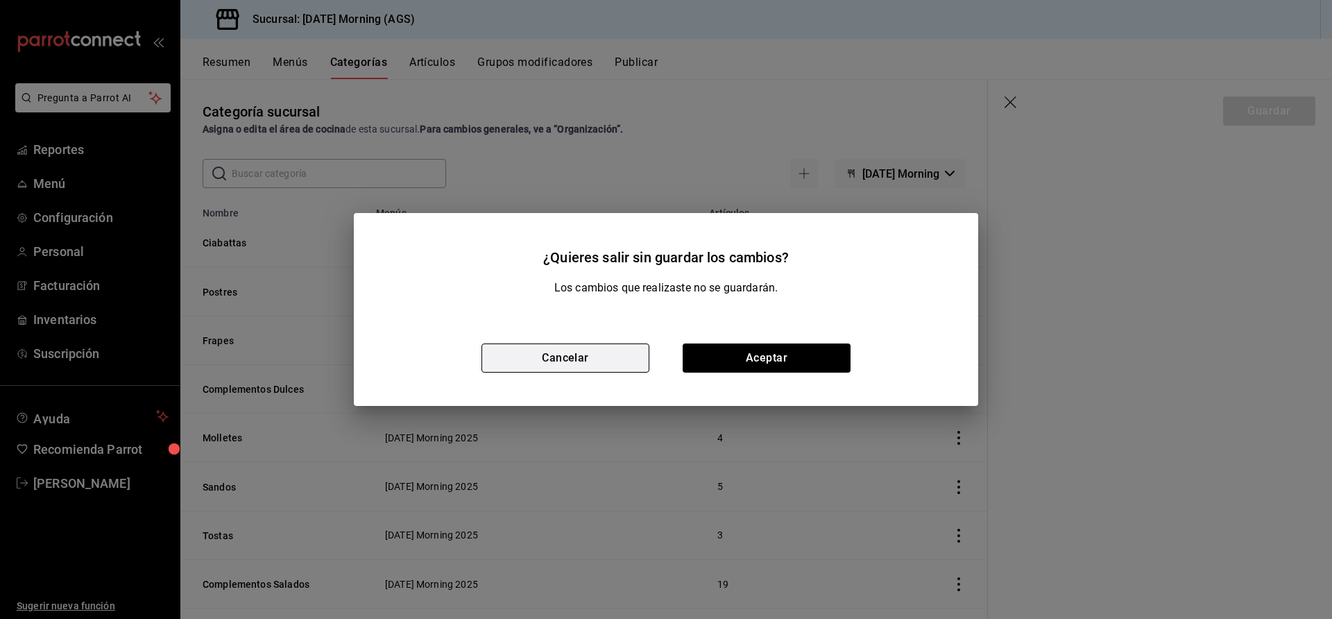
click at [605, 353] on button "Cancelar" at bounding box center [565, 357] width 168 height 29
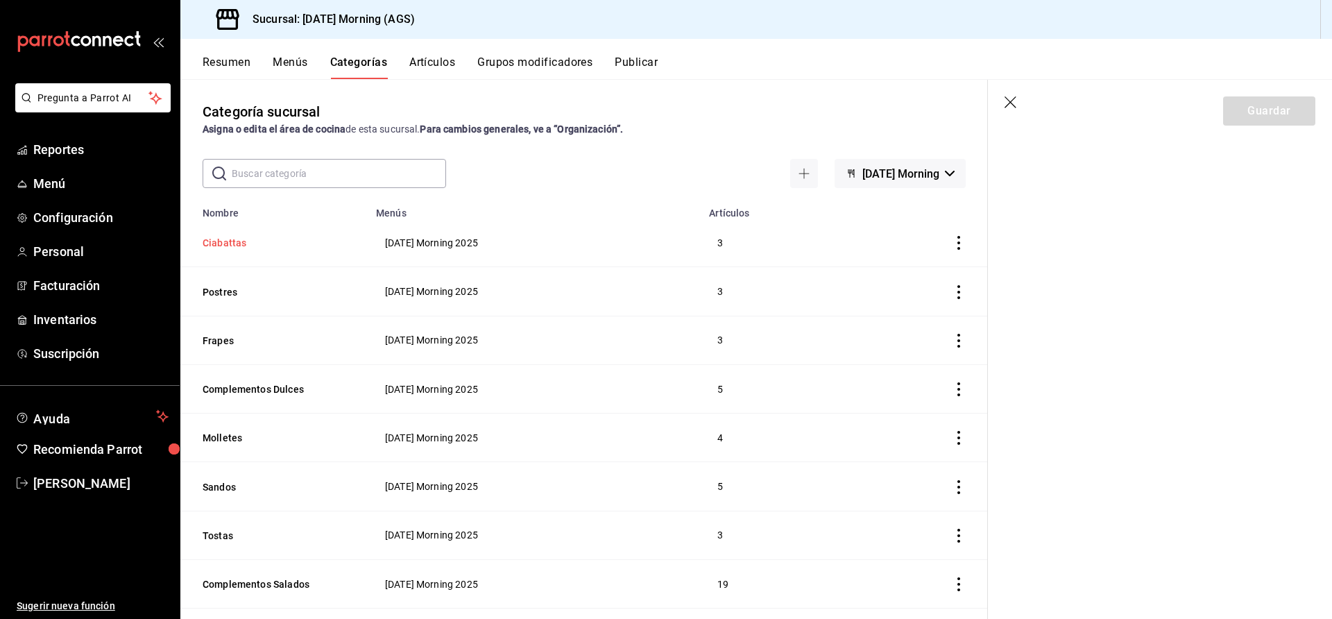
click at [236, 241] on button "Ciabattas" at bounding box center [272, 243] width 139 height 14
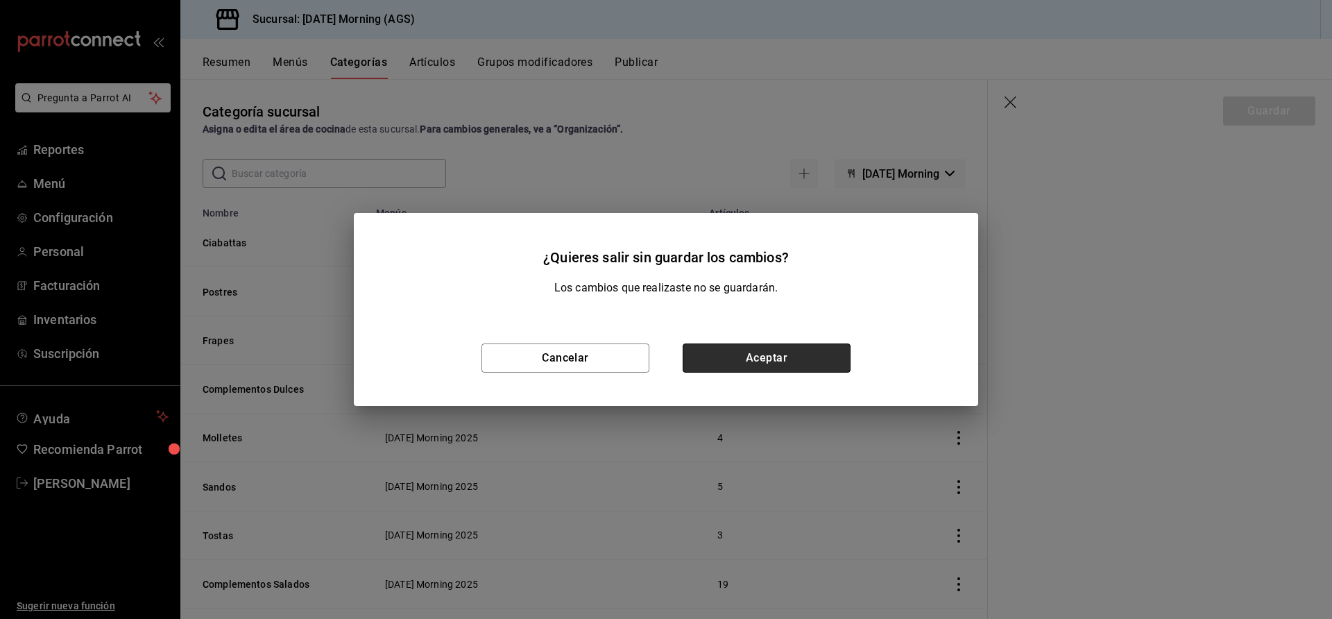
click at [788, 361] on button "Aceptar" at bounding box center [766, 357] width 168 height 29
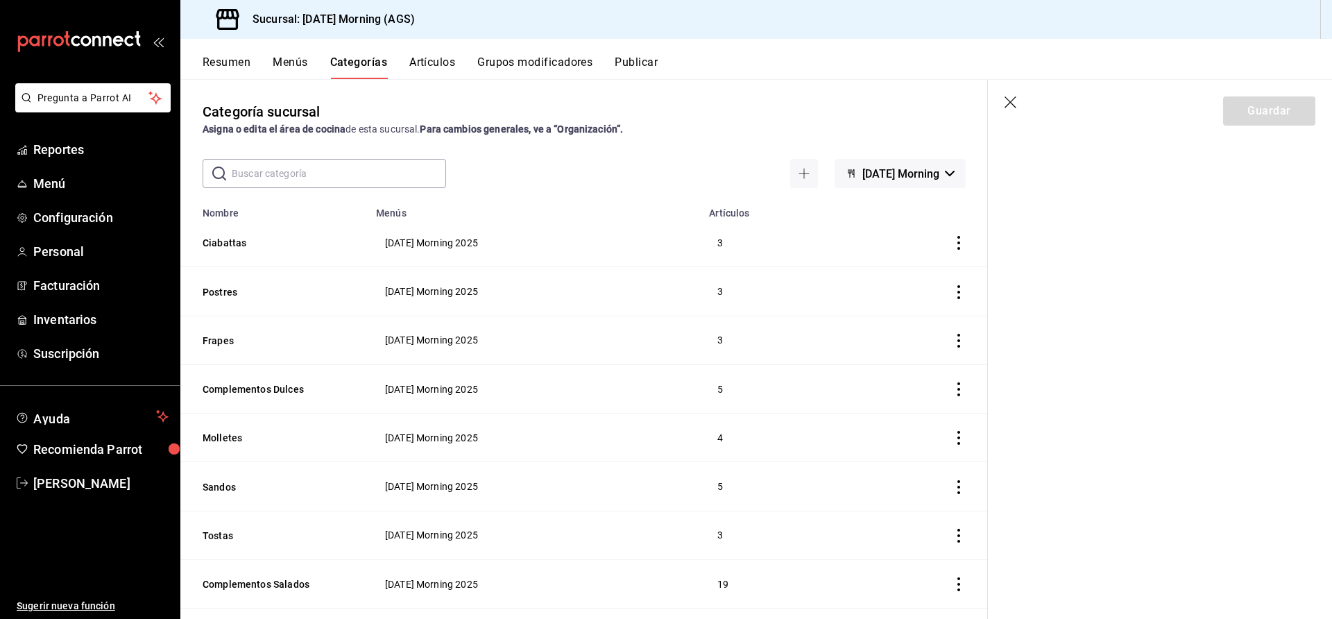
click at [1011, 103] on icon "button" at bounding box center [1011, 103] width 14 height 14
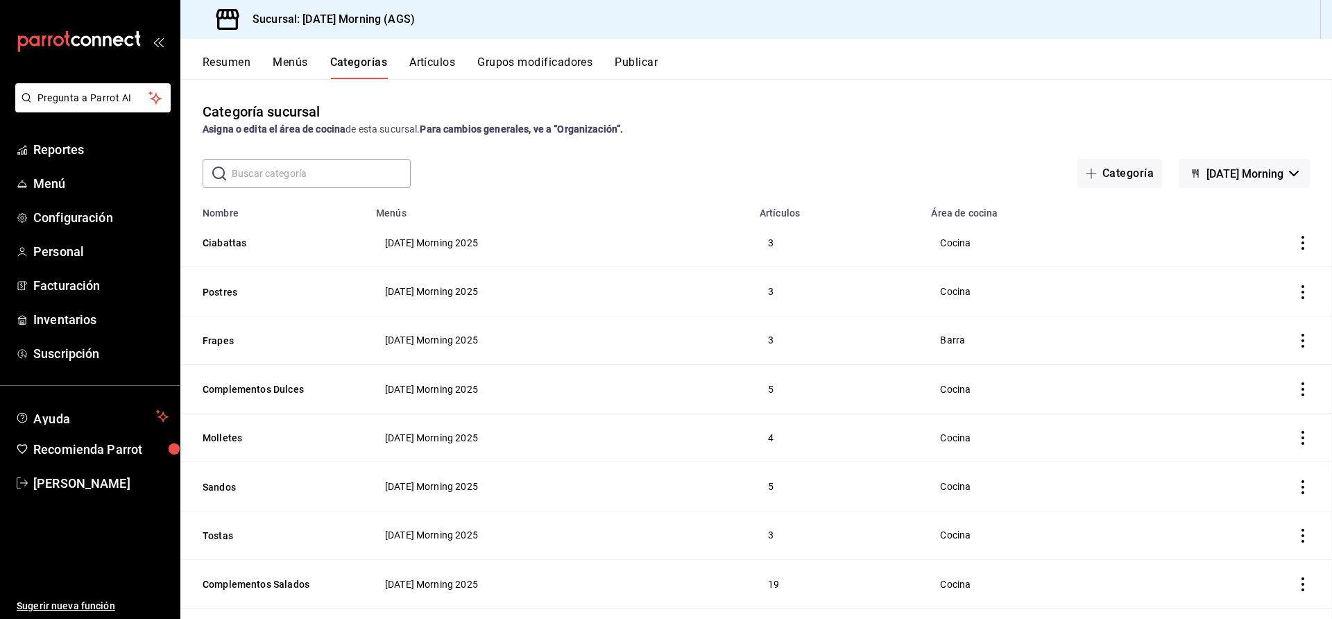
click at [1011, 103] on main "Categoría sucursal Asigna o edita el área de cocina de esta sucursal. Para camb…" at bounding box center [755, 349] width 1151 height 540
click at [1296, 239] on icon "actions" at bounding box center [1303, 243] width 14 height 14
click at [1252, 277] on span "Editar" at bounding box center [1248, 275] width 36 height 15
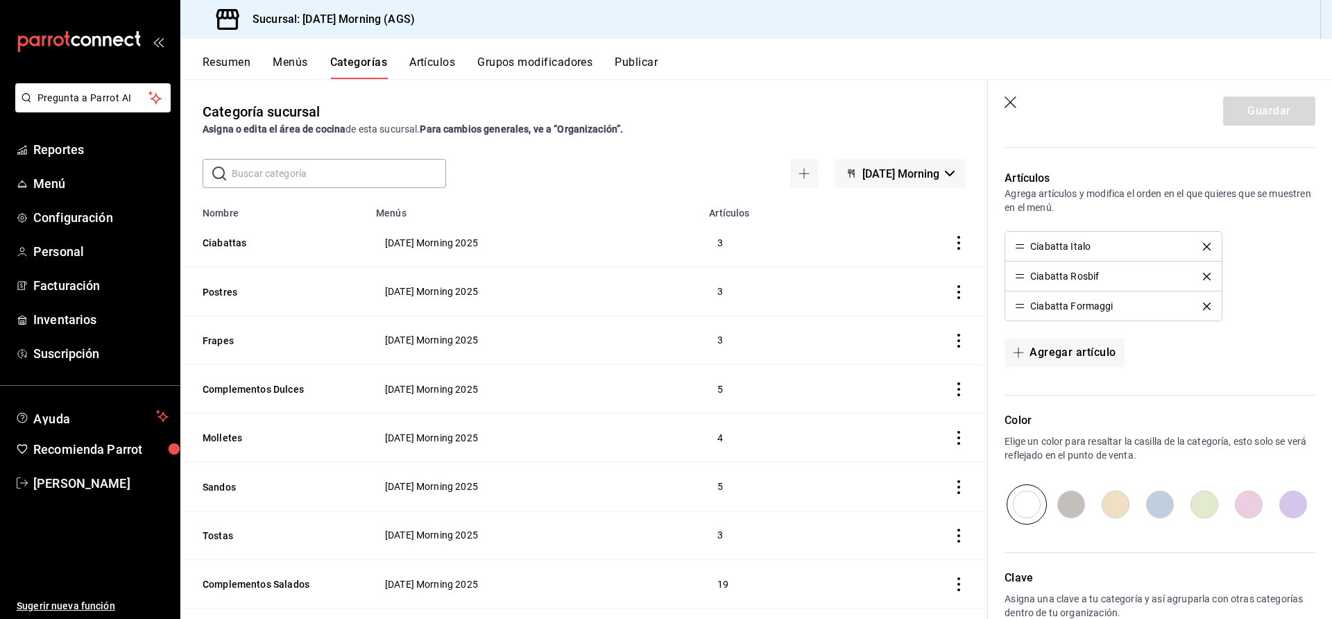
scroll to position [294, 0]
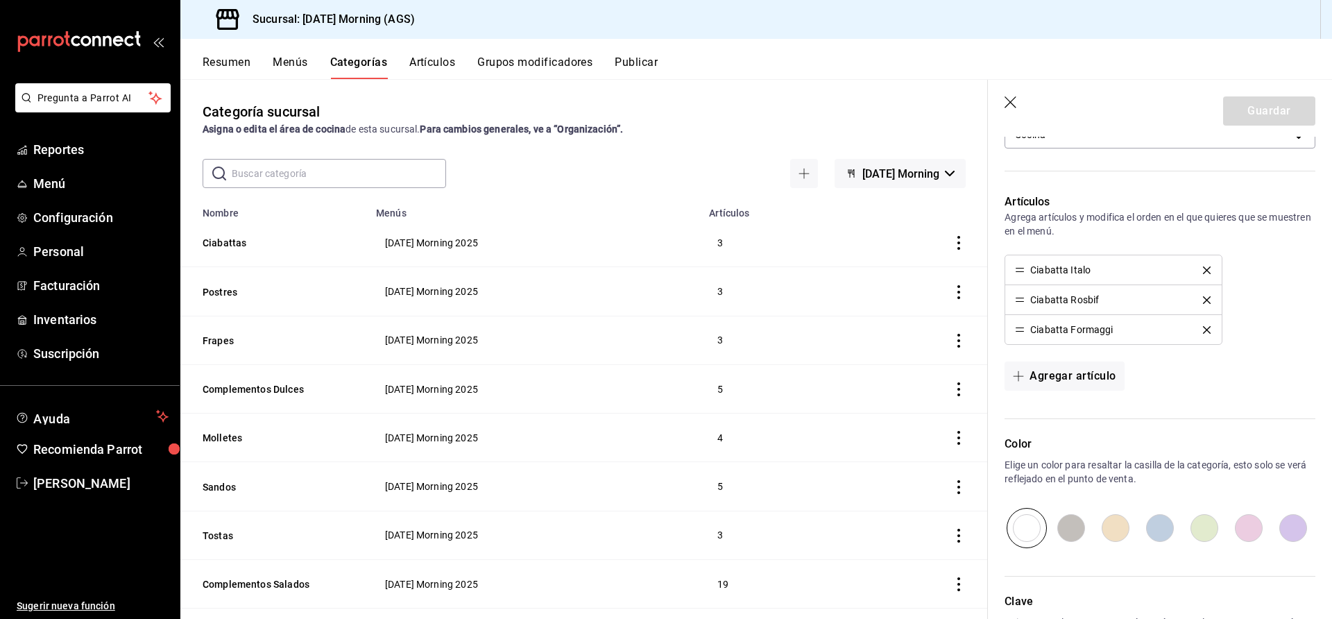
click at [1203, 269] on icon "delete" at bounding box center [1207, 270] width 8 height 8
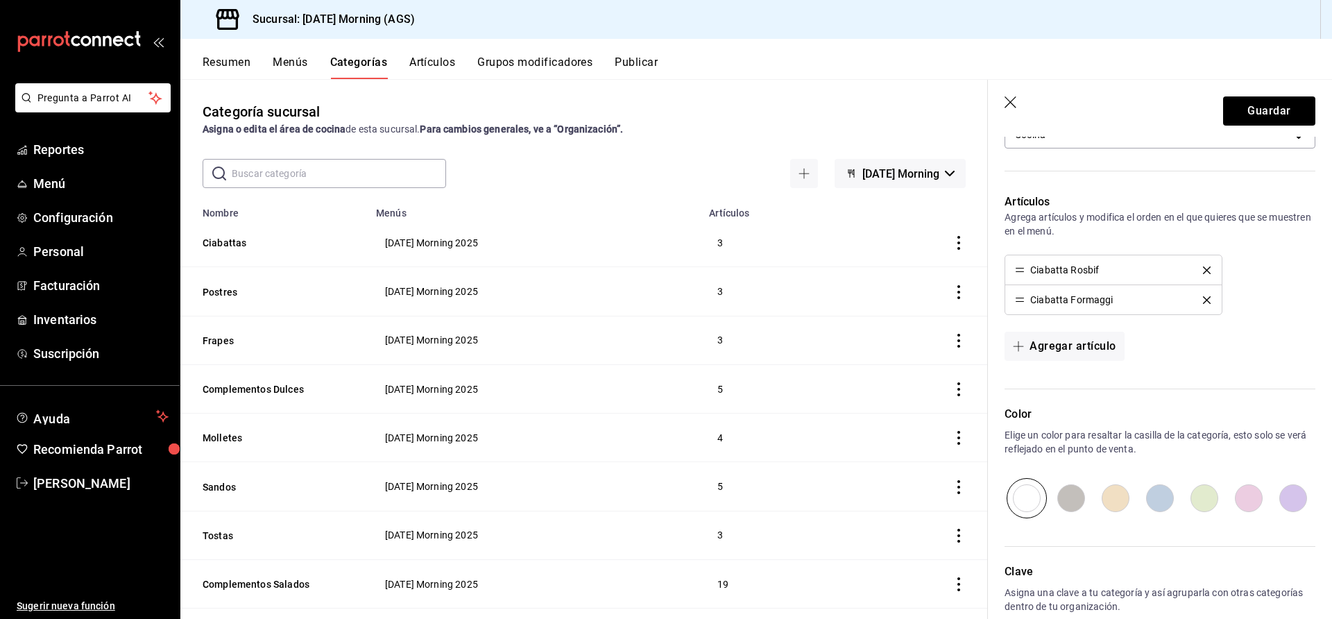
click at [1197, 265] on div "Ciabatta Rosbif" at bounding box center [1113, 270] width 196 height 10
click at [1203, 270] on icon "delete" at bounding box center [1207, 270] width 8 height 8
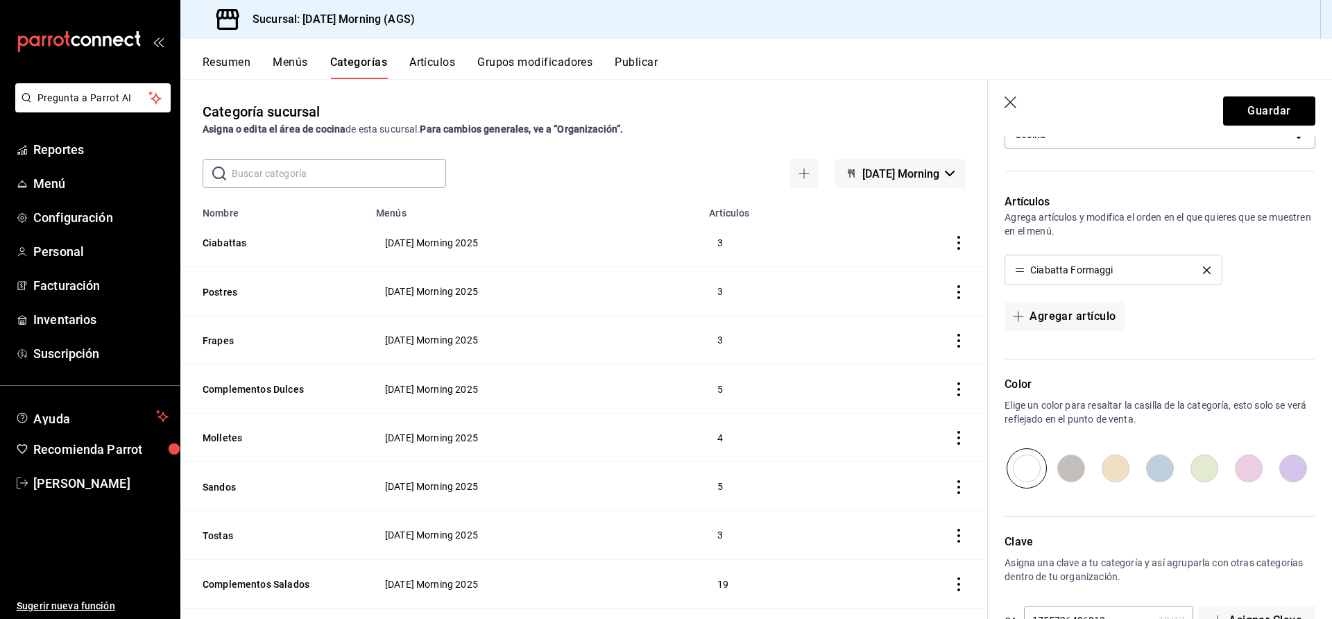
click at [1203, 269] on icon "delete" at bounding box center [1207, 270] width 8 height 8
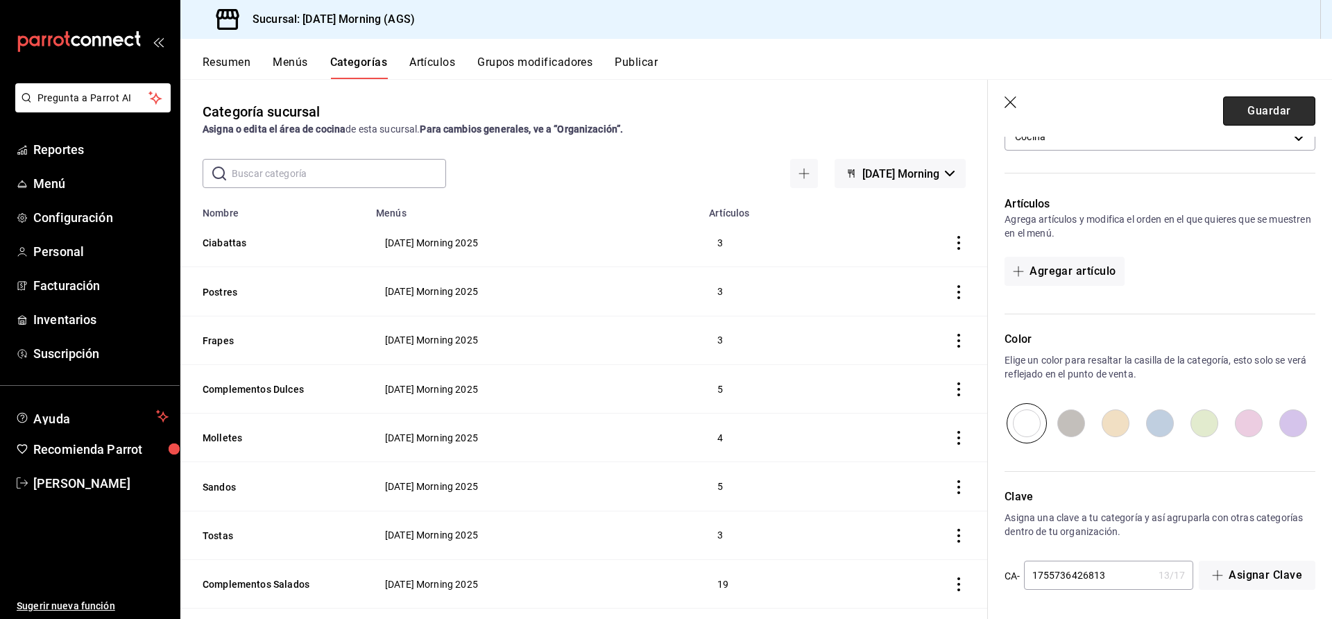
click at [1233, 105] on button "Guardar" at bounding box center [1269, 110] width 92 height 29
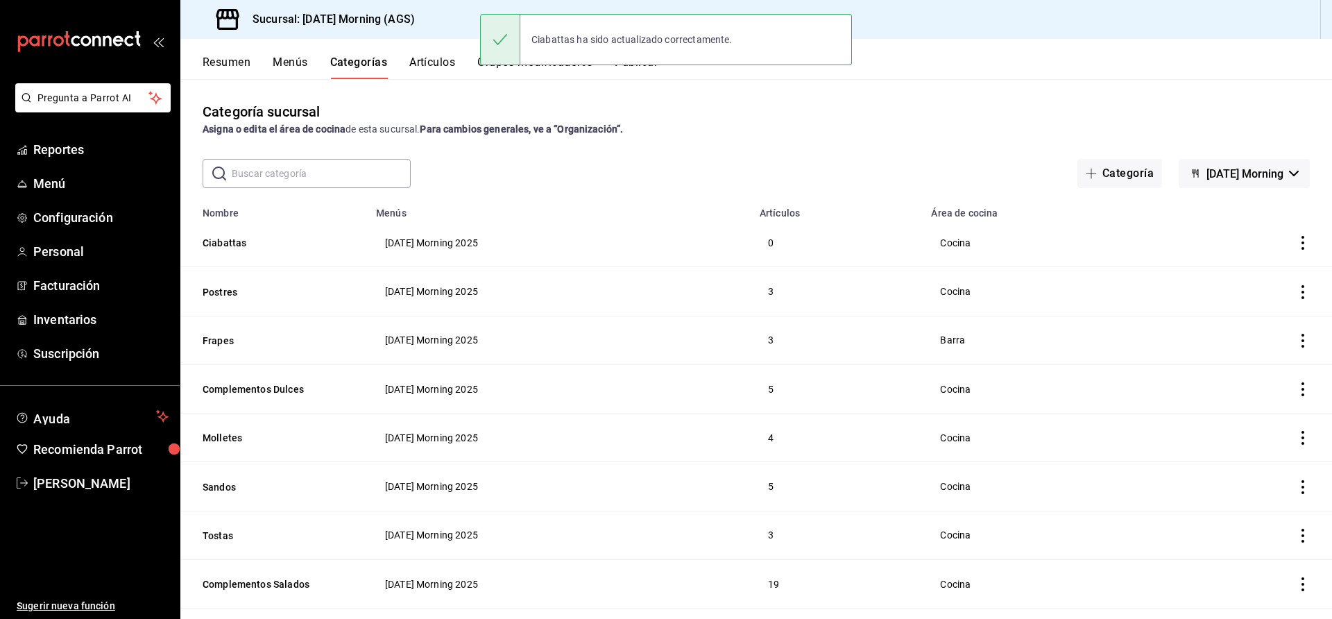
click at [453, 46] on div "Resumen Menús Categorías Artículos Grupos modificadores Publicar" at bounding box center [755, 59] width 1151 height 40
click at [445, 57] on button "Artículos" at bounding box center [432, 67] width 46 height 24
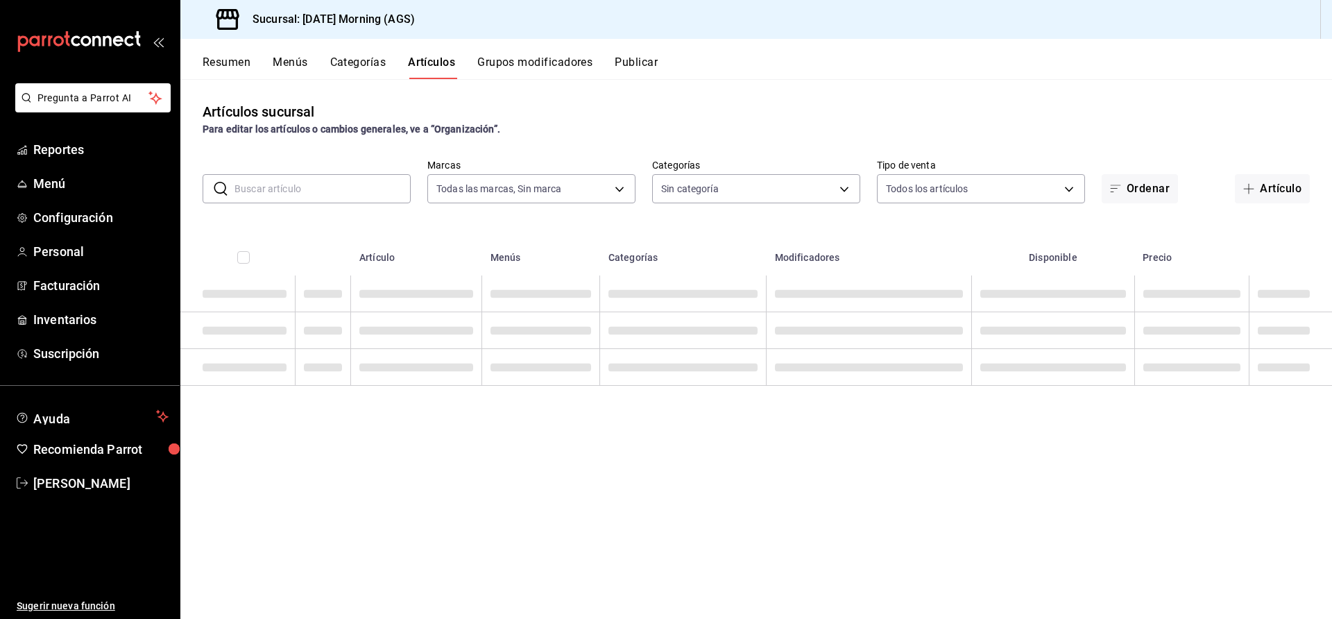
type input "46e7e048-dd01-496a-8bdd-34efddf40249"
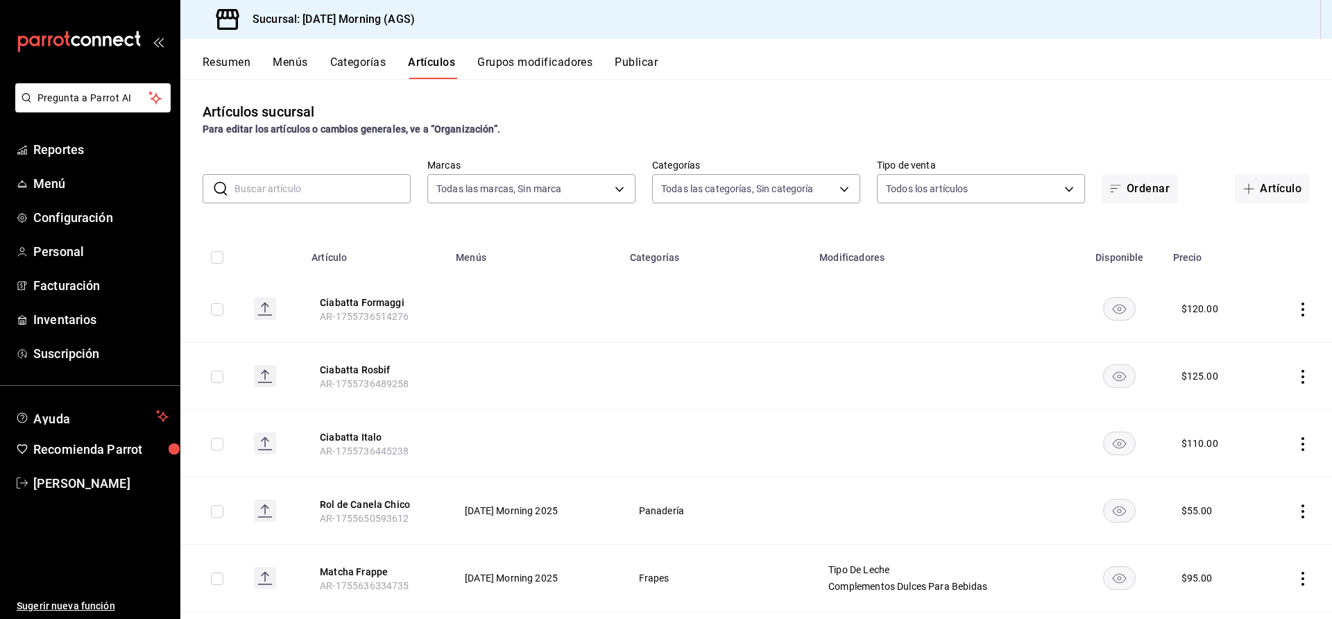
type input "78c04b5c-ca96-47a8-997c-2db05e595e8e,f94c979a-9160-4e63-95b5-e66873f5f0ad,3a4fc…"
click at [354, 433] on button "Ciabatta Italo" at bounding box center [375, 437] width 111 height 14
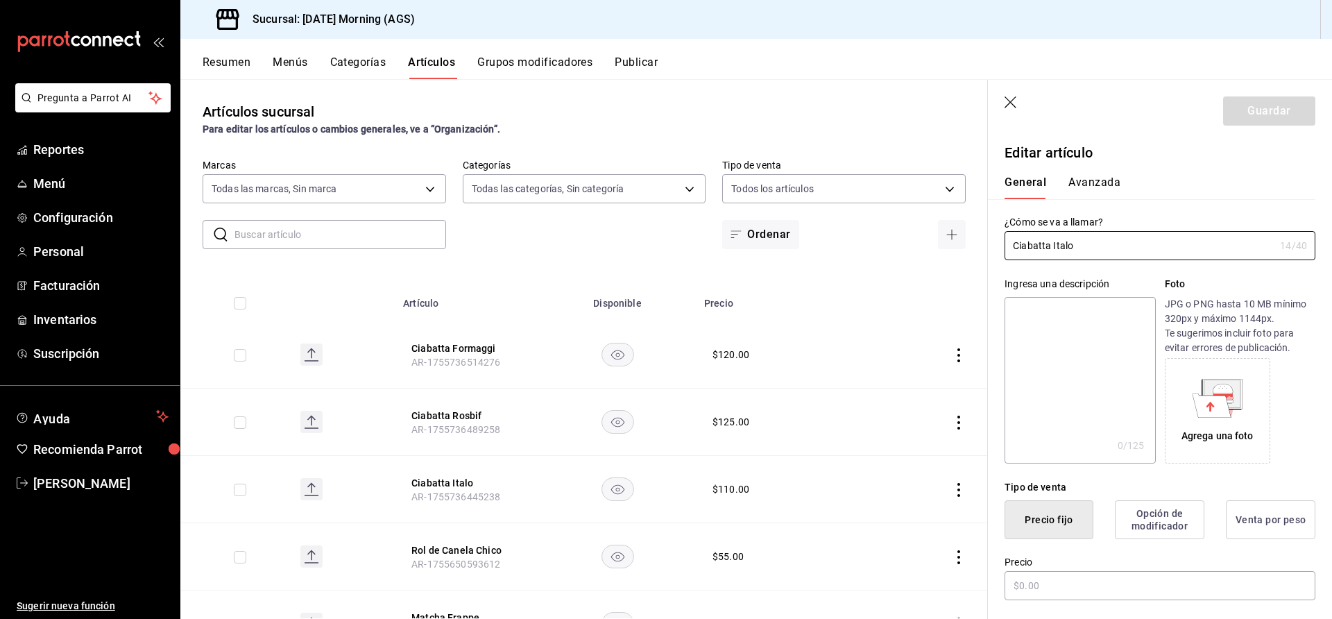
type input "$110.00"
click at [1127, 515] on button "Opción de modificador" at bounding box center [1159, 519] width 89 height 39
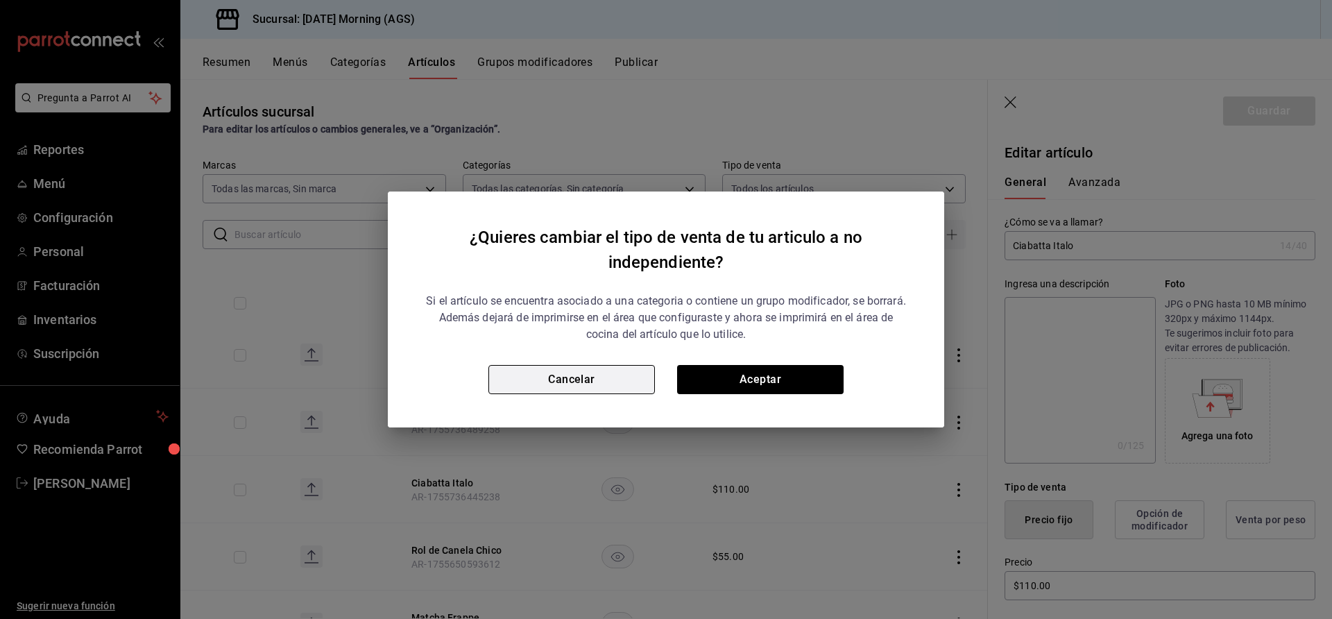
click at [579, 377] on button "Cancelar" at bounding box center [571, 379] width 166 height 29
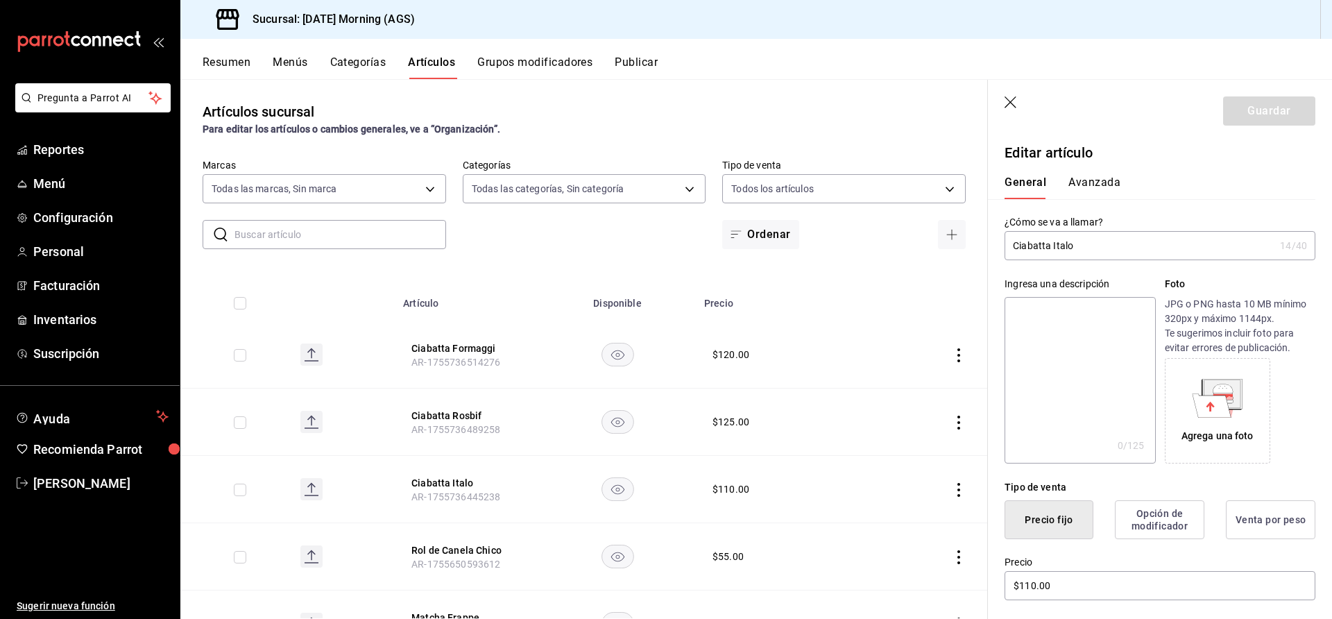
click at [1044, 517] on button "Precio fijo" at bounding box center [1048, 519] width 89 height 39
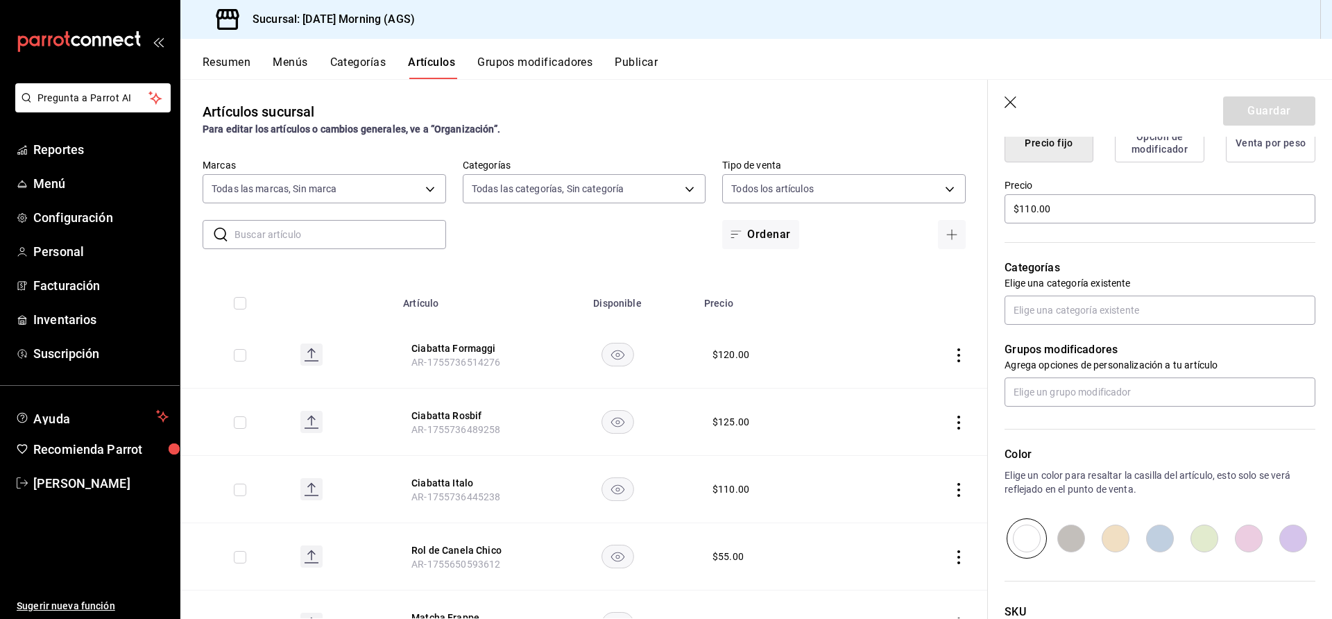
click at [326, 235] on input "text" at bounding box center [340, 235] width 212 height 28
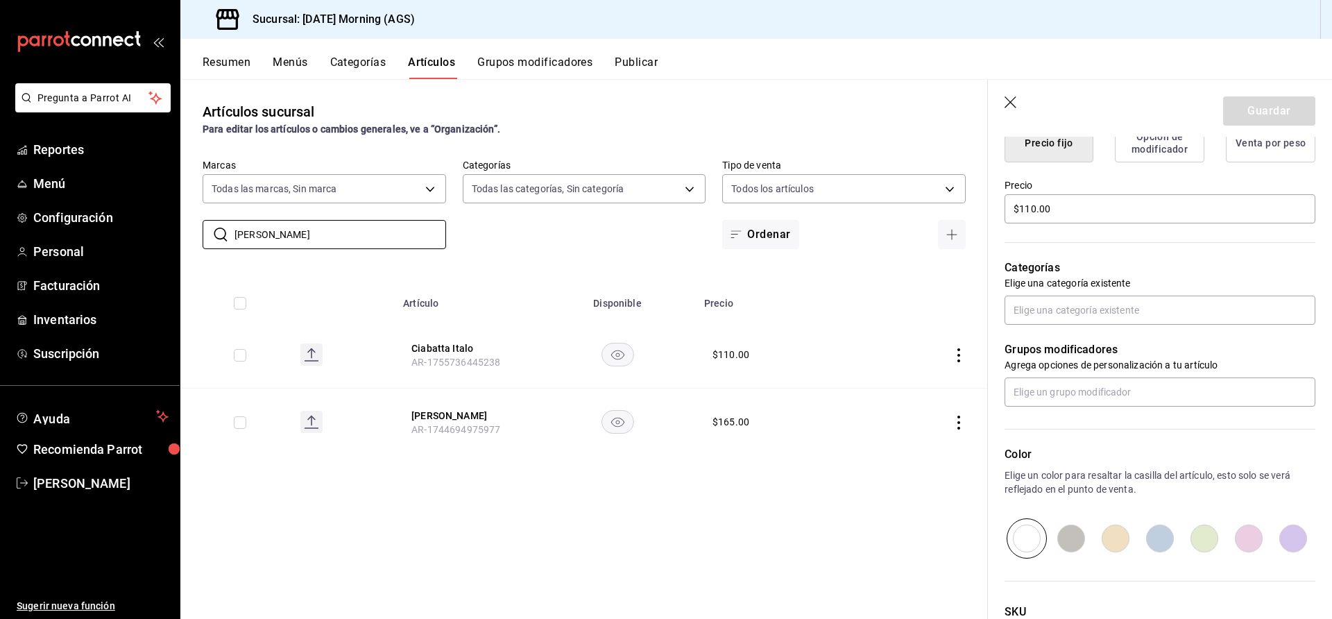
type input "[PERSON_NAME]"
click at [960, 352] on icon "actions" at bounding box center [959, 355] width 14 height 14
click at [744, 501] on div at bounding box center [666, 309] width 1332 height 619
click at [1183, 309] on input "text" at bounding box center [1159, 309] width 311 height 29
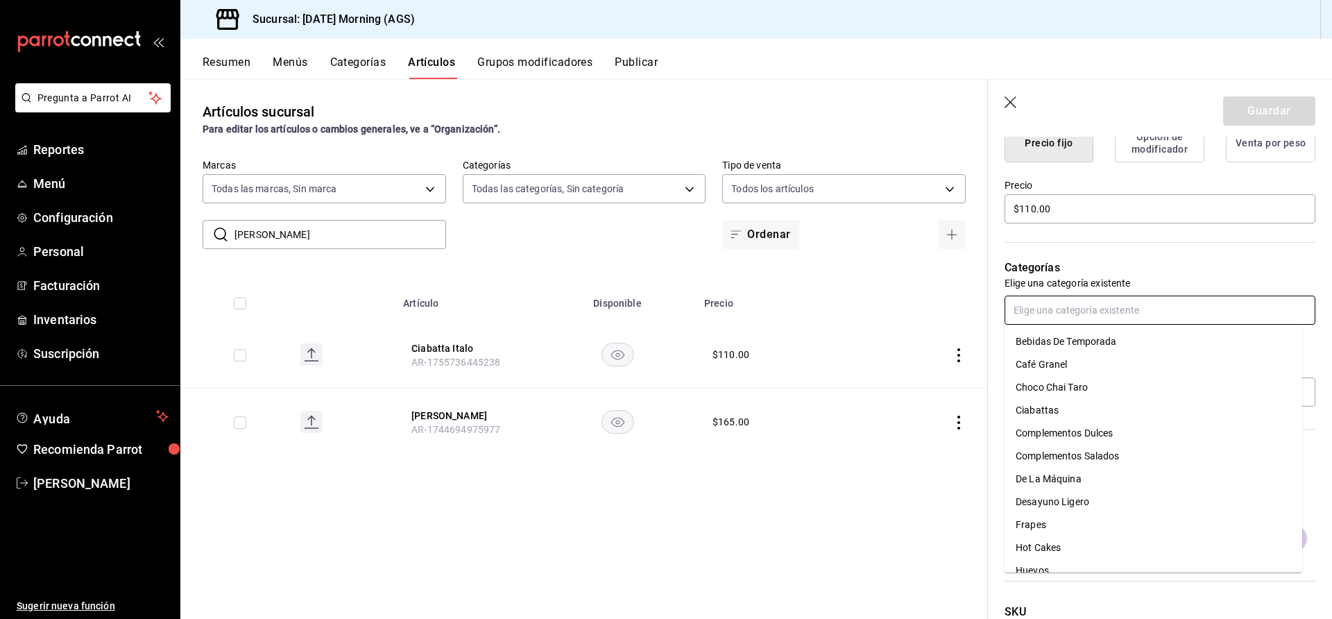
click at [1036, 409] on li "Ciabattas" at bounding box center [1153, 410] width 298 height 23
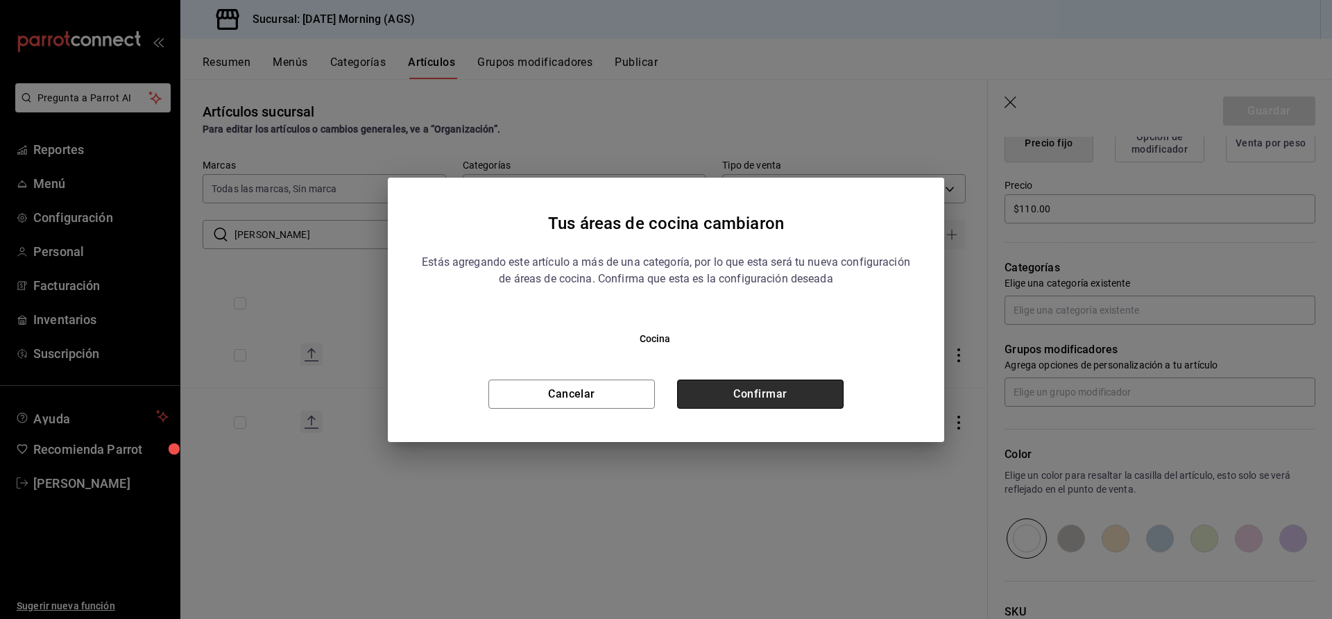
click at [749, 388] on button "Confirmar" at bounding box center [760, 393] width 166 height 29
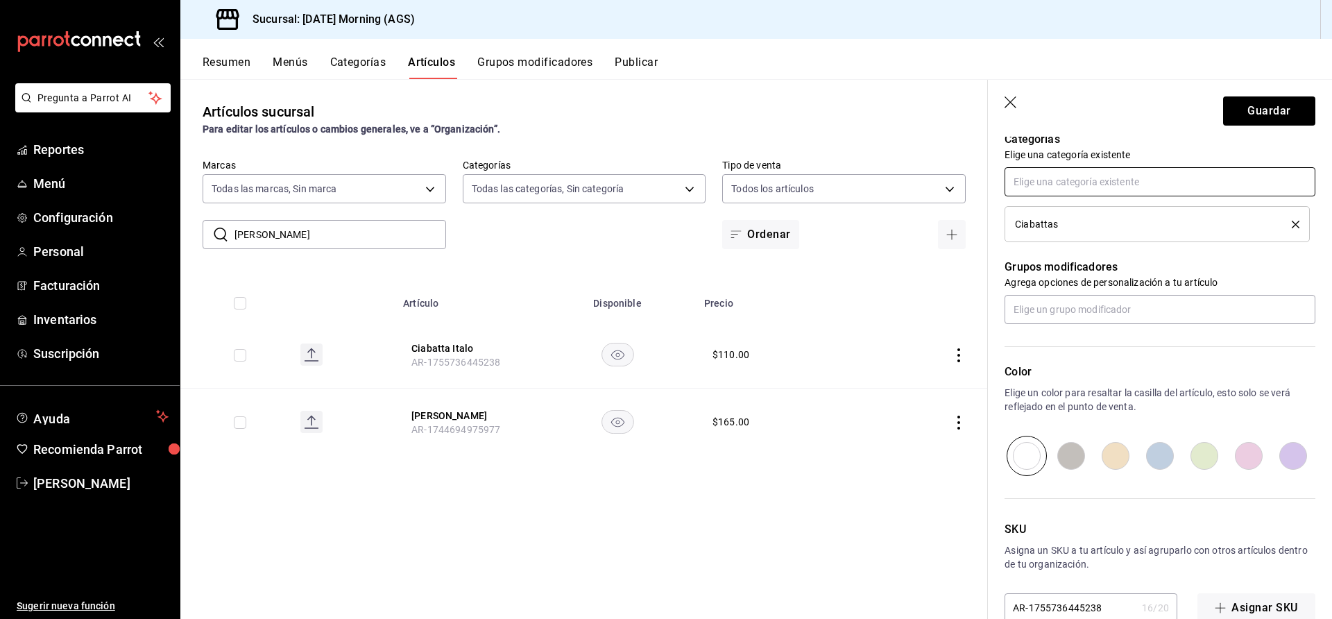
scroll to position [536, 0]
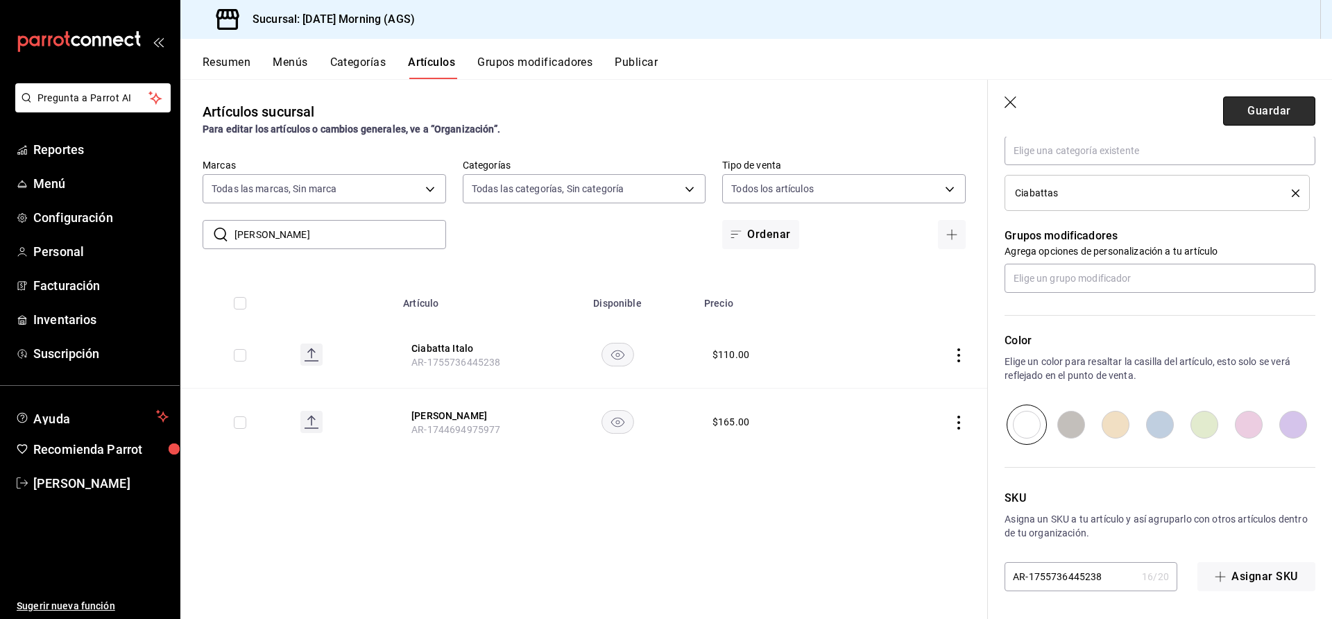
click at [1264, 114] on button "Guardar" at bounding box center [1269, 110] width 92 height 29
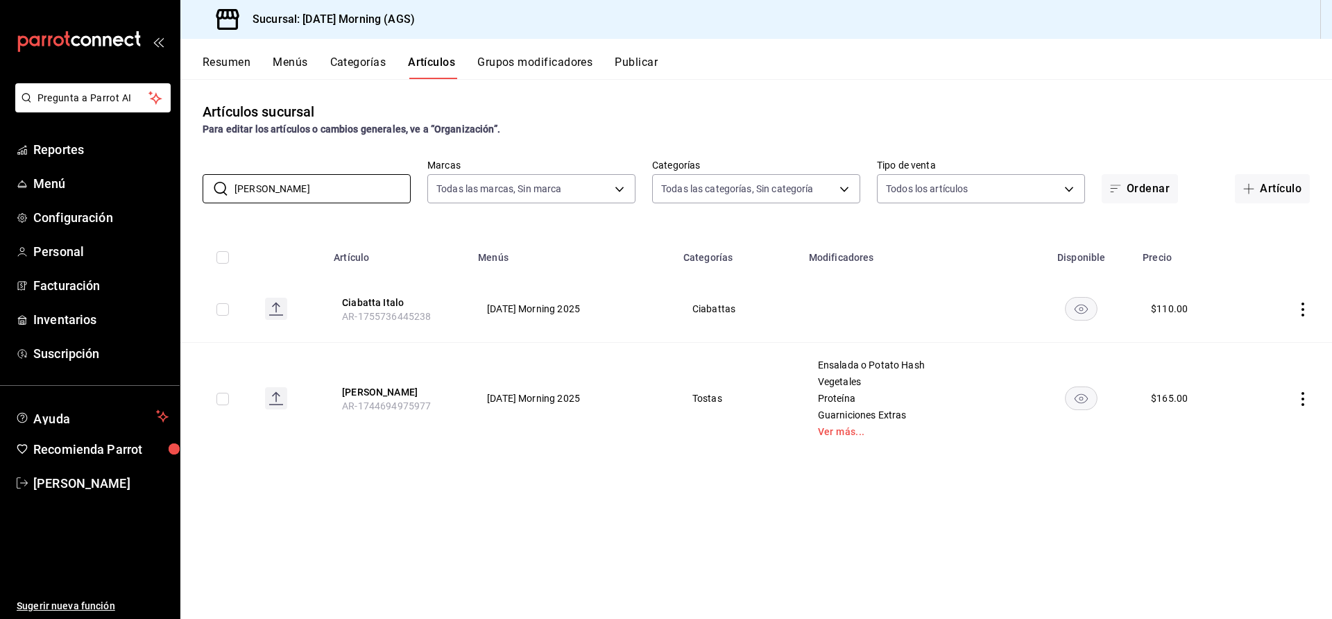
drag, startPoint x: 281, startPoint y: 186, endPoint x: 201, endPoint y: 192, distance: 80.0
click at [201, 192] on div "​ [PERSON_NAME] ​ Marcas Todas las marcas, Sin marca 46e7e048-dd01-496a-8bdd-34…" at bounding box center [755, 181] width 1151 height 44
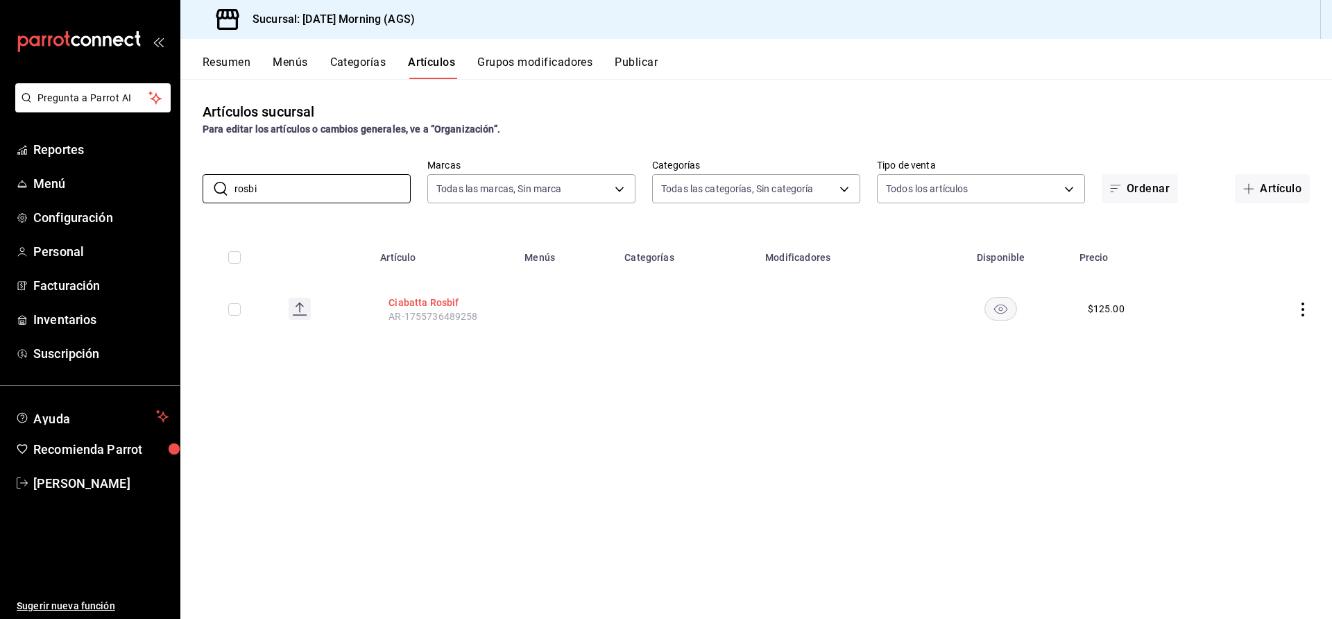
type input "rosbi"
click at [424, 295] on button "Ciabatta Rosbif" at bounding box center [443, 302] width 111 height 14
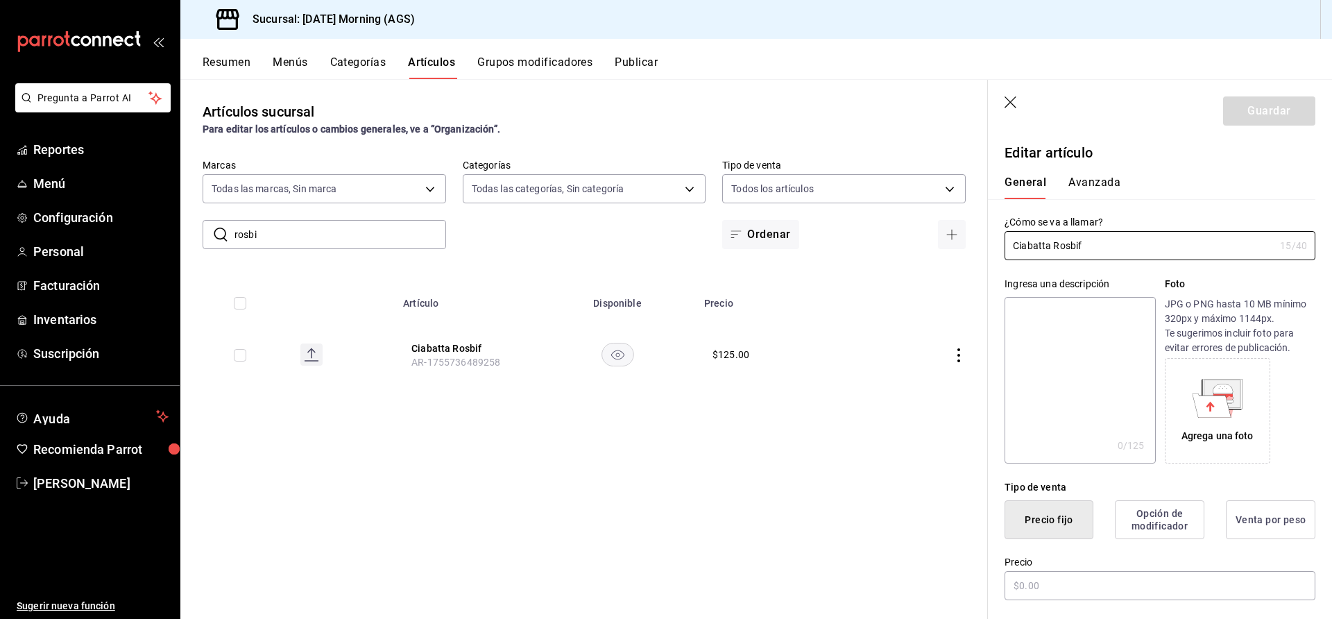
type input "$125.00"
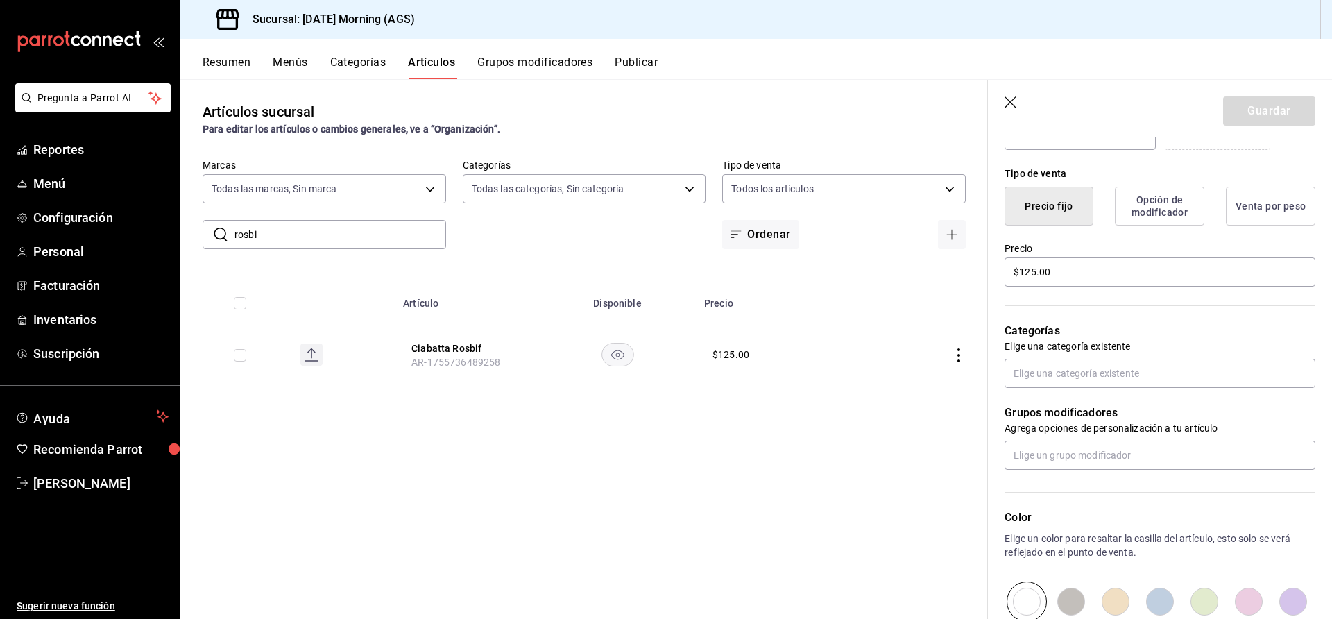
scroll to position [315, 0]
click at [1090, 367] on input "text" at bounding box center [1159, 371] width 311 height 29
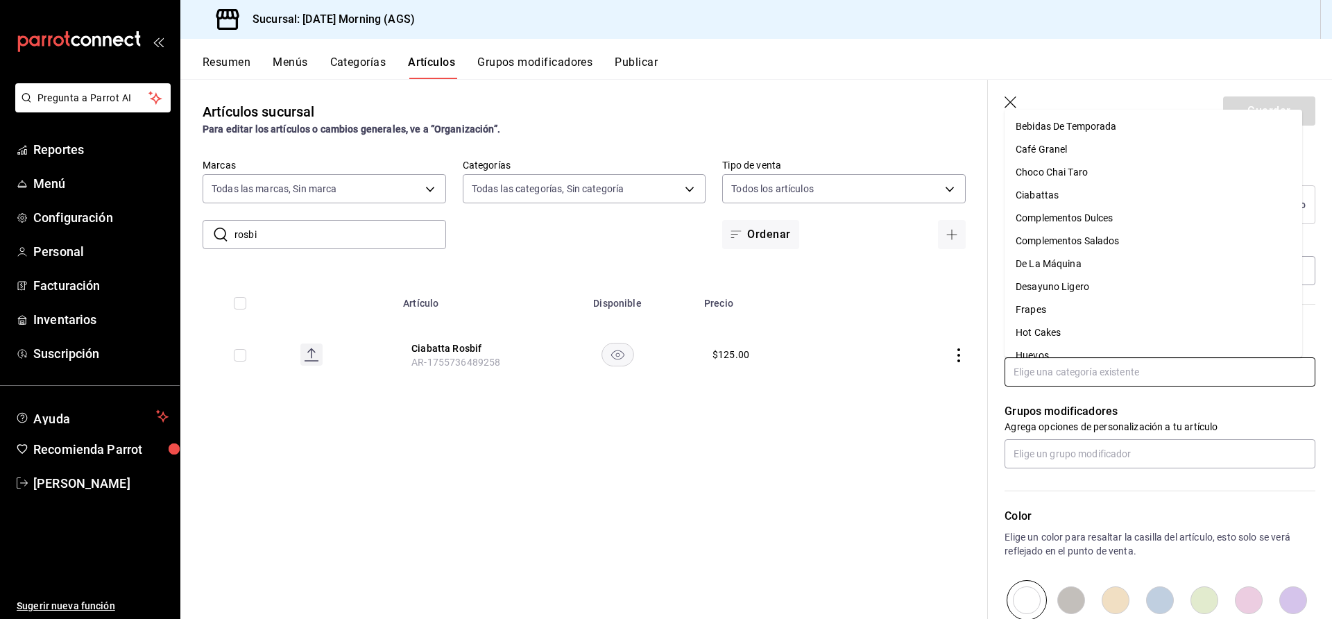
click at [1045, 198] on li "Ciabattas" at bounding box center [1153, 195] width 298 height 23
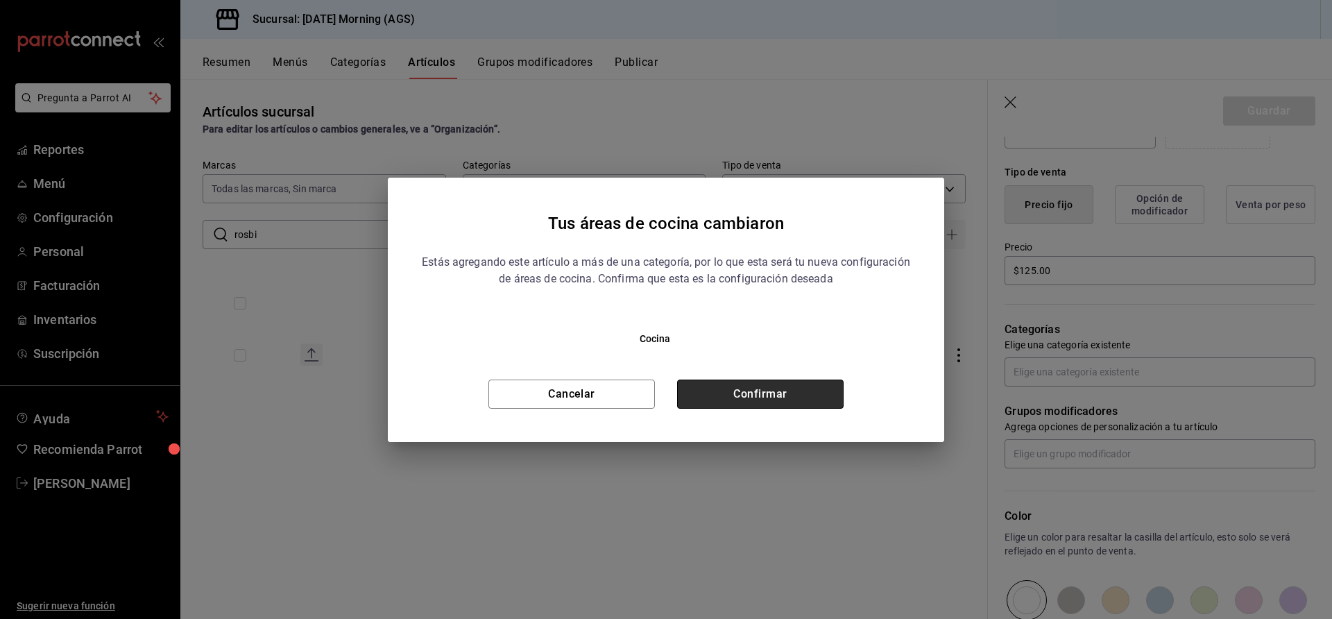
click at [766, 394] on button "Confirmar" at bounding box center [760, 393] width 166 height 29
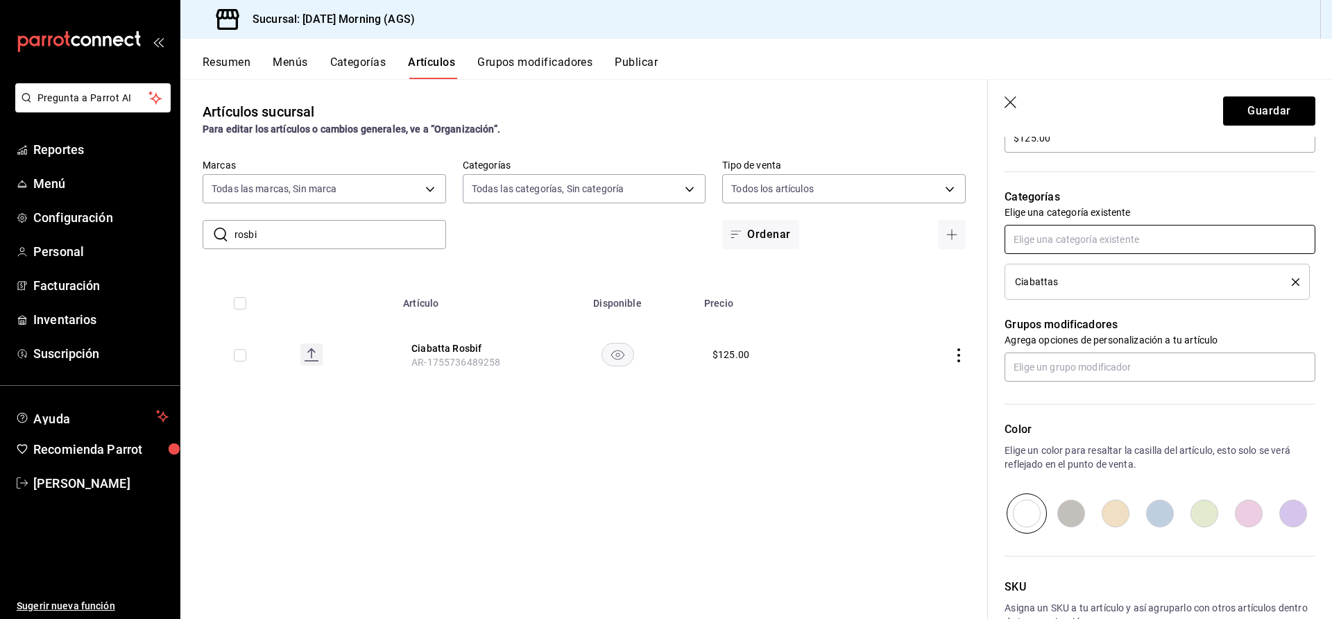
scroll to position [516, 0]
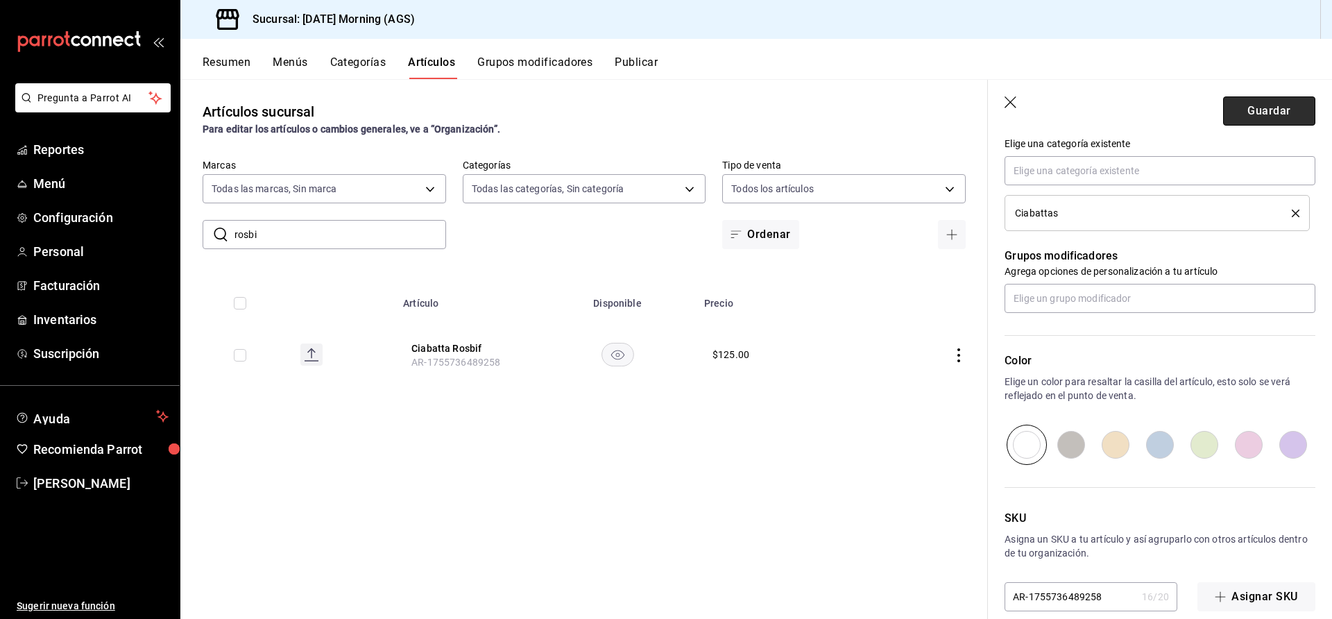
click at [1245, 110] on button "Guardar" at bounding box center [1269, 110] width 92 height 29
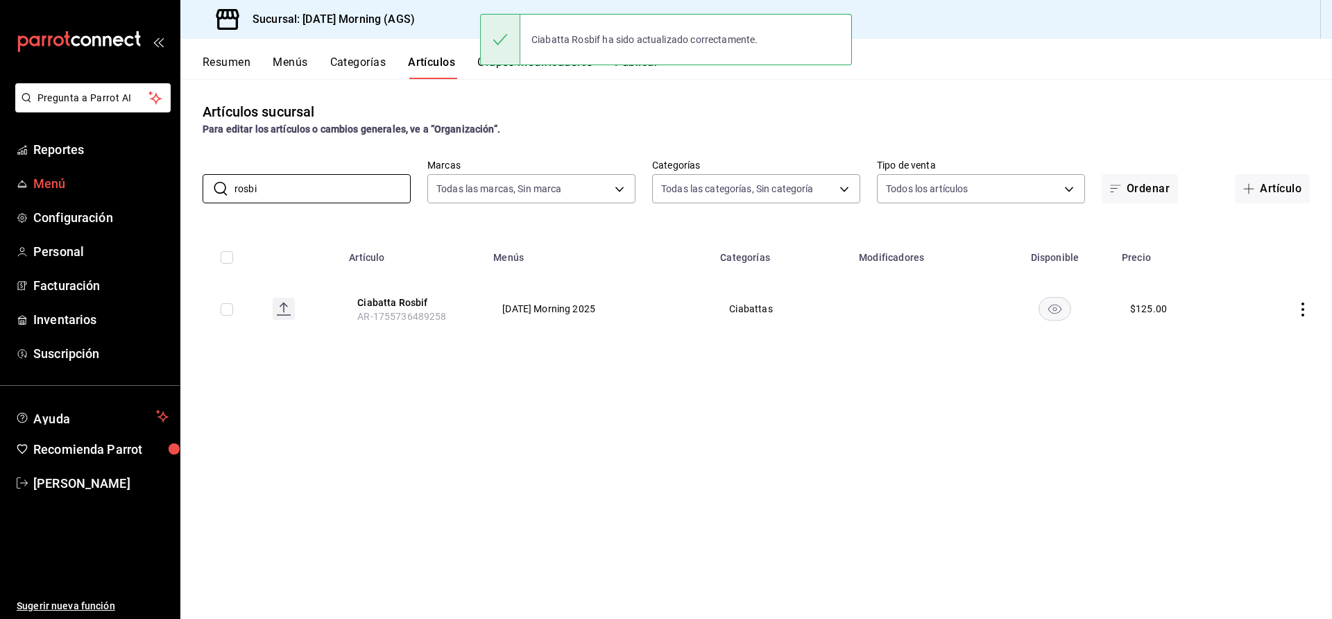
drag, startPoint x: 292, startPoint y: 190, endPoint x: 161, endPoint y: 197, distance: 131.3
click at [161, 197] on div "Pregunta a Parrot AI Reportes Menú Configuración Personal Facturación Inventari…" at bounding box center [666, 309] width 1332 height 619
type input "g"
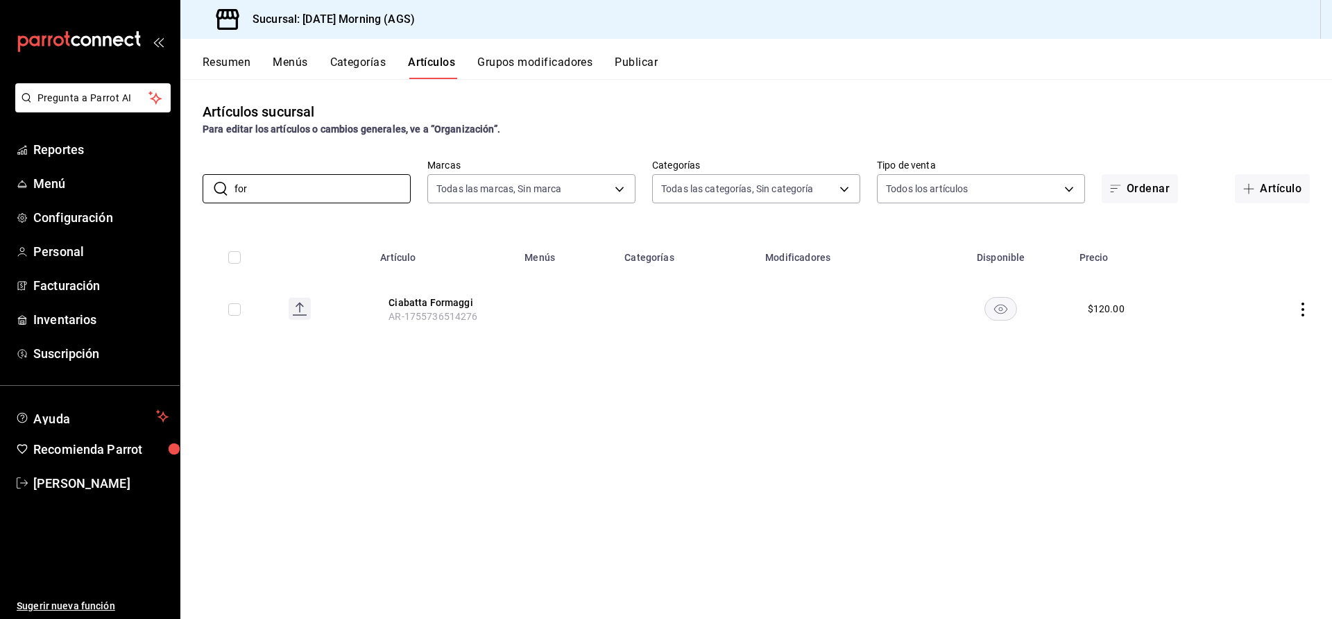
drag, startPoint x: 1309, startPoint y: 308, endPoint x: 1323, endPoint y: 306, distance: 14.0
click at [1308, 308] on icon "actions" at bounding box center [1303, 309] width 14 height 14
click at [1322, 304] on div at bounding box center [666, 309] width 1332 height 619
click at [1291, 318] on td at bounding box center [1275, 308] width 112 height 67
click at [1305, 299] on td at bounding box center [1275, 308] width 112 height 67
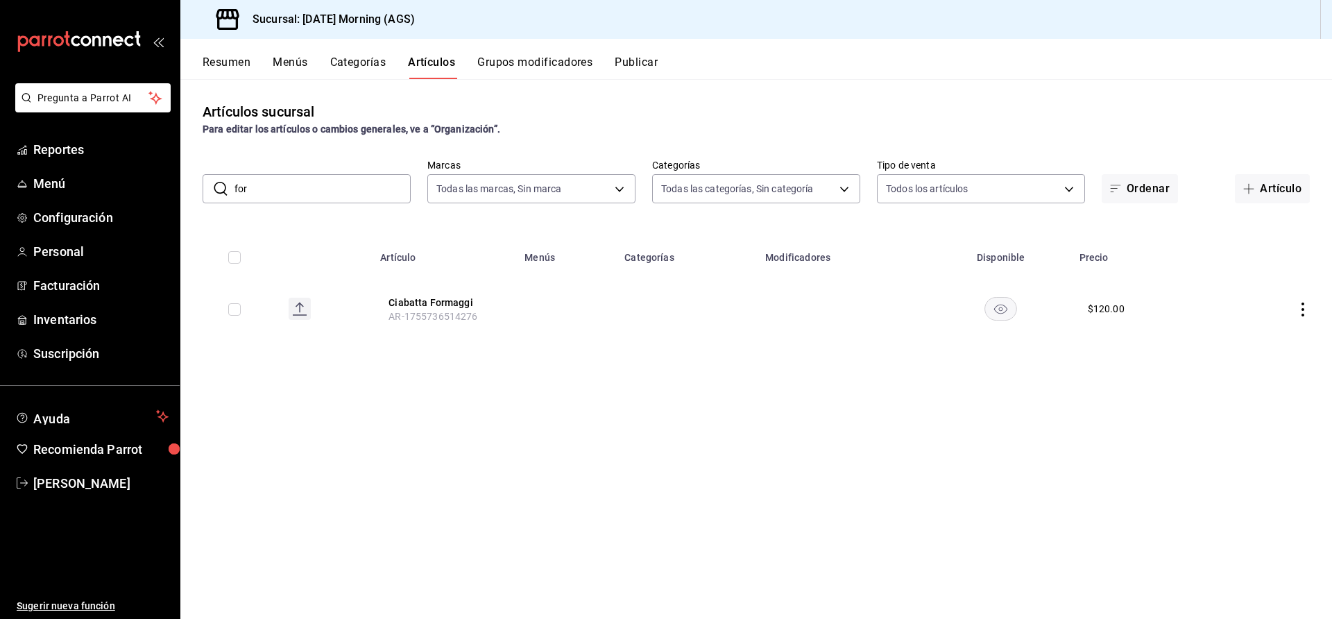
click at [1303, 316] on td at bounding box center [1275, 308] width 112 height 67
click at [1296, 307] on icon "actions" at bounding box center [1303, 309] width 14 height 14
click at [1253, 330] on li "Editar" at bounding box center [1248, 341] width 83 height 28
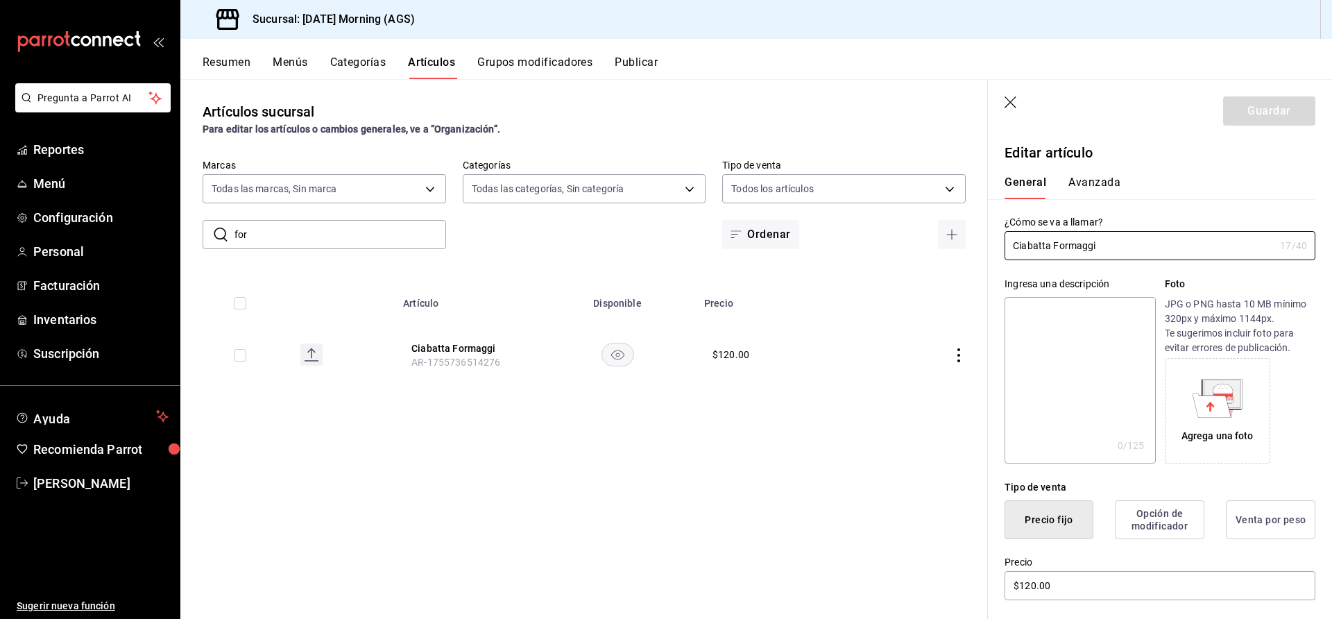
scroll to position [318, 0]
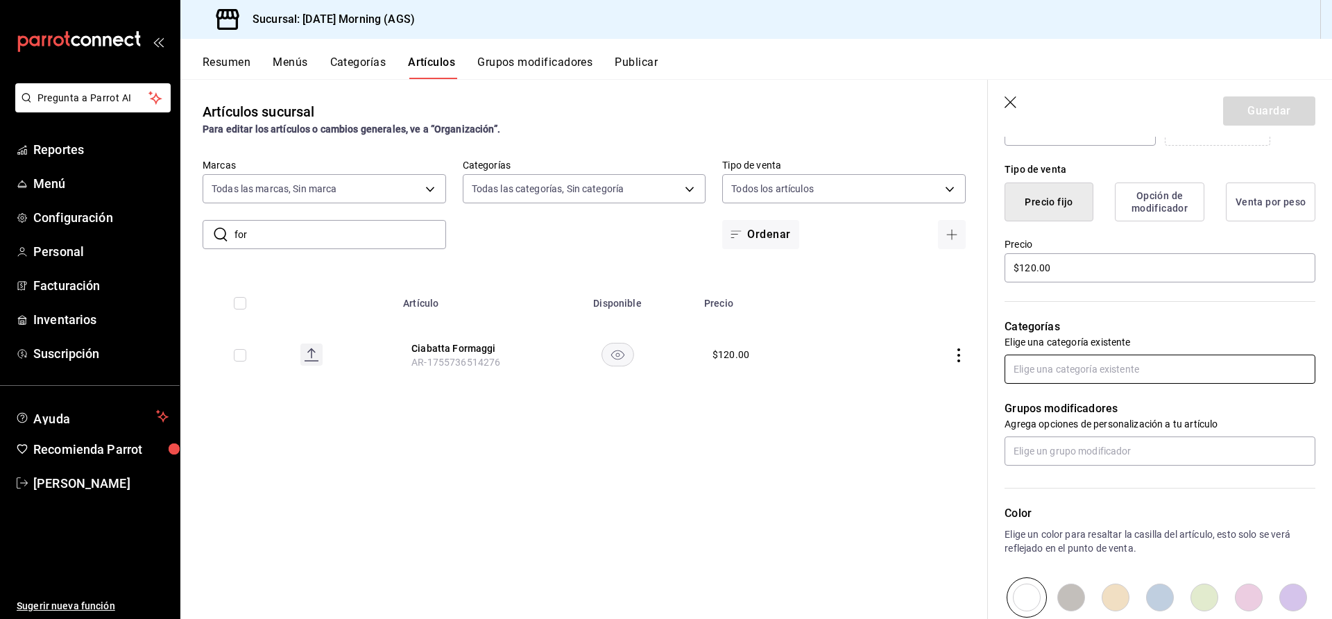
click at [1060, 368] on input "text" at bounding box center [1159, 368] width 311 height 29
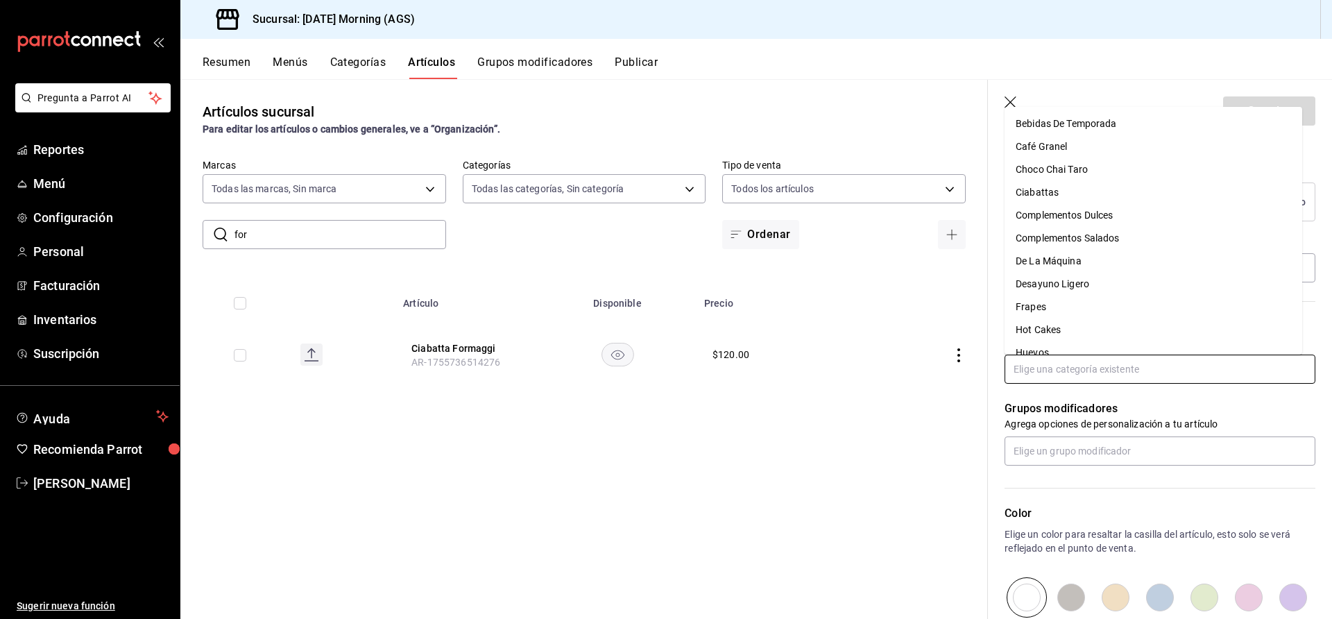
click at [1043, 191] on li "Ciabattas" at bounding box center [1153, 192] width 298 height 23
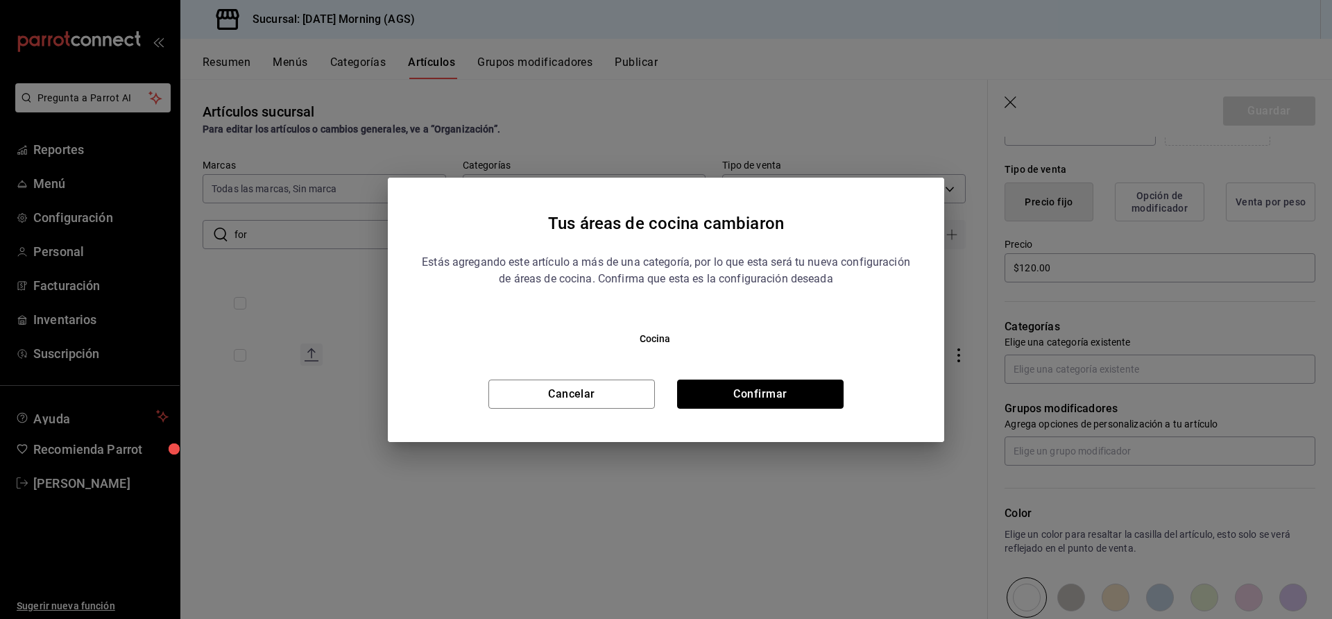
click at [754, 385] on button "Confirmar" at bounding box center [760, 393] width 166 height 29
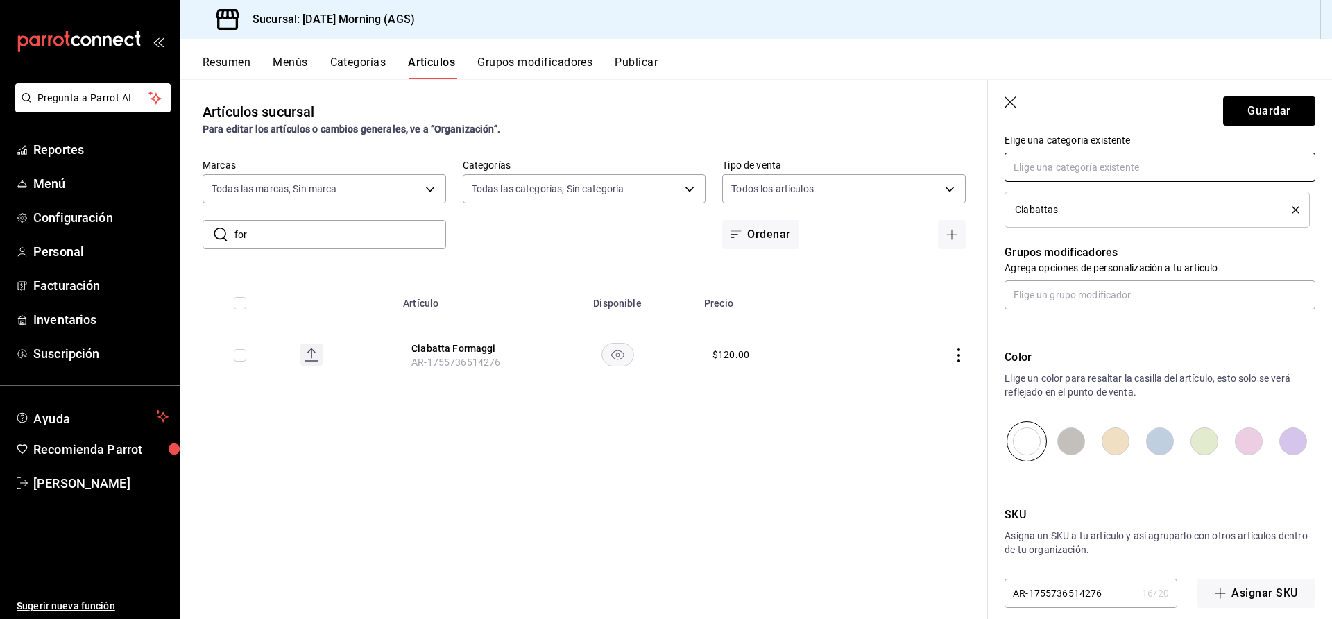
scroll to position [536, 0]
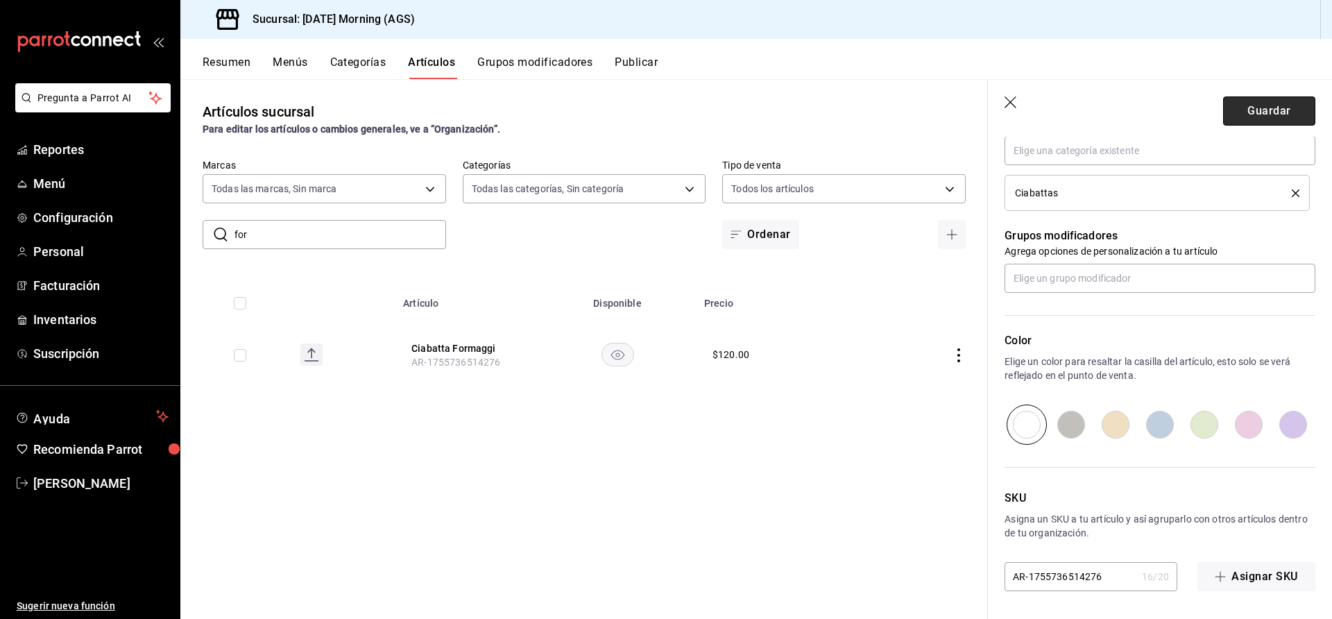
click at [1228, 106] on button "Guardar" at bounding box center [1269, 110] width 92 height 29
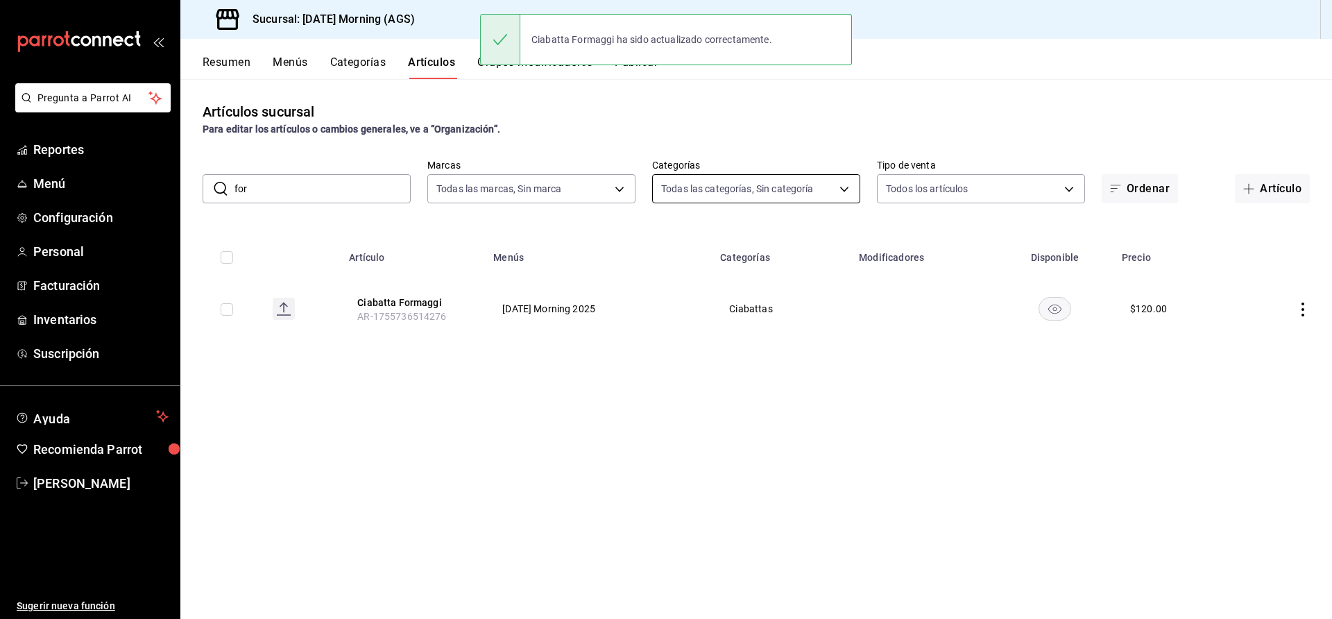
click at [774, 186] on body "Pregunta a Parrot AI Reportes Menú Configuración Personal Facturación Inventari…" at bounding box center [666, 309] width 1332 height 619
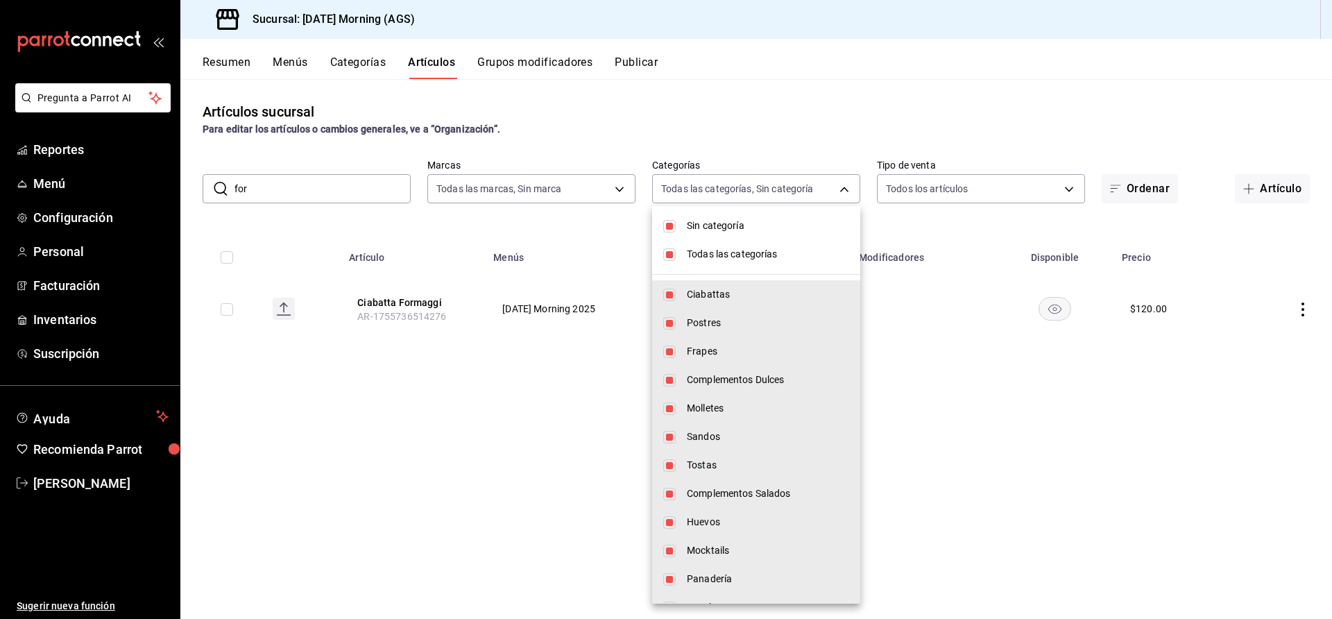
click at [773, 187] on div at bounding box center [666, 309] width 1332 height 619
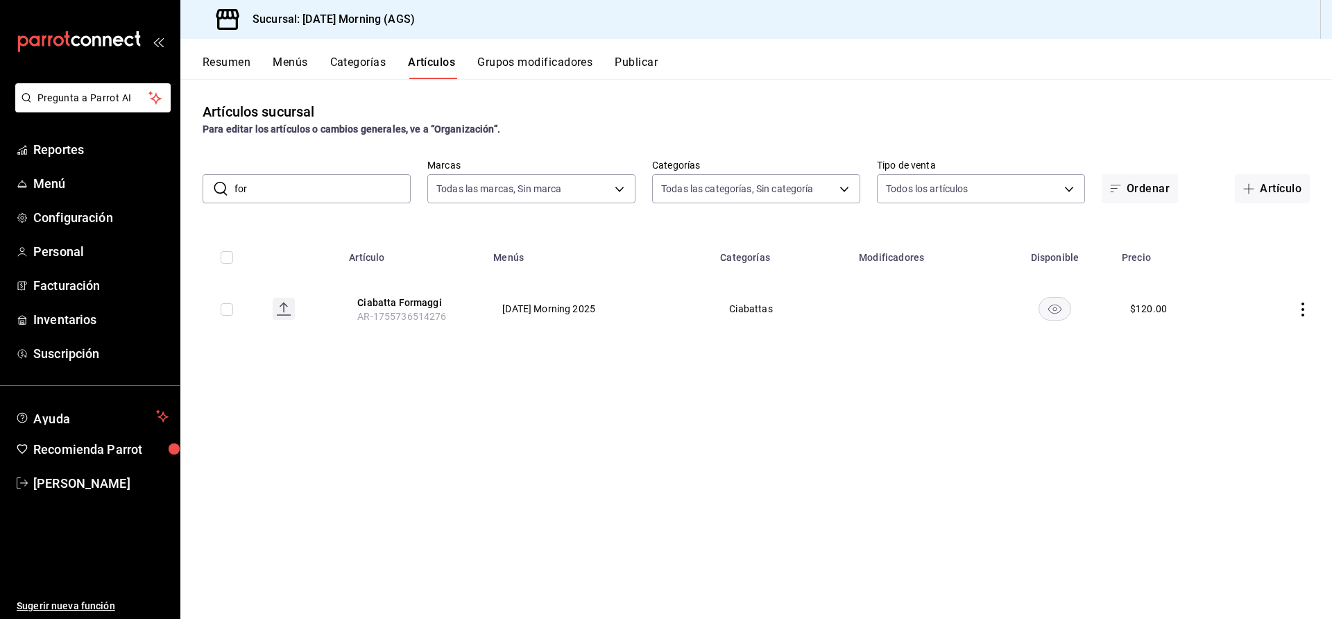
click at [274, 186] on input "for" at bounding box center [322, 189] width 176 height 28
click at [274, 184] on input "for" at bounding box center [322, 189] width 176 height 28
type input "f"
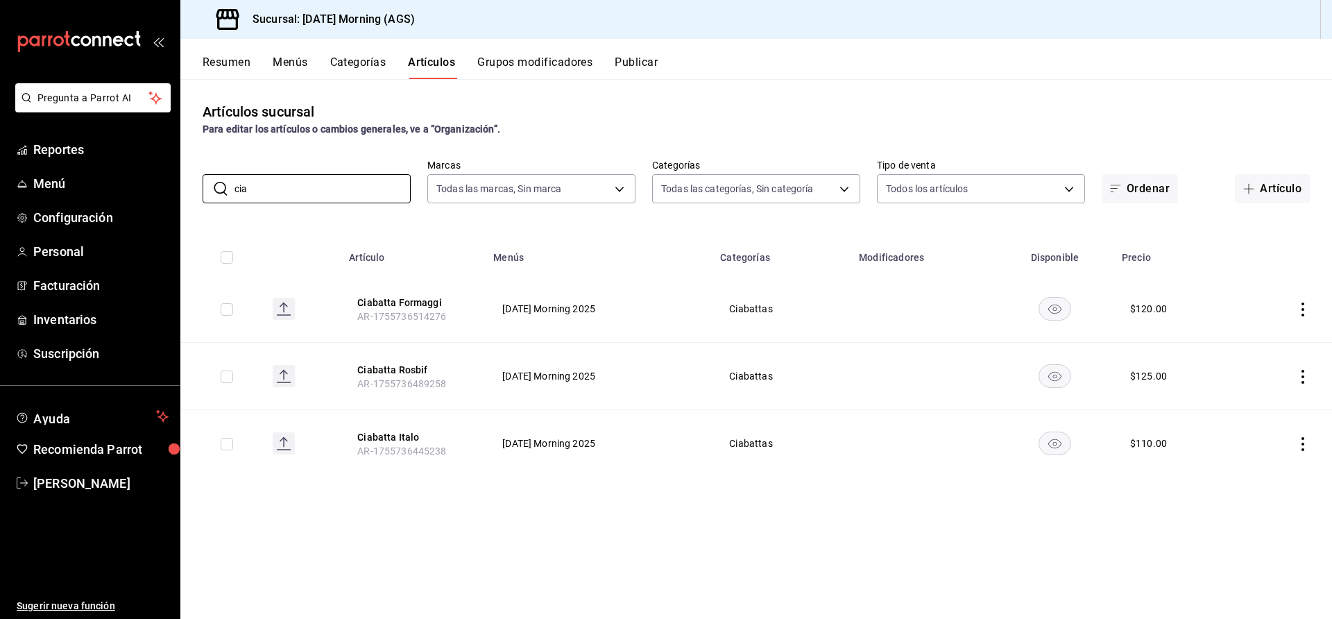
type input "cia"
click at [338, 58] on button "Categorías" at bounding box center [358, 67] width 56 height 24
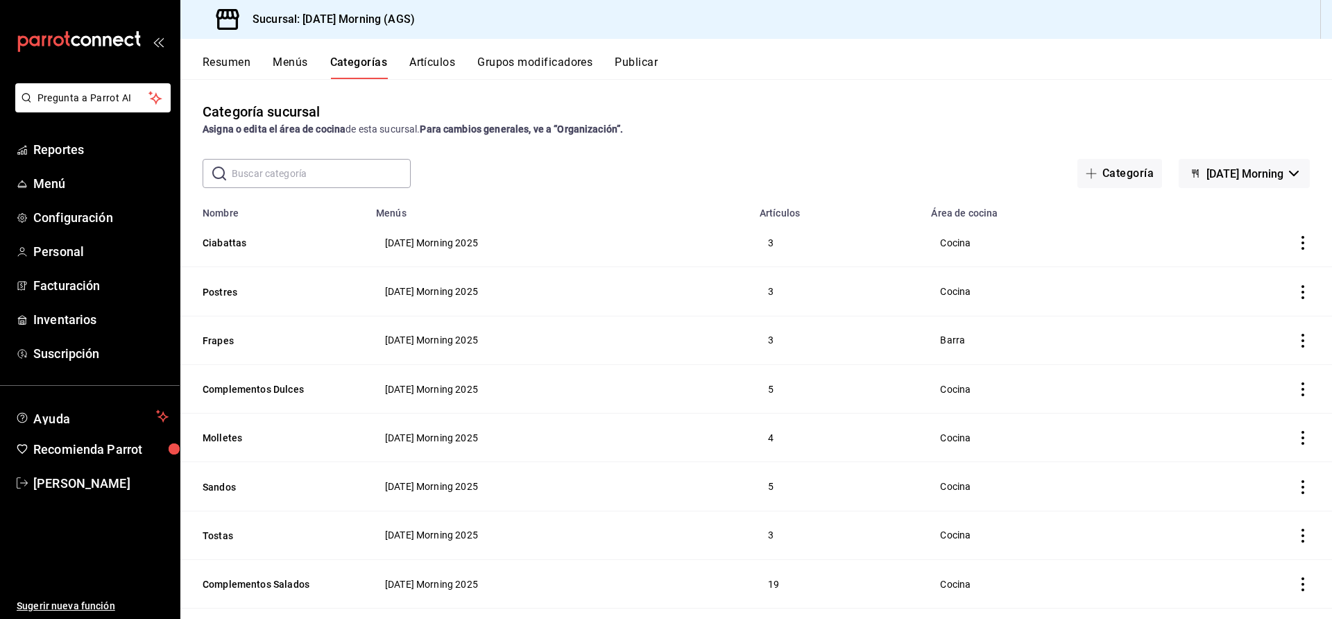
click at [1296, 241] on icon "actions" at bounding box center [1303, 243] width 14 height 14
click at [1223, 261] on li "Editar" at bounding box center [1235, 275] width 83 height 28
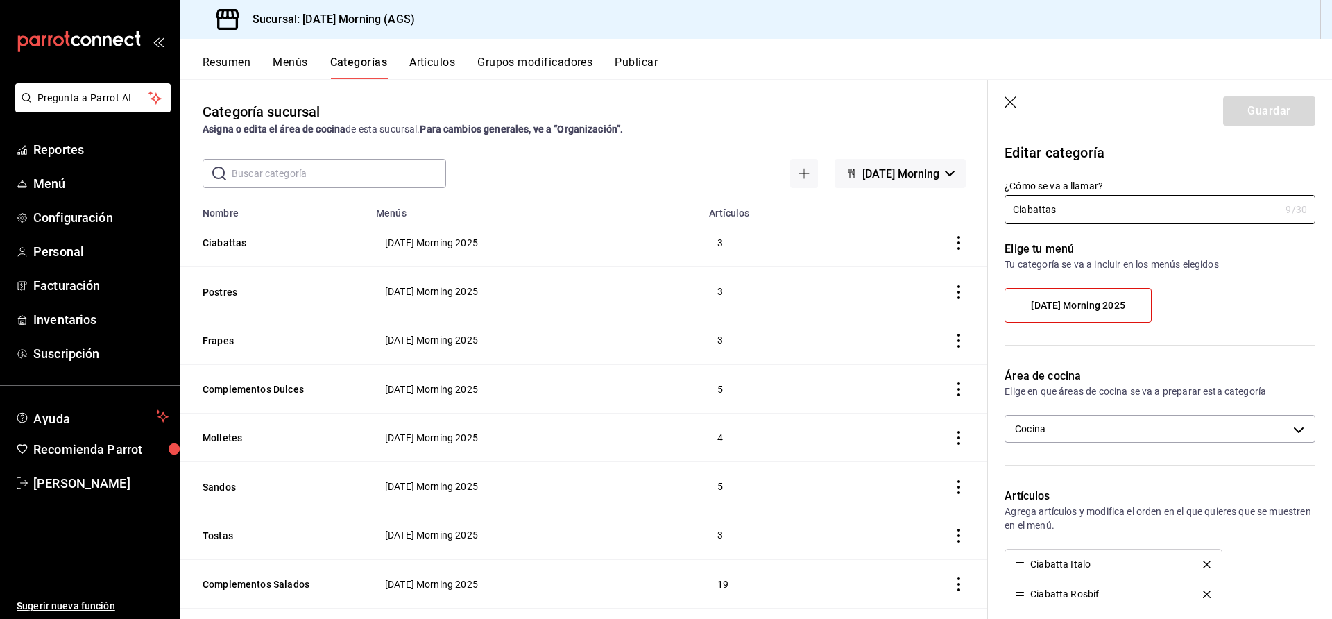
click at [1106, 329] on div "[DATE] Morning 2025" at bounding box center [1159, 311] width 311 height 46
click at [1112, 304] on span "[DATE] Morning 2025" at bounding box center [1078, 306] width 94 height 12
click at [0, 0] on input "[DATE] Morning 2025" at bounding box center [0, 0] width 0 height 0
click at [1121, 311] on label "[DATE] Morning 2025" at bounding box center [1078, 305] width 146 height 33
click at [0, 0] on input "[DATE] Morning 2025" at bounding box center [0, 0] width 0 height 0
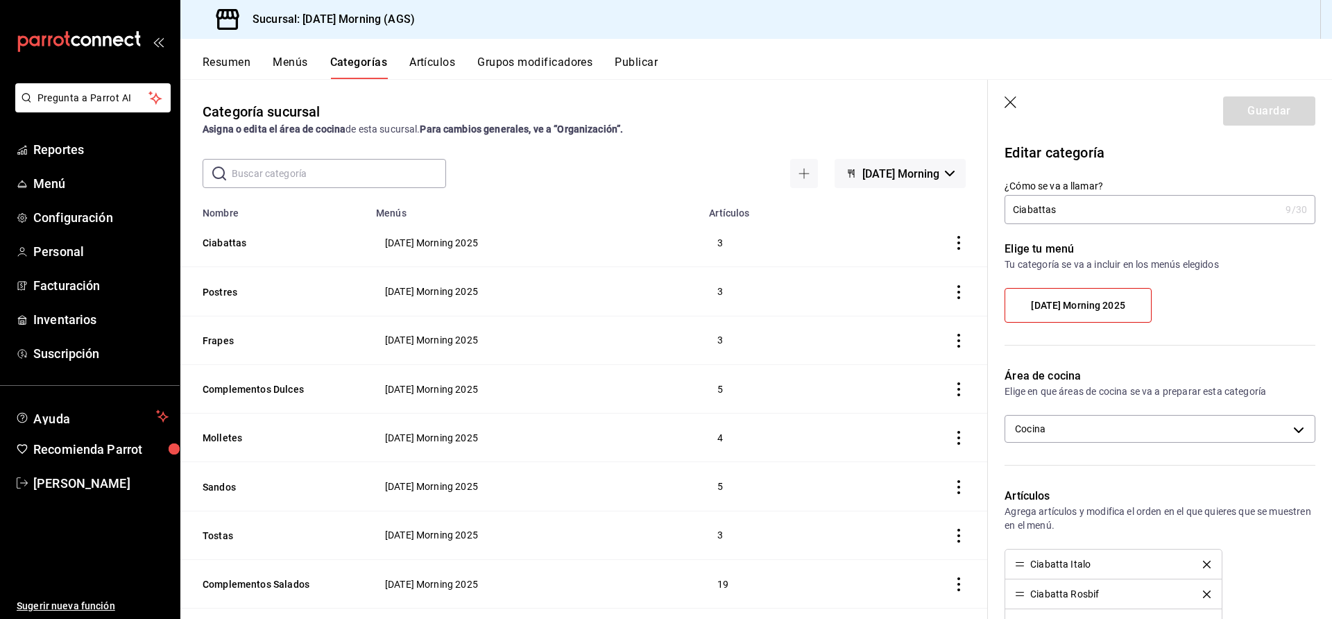
click at [1119, 313] on label "[DATE] Morning 2025" at bounding box center [1078, 305] width 146 height 33
click at [0, 0] on input "[DATE] Morning 2025" at bounding box center [0, 0] width 0 height 0
click at [1264, 112] on div "Guardar" at bounding box center [1269, 110] width 92 height 29
click at [1072, 289] on label "[DATE] Morning 2025" at bounding box center [1078, 305] width 146 height 33
click at [0, 0] on input "[DATE] Morning 2025" at bounding box center [0, 0] width 0 height 0
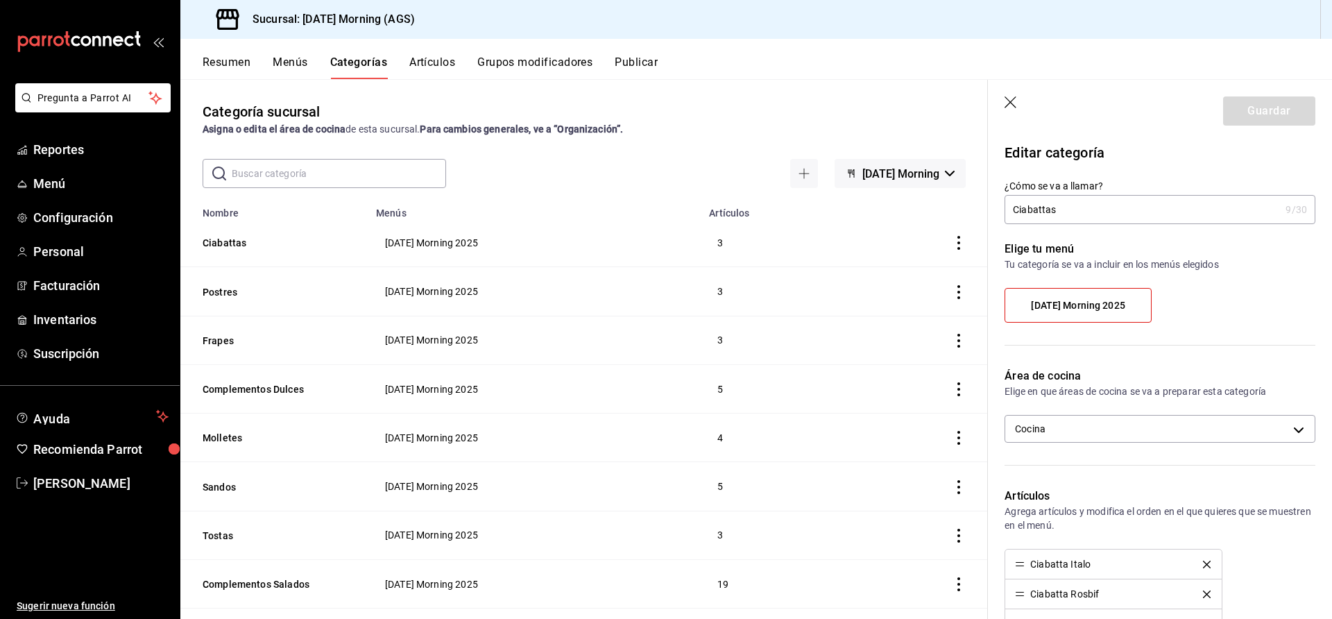
click at [1245, 92] on header "Guardar" at bounding box center [1160, 108] width 344 height 57
drag, startPoint x: 1006, startPoint y: 108, endPoint x: 1168, endPoint y: 322, distance: 268.4
click at [1006, 108] on icon "button" at bounding box center [1011, 103] width 14 height 14
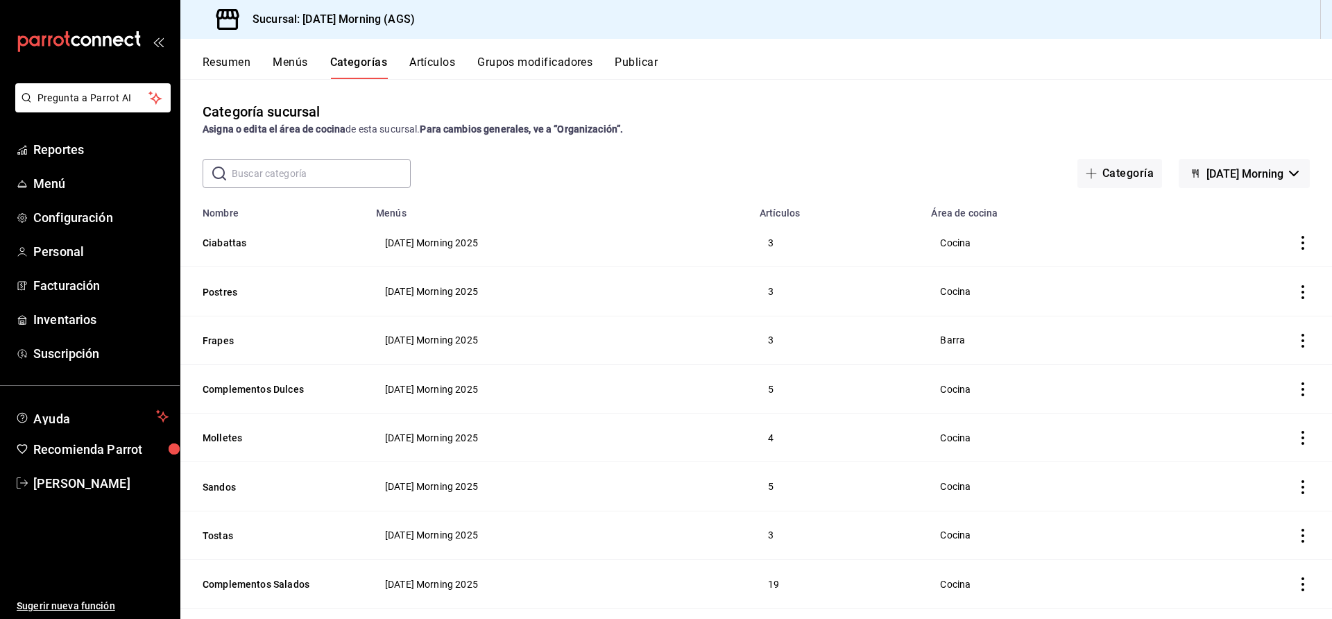
click at [1296, 241] on td "categoriesTable" at bounding box center [1252, 242] width 159 height 49
click at [1296, 236] on icon "actions" at bounding box center [1303, 243] width 14 height 14
click at [1238, 279] on span "Editar" at bounding box center [1248, 275] width 36 height 15
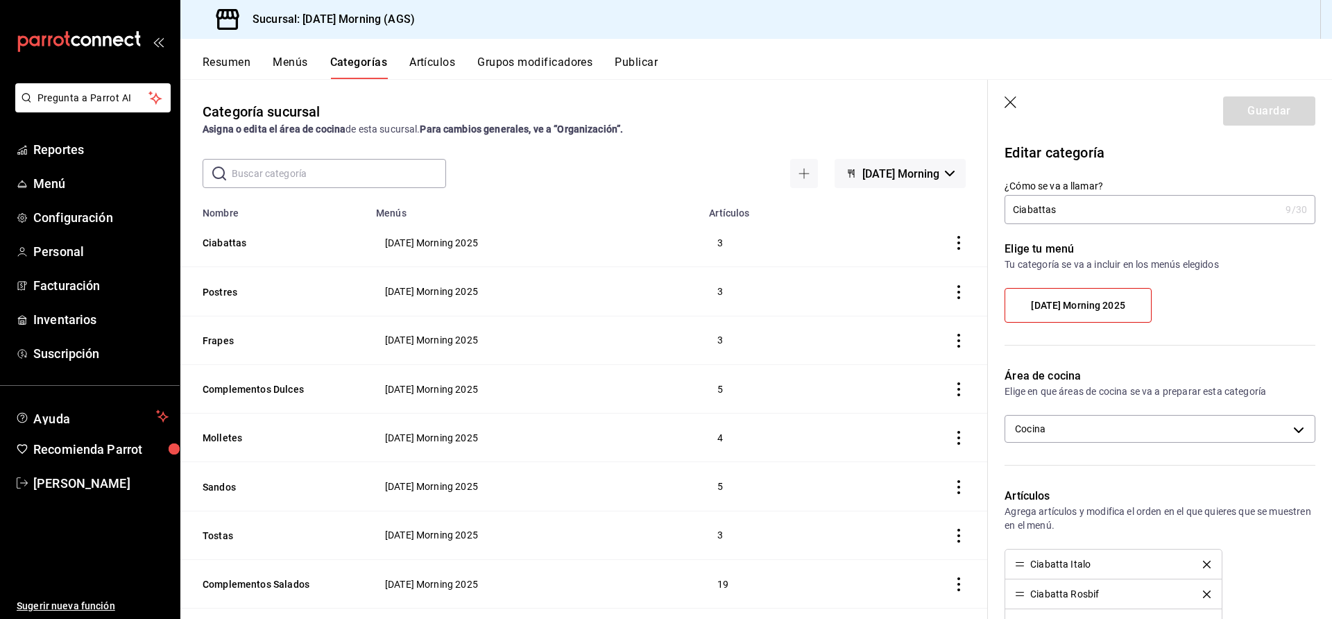
click at [1089, 210] on input "Ciabattas" at bounding box center [1141, 210] width 275 height 28
type input "Ciabatta"
click at [1255, 107] on button "Guardar" at bounding box center [1269, 110] width 92 height 29
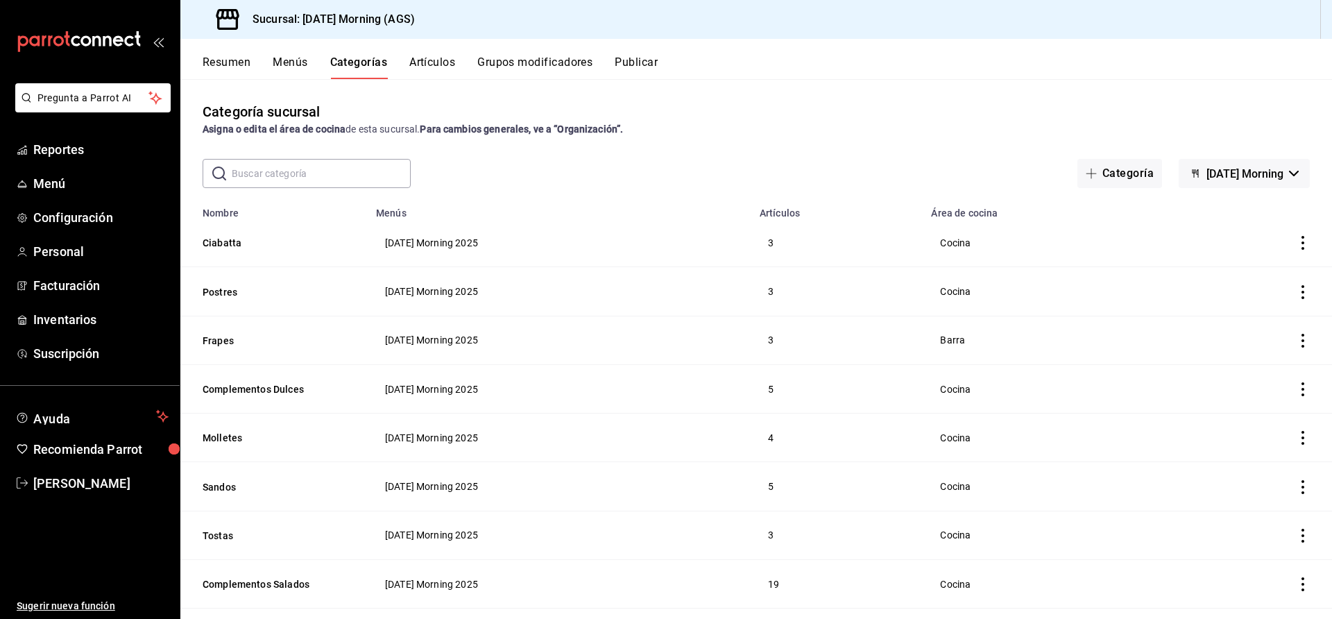
click at [420, 68] on button "Artículos" at bounding box center [432, 67] width 46 height 24
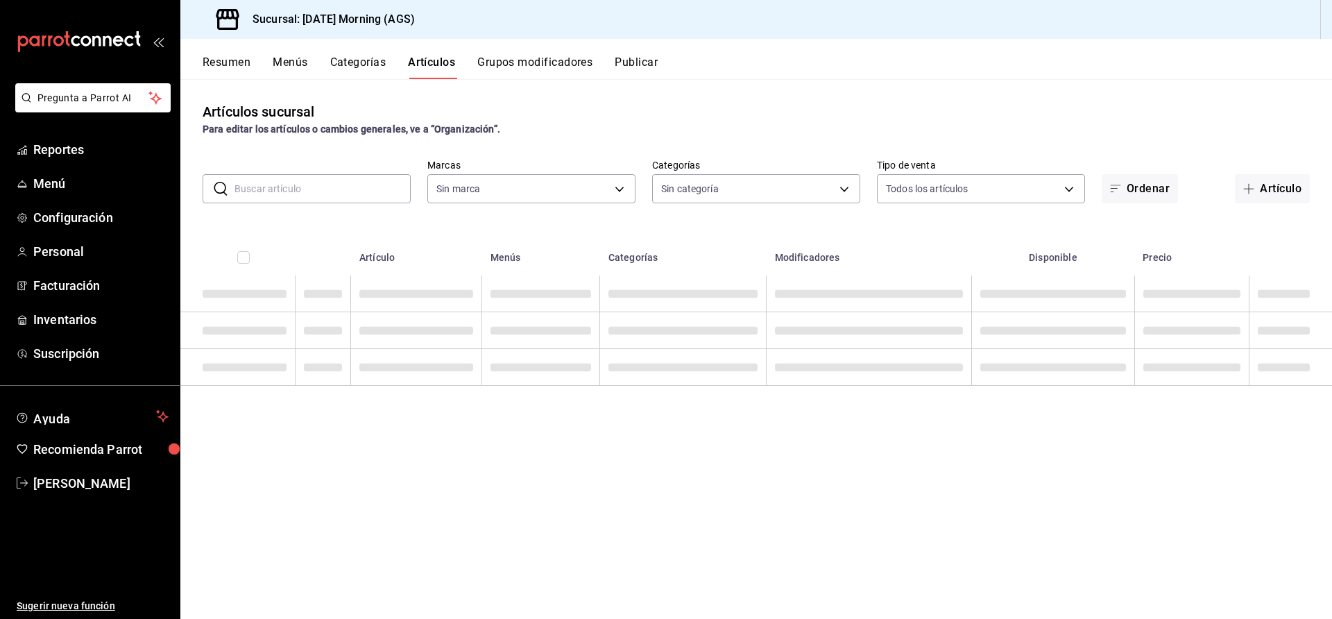
type input "46e7e048-dd01-496a-8bdd-34efddf40249"
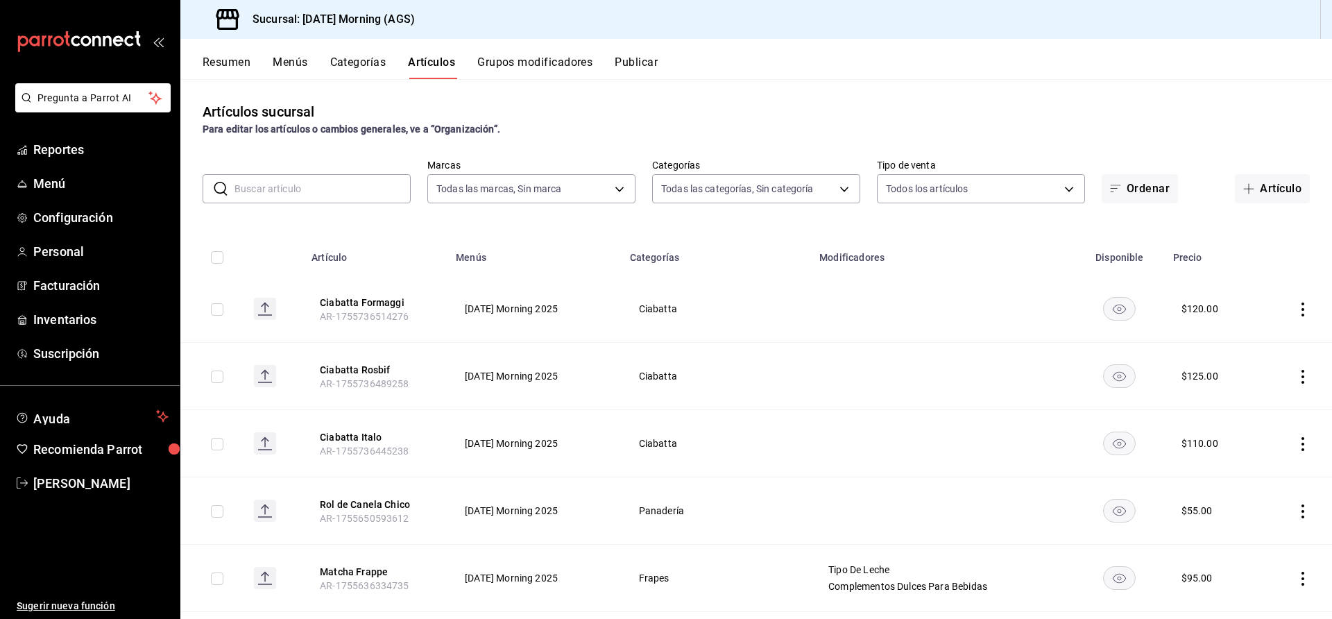
type input "78c04b5c-ca96-47a8-997c-2db05e595e8e,f94c979a-9160-4e63-95b5-e66873f5f0ad,3a4fc…"
click at [357, 62] on button "Categorías" at bounding box center [358, 67] width 56 height 24
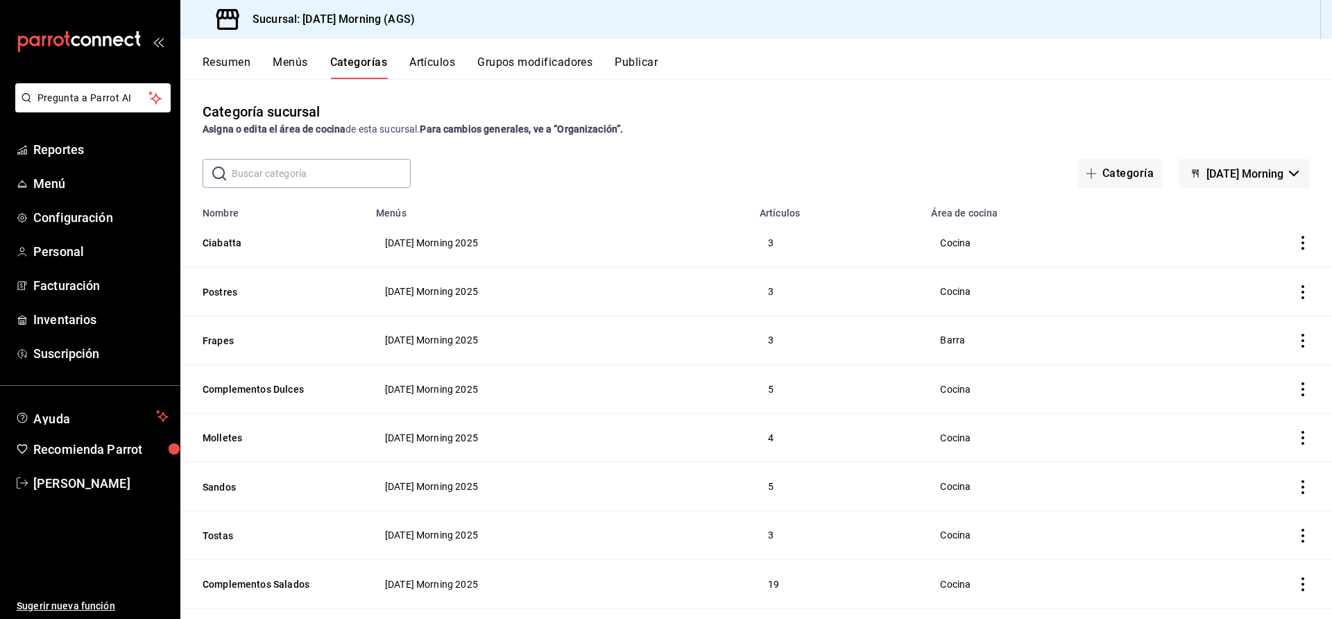
click at [1296, 241] on icon "actions" at bounding box center [1303, 243] width 14 height 14
click at [1230, 281] on span "Editar" at bounding box center [1248, 275] width 36 height 15
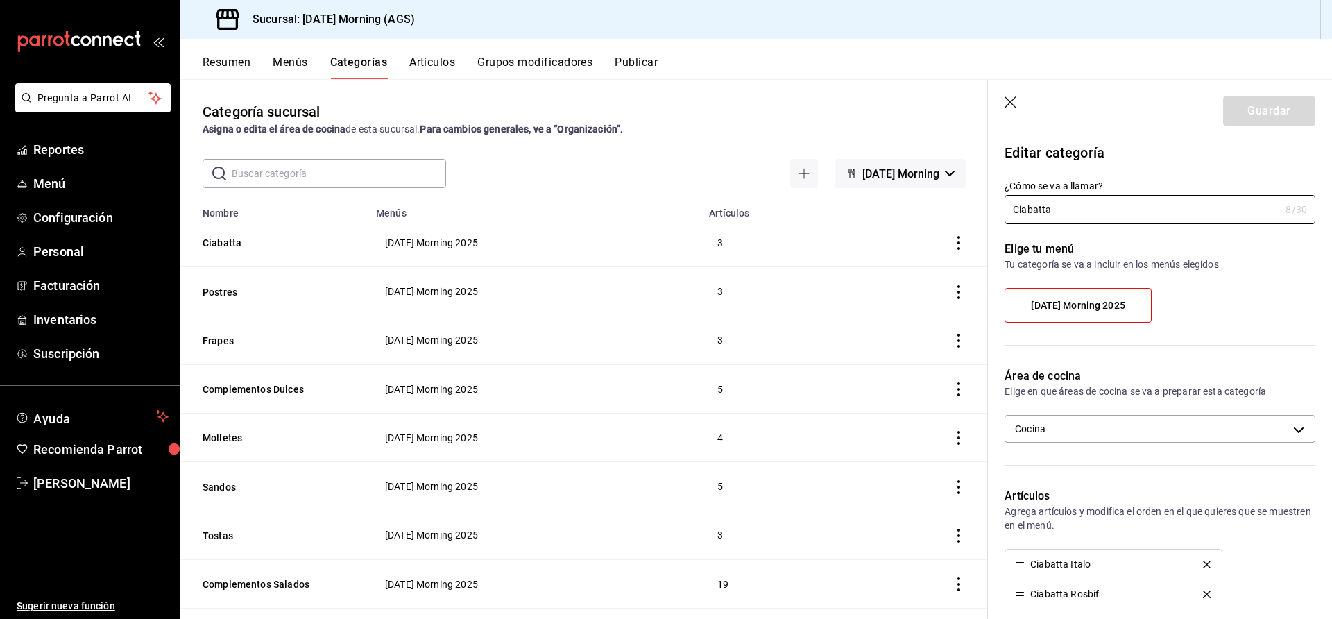
click at [1015, 93] on header "Guardar" at bounding box center [1160, 108] width 344 height 57
click at [1015, 109] on icon "button" at bounding box center [1011, 103] width 14 height 14
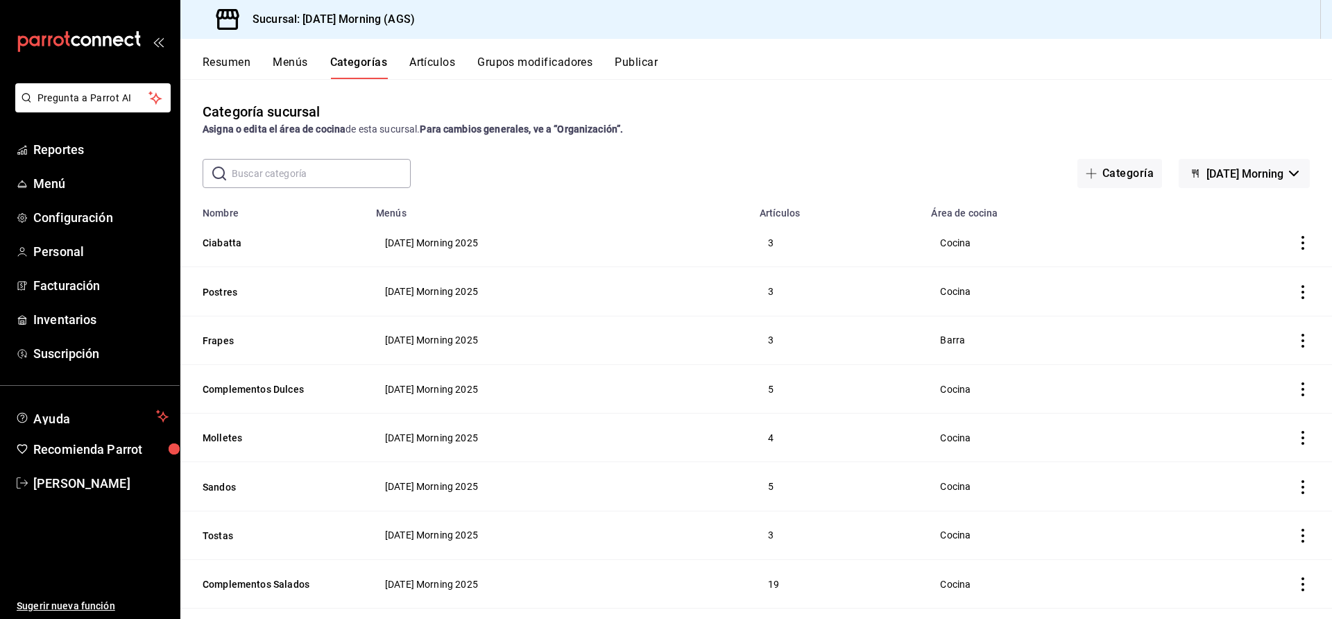
drag, startPoint x: 785, startPoint y: 166, endPoint x: 771, endPoint y: 179, distance: 19.1
click at [771, 179] on div "​ ​ Categoría [DATE] Morning" at bounding box center [755, 173] width 1151 height 29
